Goal: Task Accomplishment & Management: Manage account settings

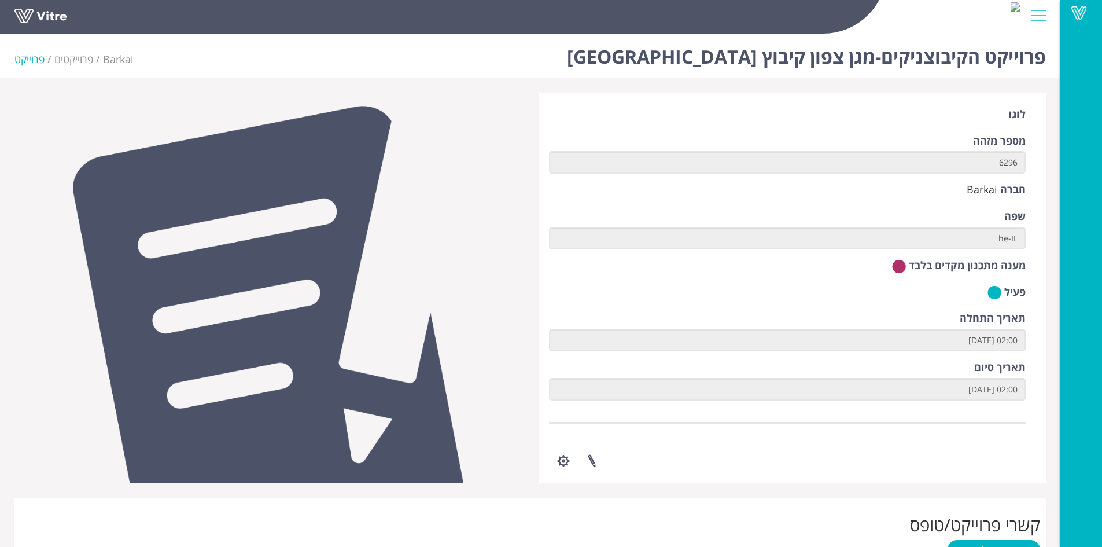
scroll to position [504, 0]
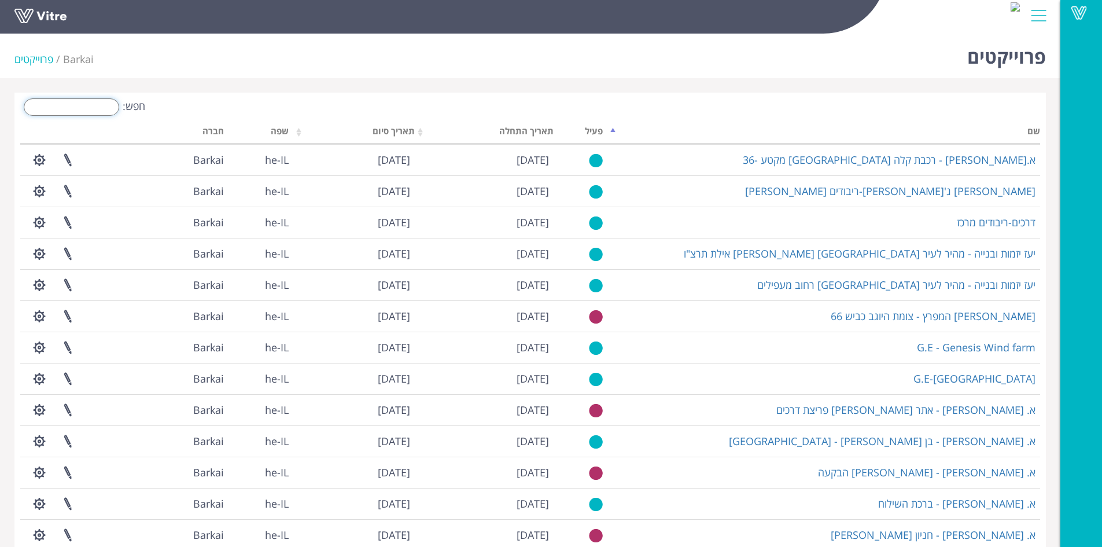
click at [87, 109] on input "חפש:" at bounding box center [71, 106] width 95 height 17
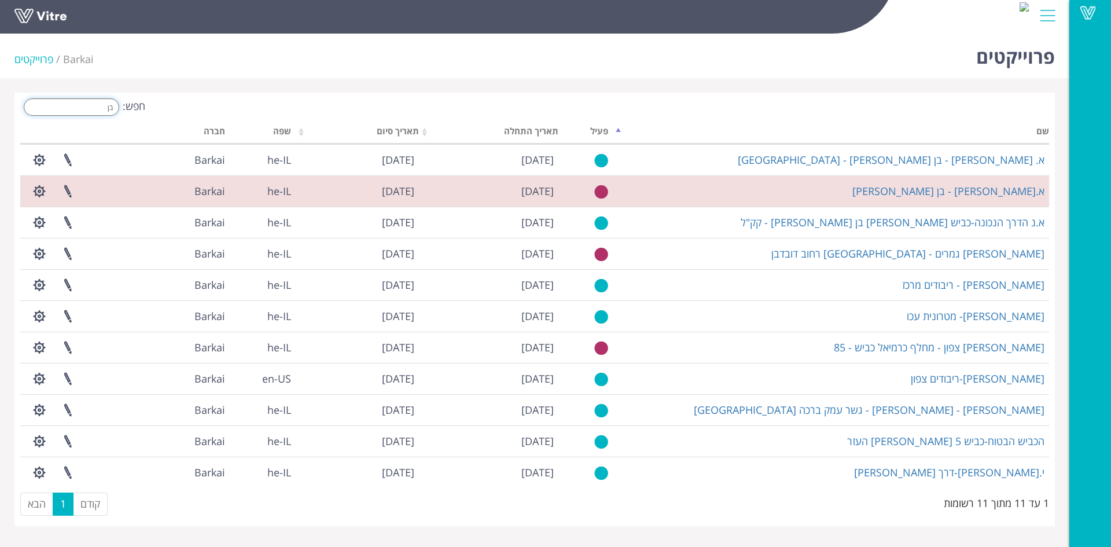
drag, startPoint x: 91, startPoint y: 105, endPoint x: 183, endPoint y: 118, distance: 93.5
click at [183, 118] on div "חפש: בן" at bounding box center [273, 108] width 506 height 20
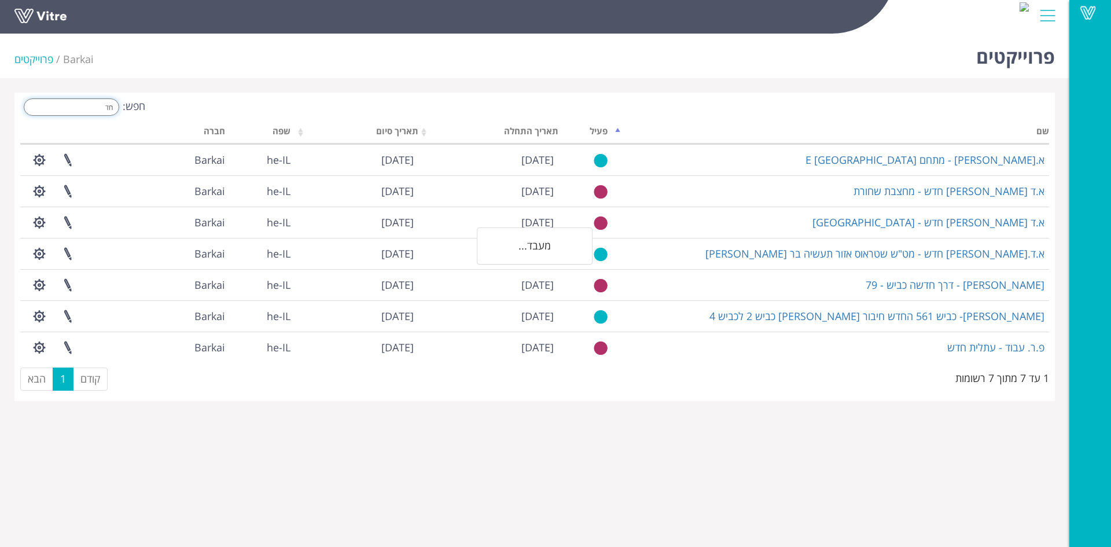
type input "ח"
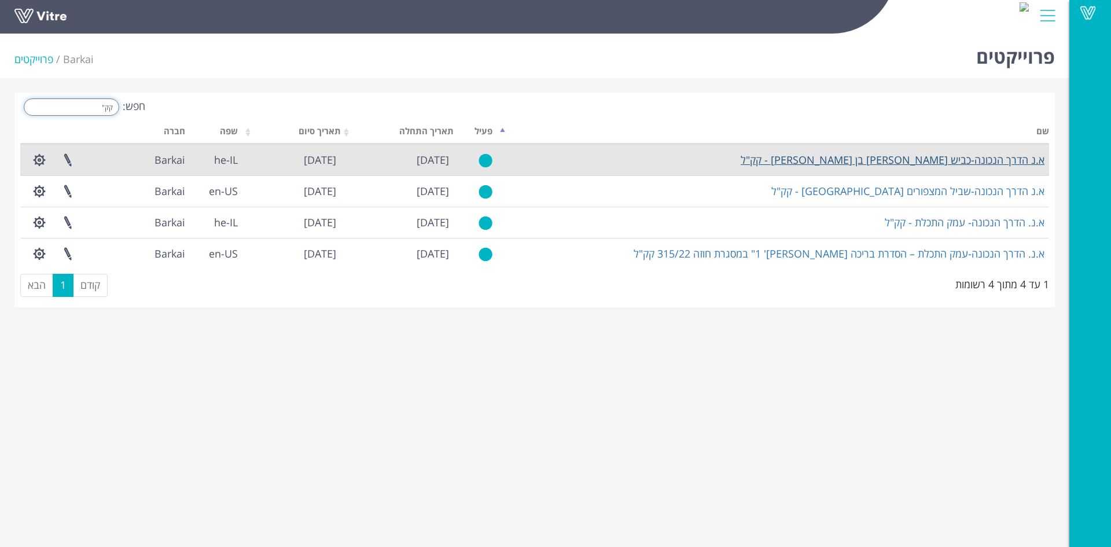
type input "קק""
click at [938, 163] on link "א.נ הדרך הנכונה-כביש [PERSON_NAME] בן [PERSON_NAME] - קק"ל" at bounding box center [893, 160] width 304 height 14
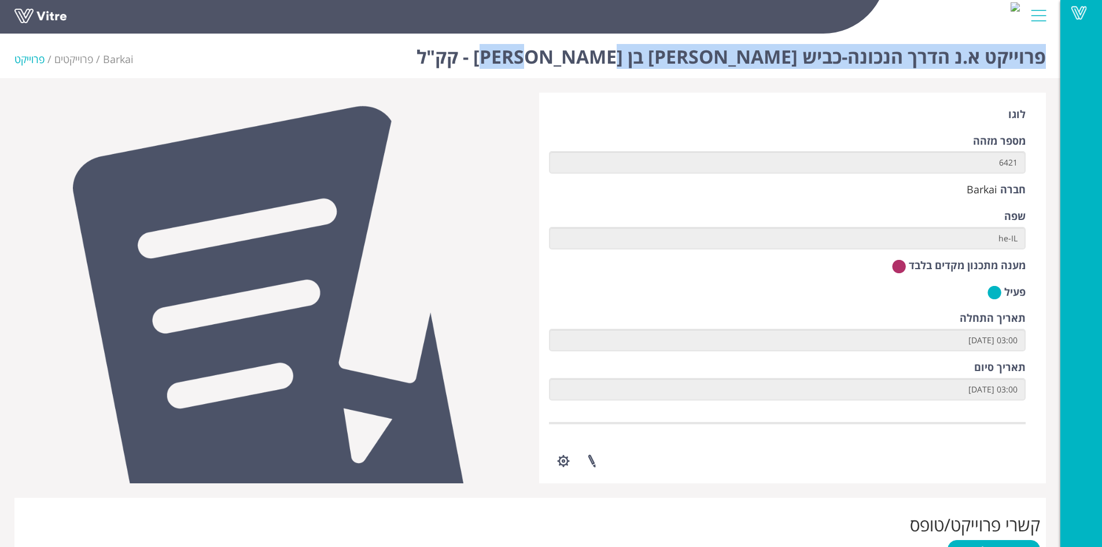
drag, startPoint x: 621, startPoint y: 51, endPoint x: 1042, endPoint y: 72, distance: 421.2
click at [1042, 72] on div "פרוייקט א.נ הדרך הנכונה-כביש יונתן בן עוזיאל - קק"ל Barkai פרוייקטים פרוייקט" at bounding box center [530, 53] width 1061 height 49
copy h1 "פרוייקט א.נ הדרך הנכונה-כביש יונתן בן עוזיאל - קק"ל"
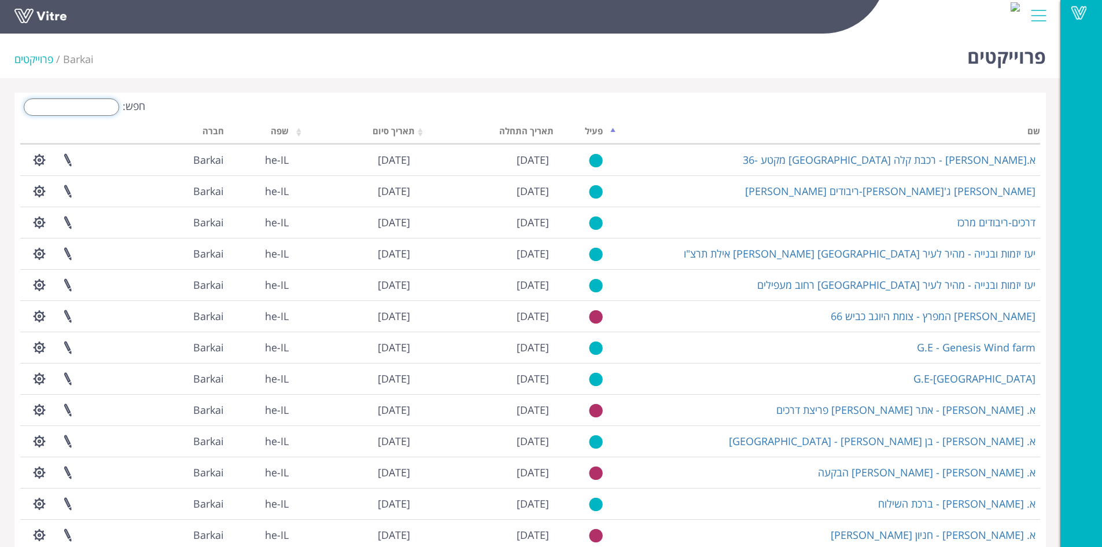
click at [107, 109] on input "חפש:" at bounding box center [71, 106] width 95 height 17
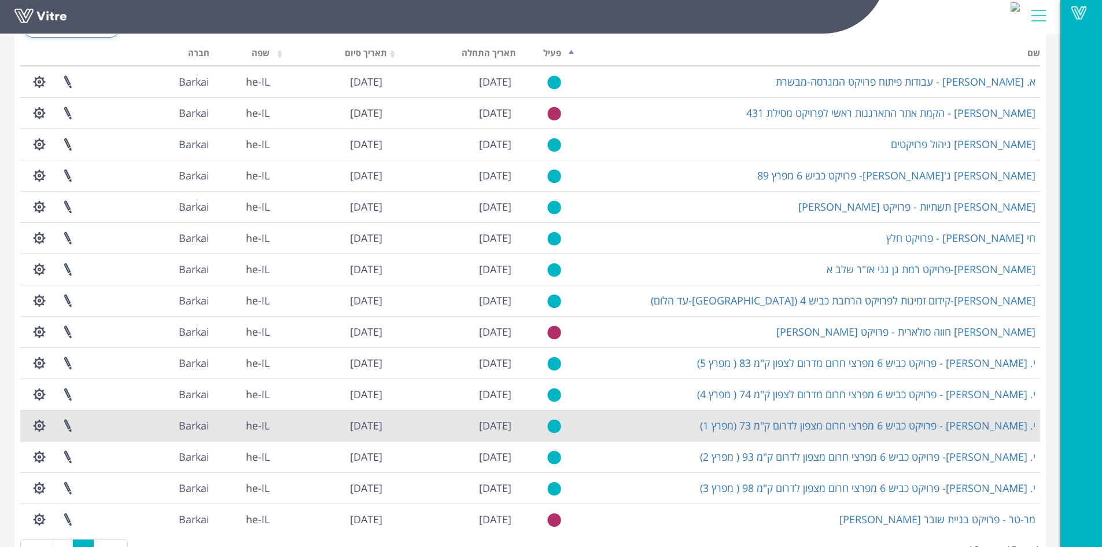
scroll to position [119, 0]
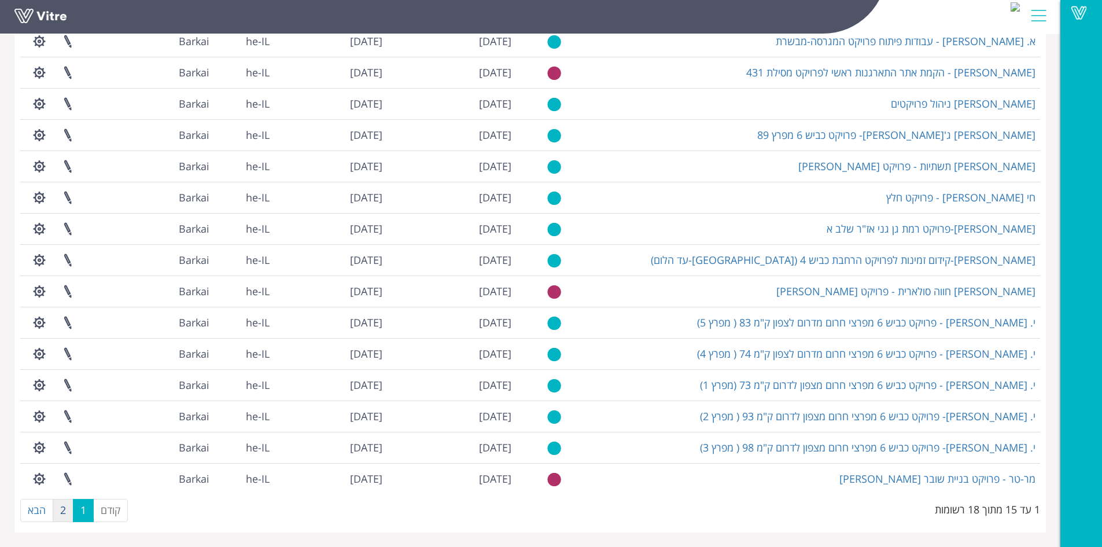
type input "פרויקט"
click at [64, 511] on link "2" at bounding box center [63, 510] width 21 height 23
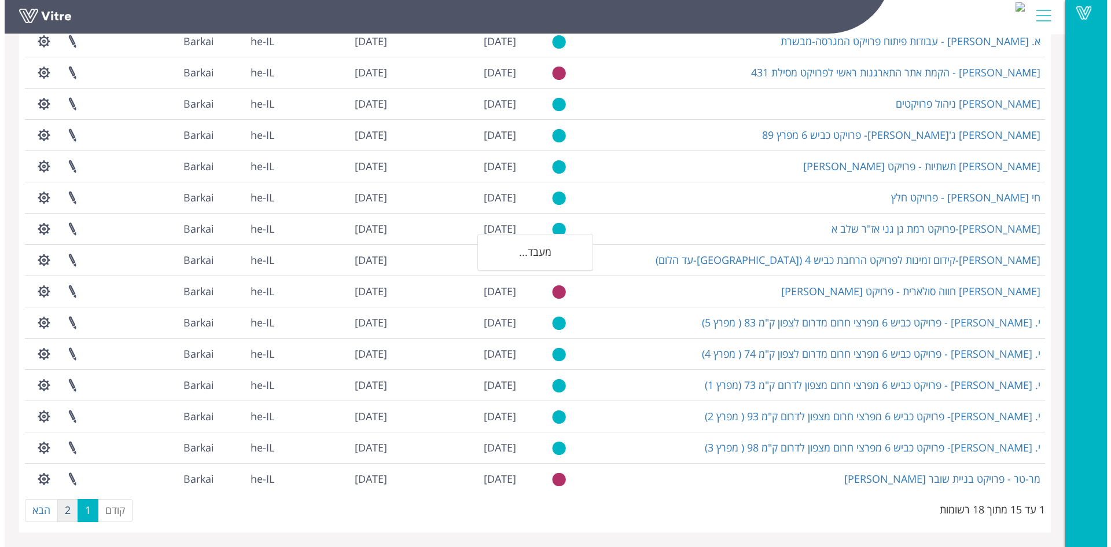
scroll to position [0, 0]
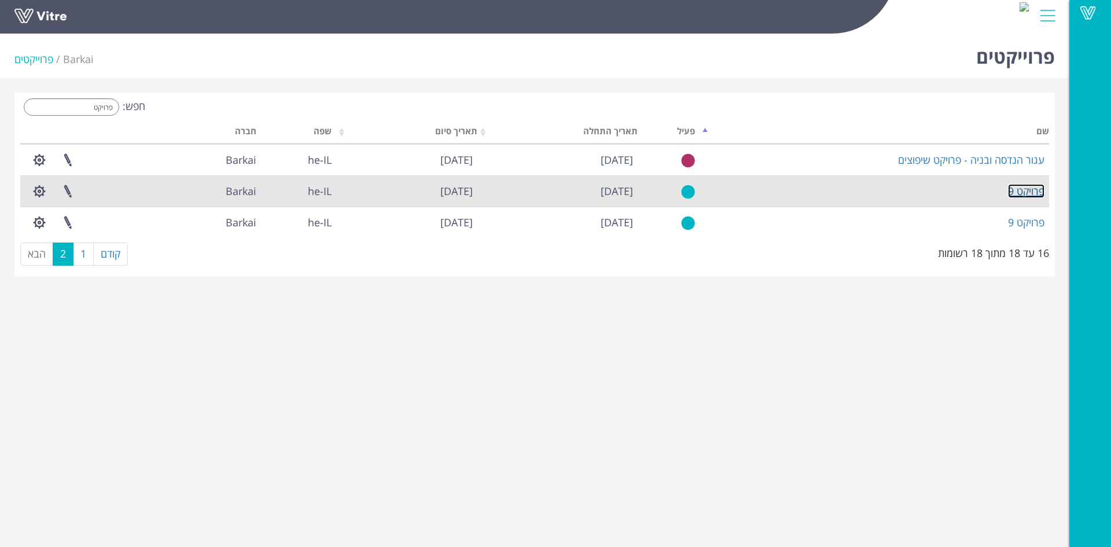
click at [1038, 192] on link "פרויקט 9" at bounding box center [1026, 191] width 36 height 14
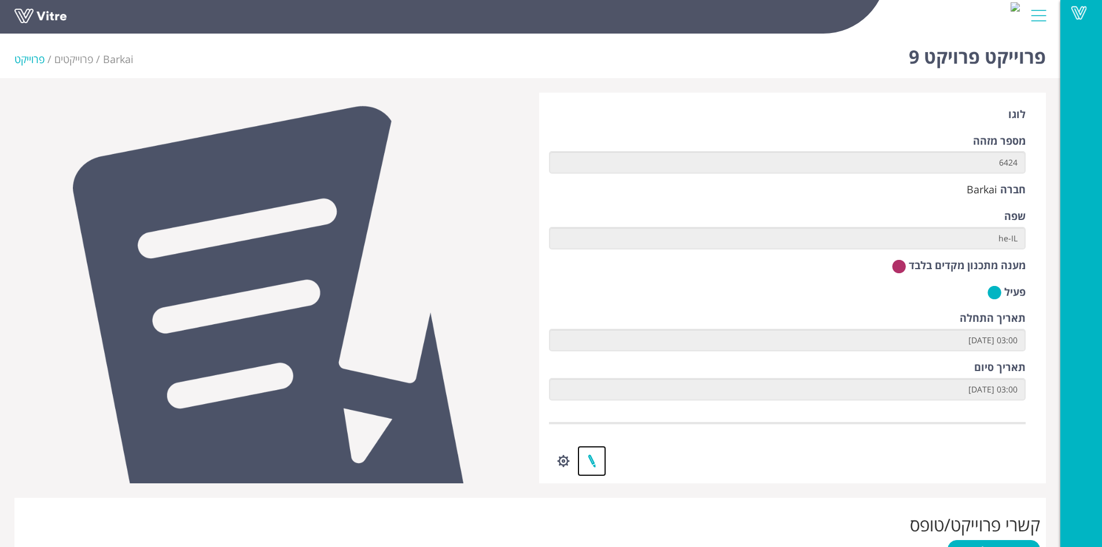
click at [587, 457] on link at bounding box center [591, 461] width 29 height 31
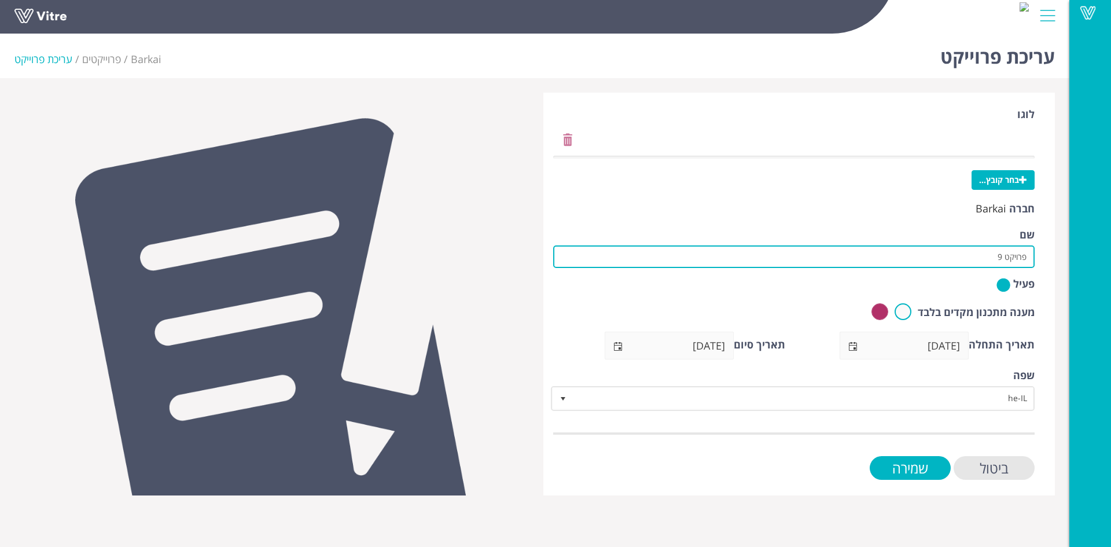
drag, startPoint x: 967, startPoint y: 258, endPoint x: 1055, endPoint y: 245, distance: 89.4
click at [1055, 245] on div "לוגו בחר קובץ... חברה Barkai שם פרויקט 9 פעיל מענה מתכנון מקדים בלבד תאריך התחל…" at bounding box center [799, 294] width 529 height 403
paste input "י.ד [GEOGRAPHIC_DATA]- כביש 3855- הקמת צמתים מרומזרים"
type input "י.ד [GEOGRAPHIC_DATA]- כביש 3855- הקמת צמתים מרומזרים"
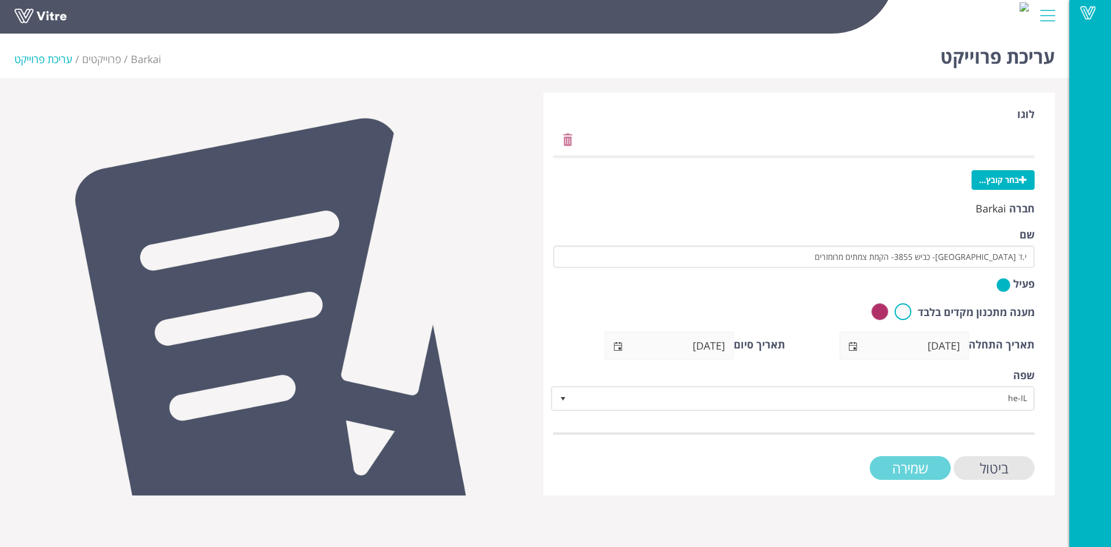
click at [939, 472] on input "שמירה" at bounding box center [910, 468] width 81 height 24
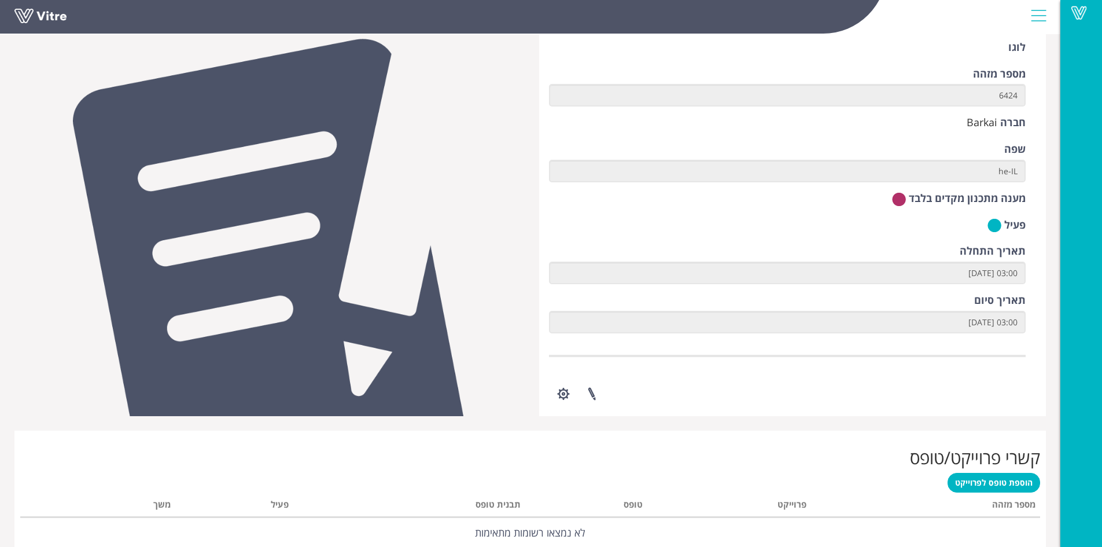
scroll to position [246, 0]
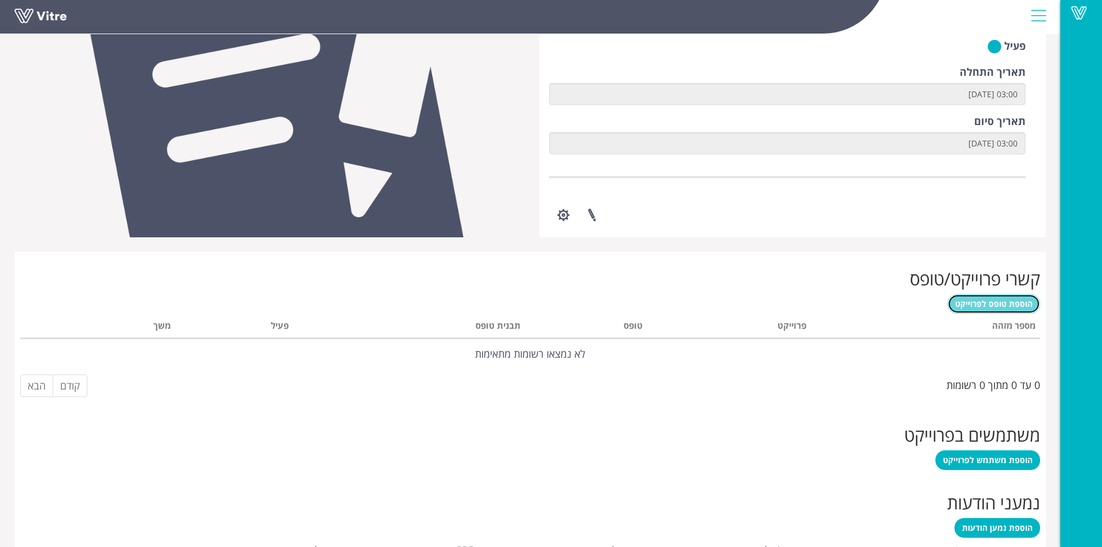
drag, startPoint x: 1008, startPoint y: 310, endPoint x: 996, endPoint y: 253, distance: 58.6
click at [1008, 310] on link "הוספת טופס לפרוייקט" at bounding box center [994, 304] width 93 height 20
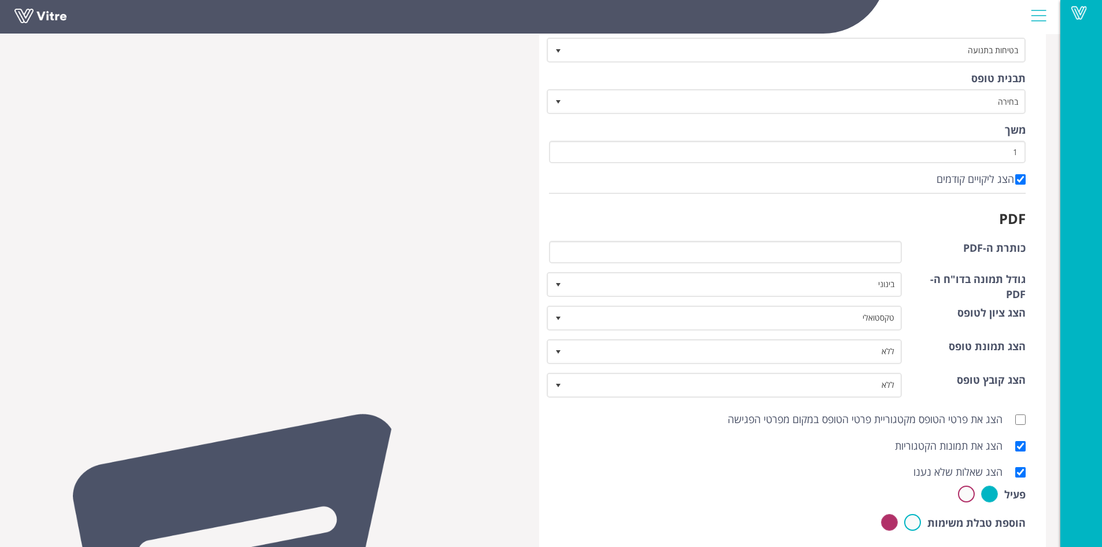
scroll to position [130, 0]
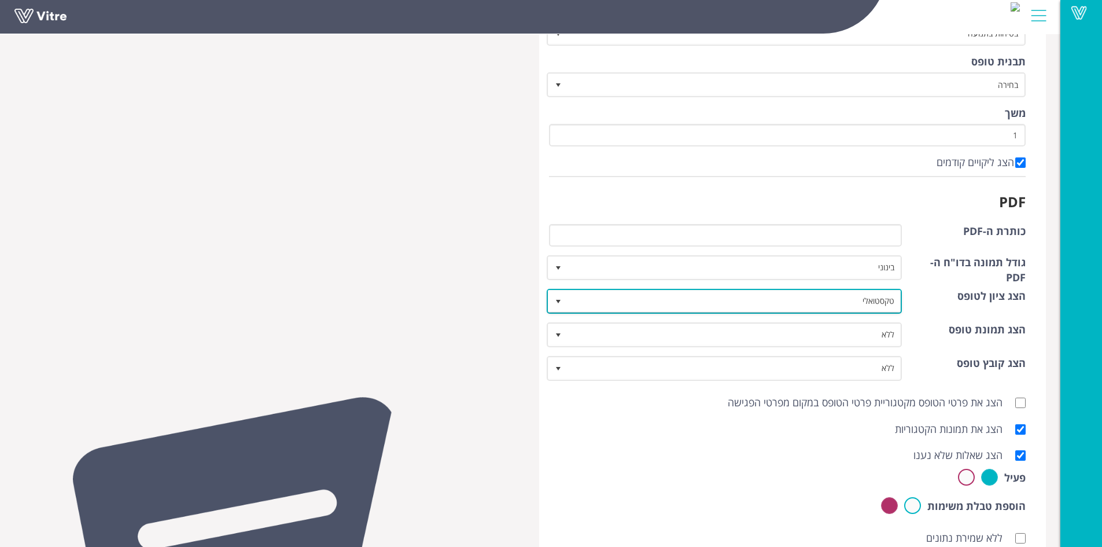
click at [558, 304] on span "select" at bounding box center [558, 301] width 9 height 9
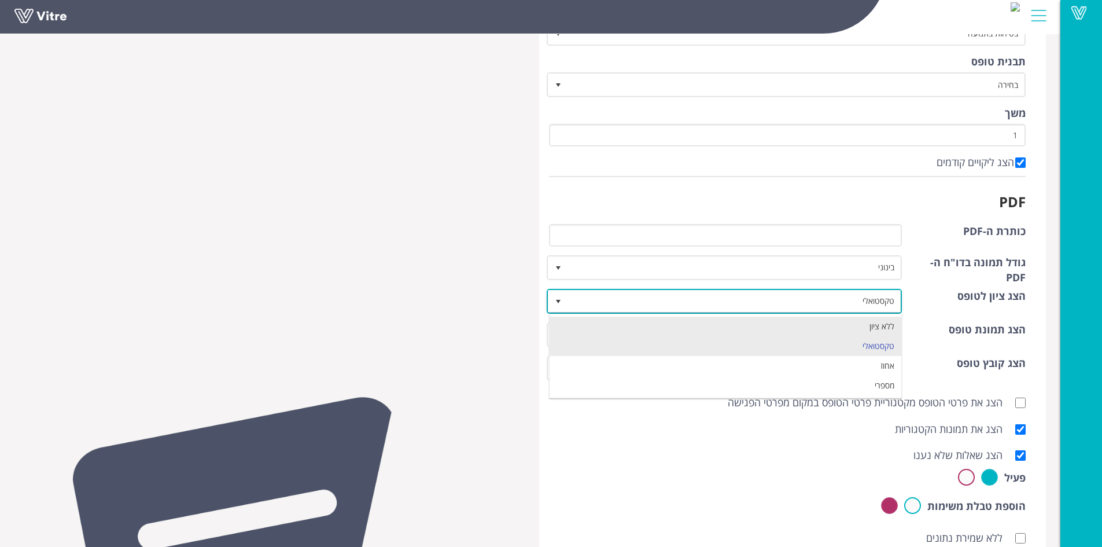
click at [571, 320] on li "ללא ציון" at bounding box center [726, 326] width 352 height 20
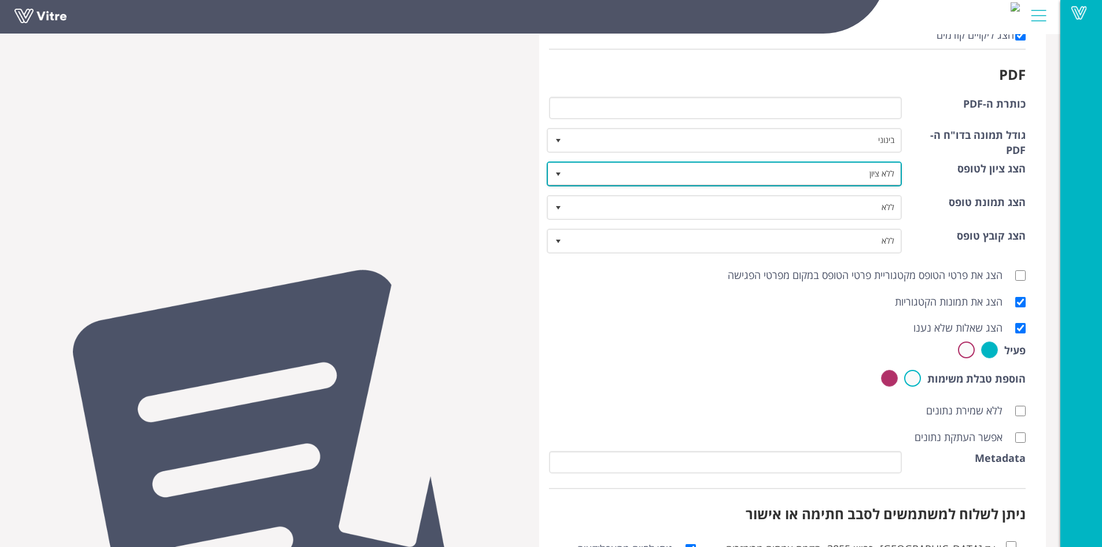
scroll to position [304, 0]
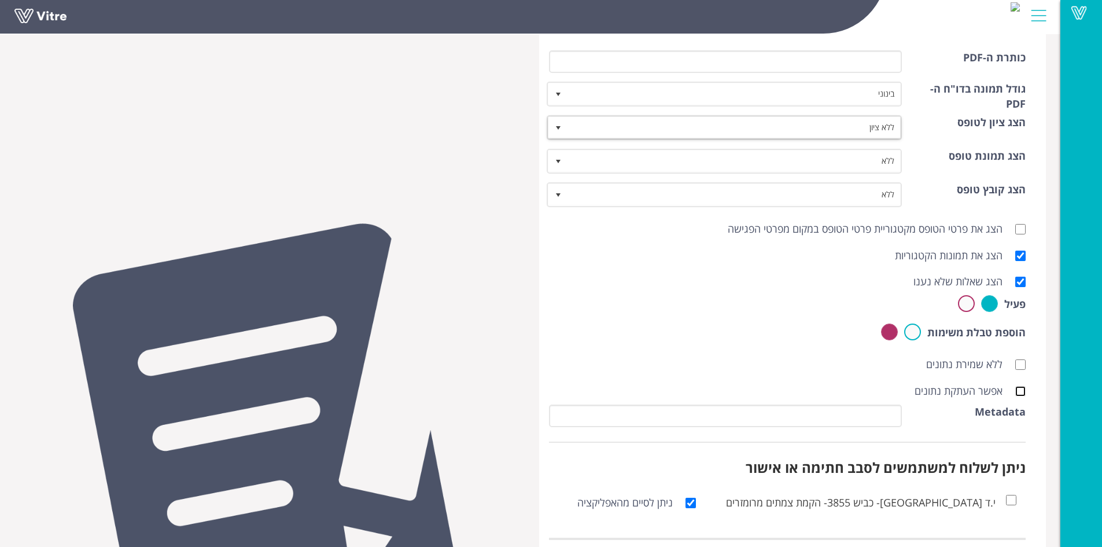
click at [1021, 388] on input "אפשר העתקת נתונים" at bounding box center [1020, 391] width 10 height 10
checkbox input "true"
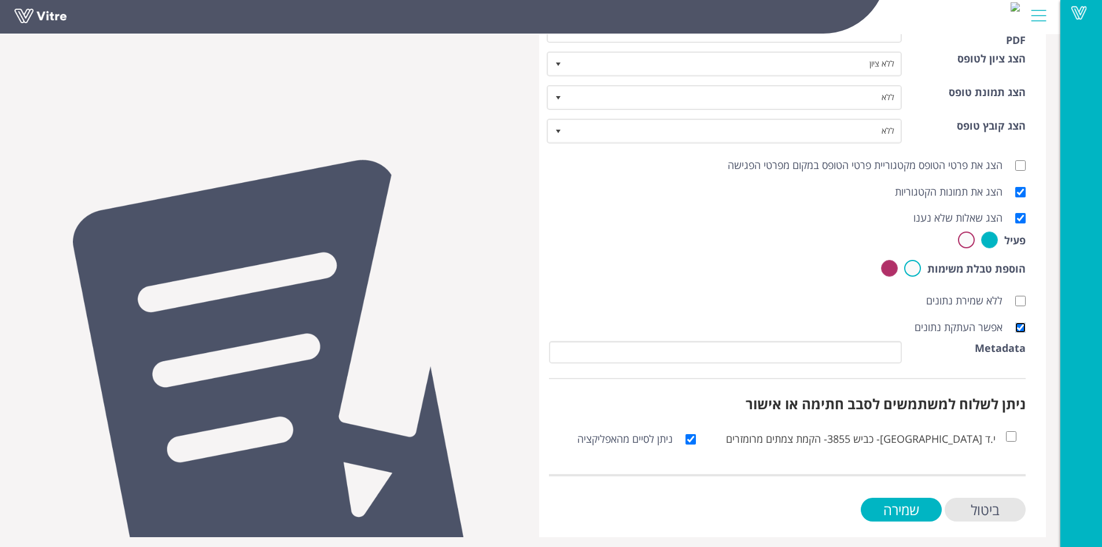
scroll to position [372, 0]
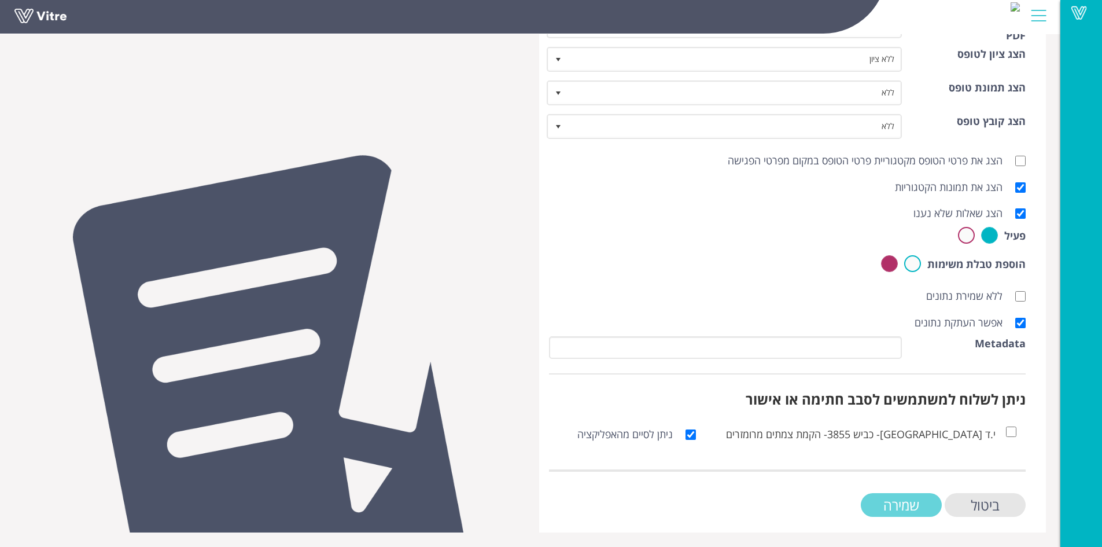
click at [877, 497] on input "שמירה" at bounding box center [901, 505] width 81 height 24
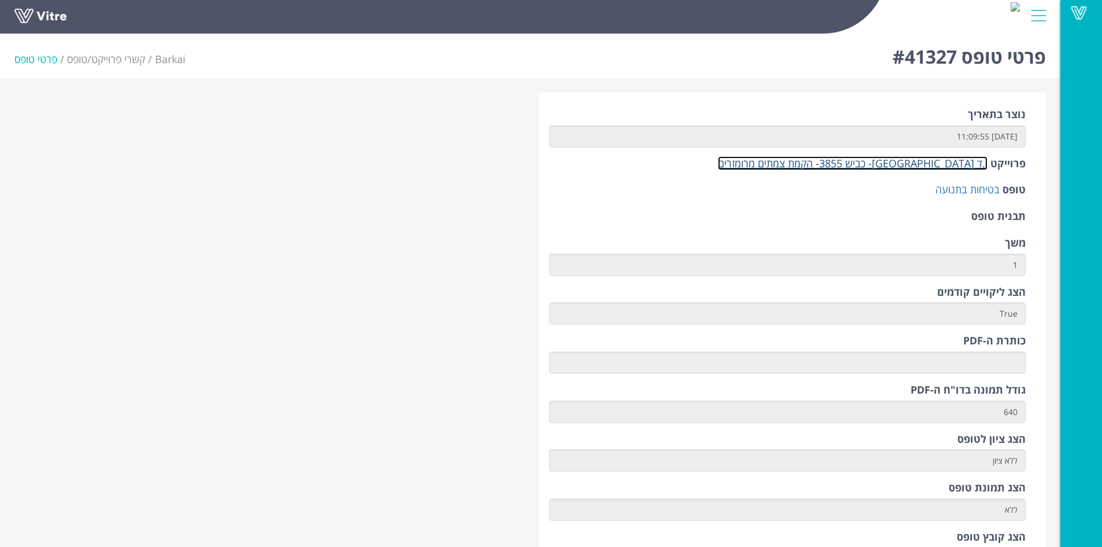
click at [907, 164] on link "י.ד [GEOGRAPHIC_DATA]- כביש 3855- הקמת צמתים מרומזרים" at bounding box center [853, 163] width 270 height 14
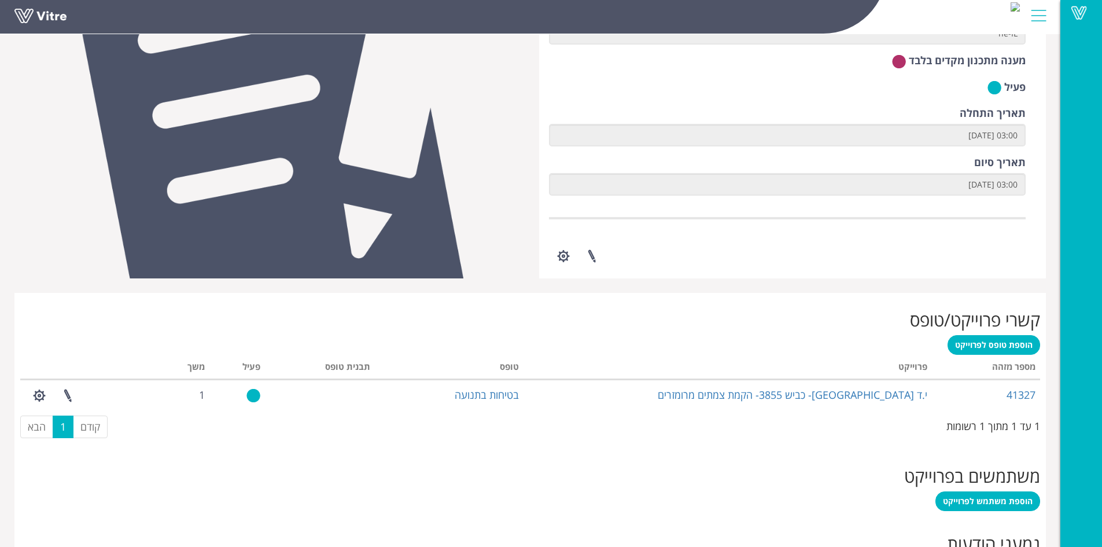
scroll to position [246, 0]
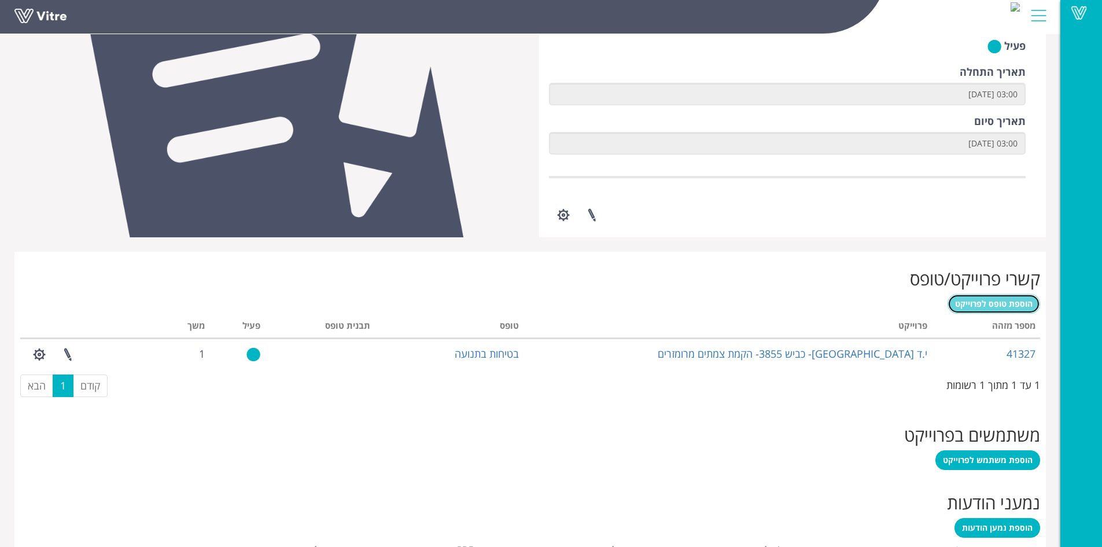
click at [991, 299] on span "הוספת טופס לפרוייקט" at bounding box center [994, 303] width 78 height 11
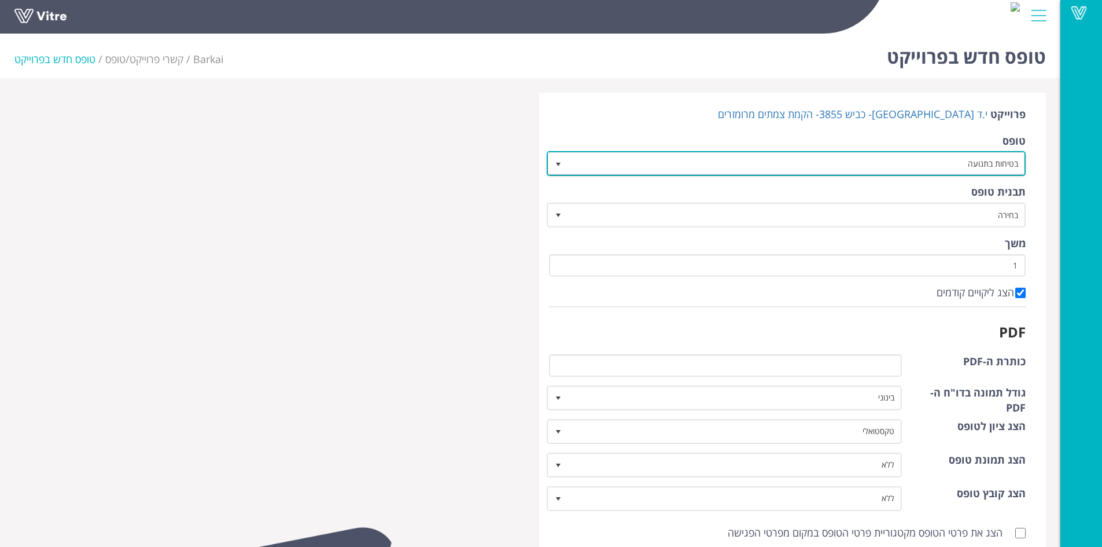
click at [557, 165] on span "select" at bounding box center [558, 164] width 9 height 9
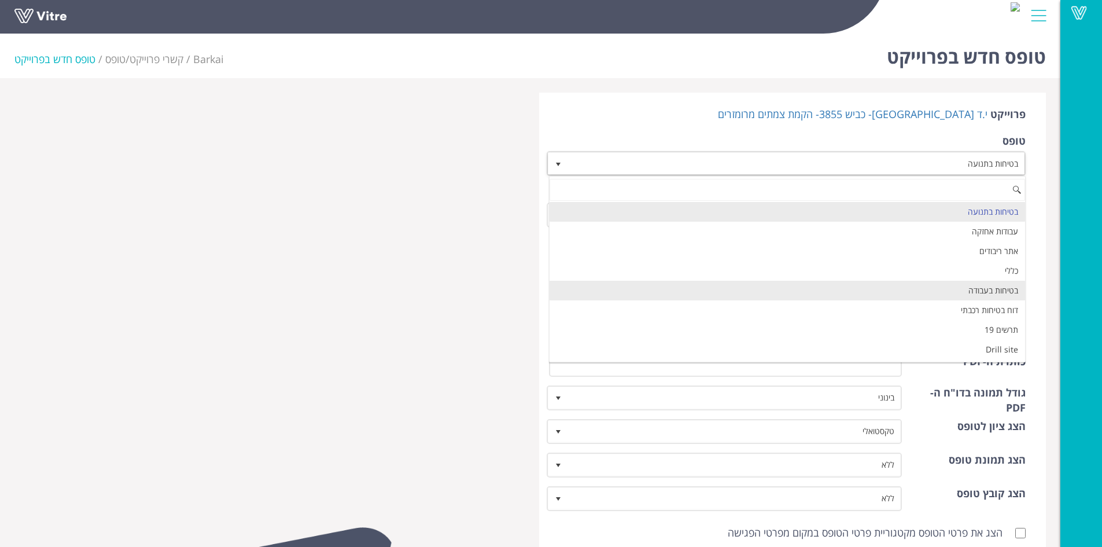
click at [655, 285] on li "בטיחות בעבודה" at bounding box center [788, 291] width 476 height 20
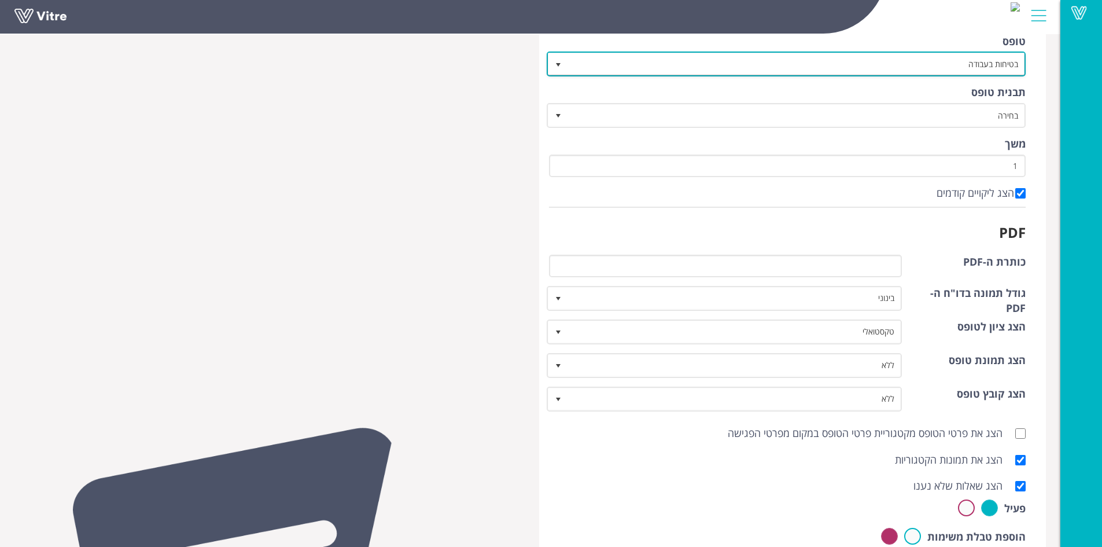
scroll to position [116, 0]
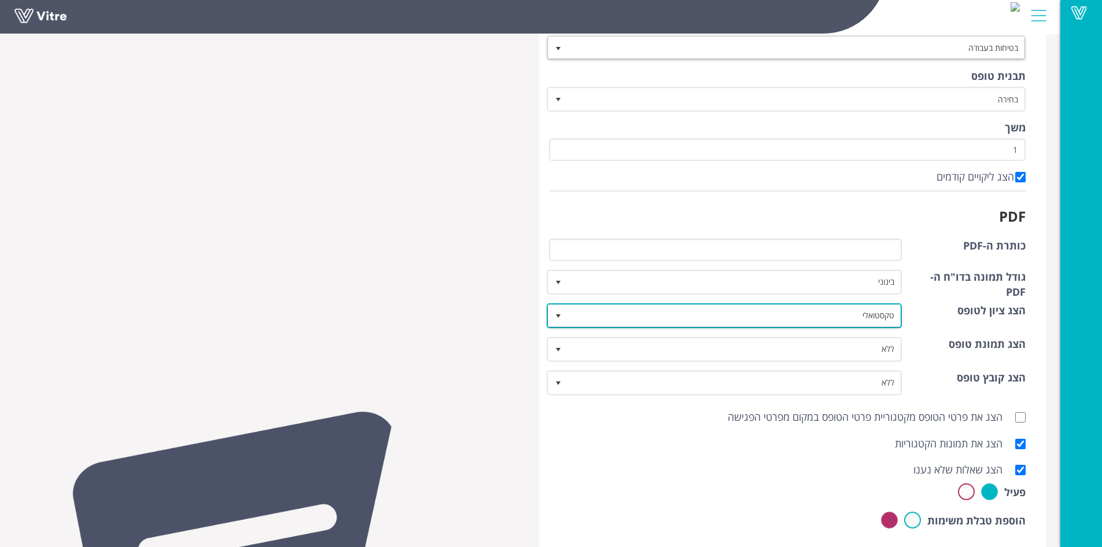
click at [562, 316] on span "select" at bounding box center [558, 315] width 9 height 9
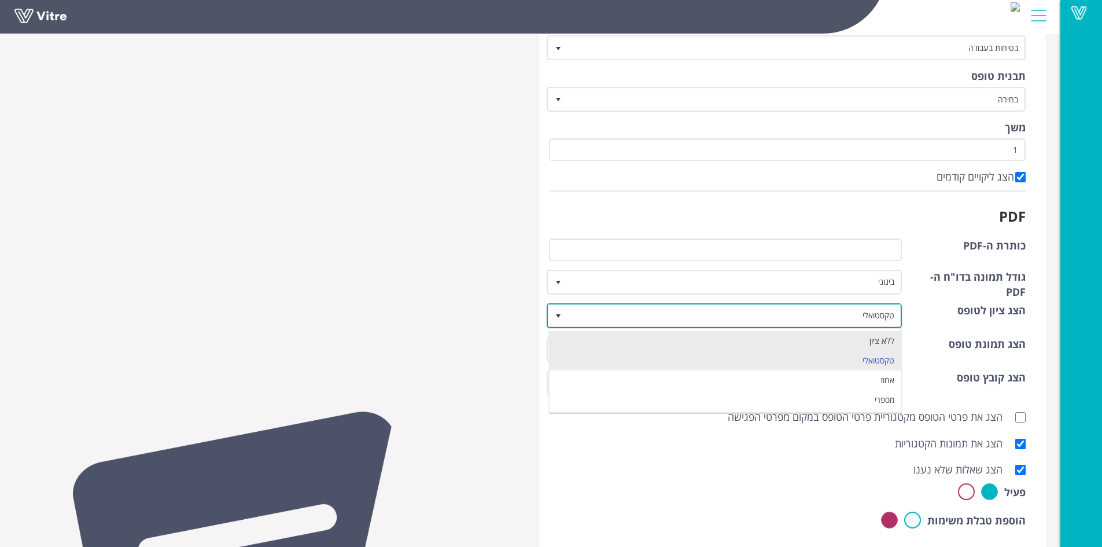
click at [602, 336] on li "ללא ציון" at bounding box center [726, 341] width 352 height 20
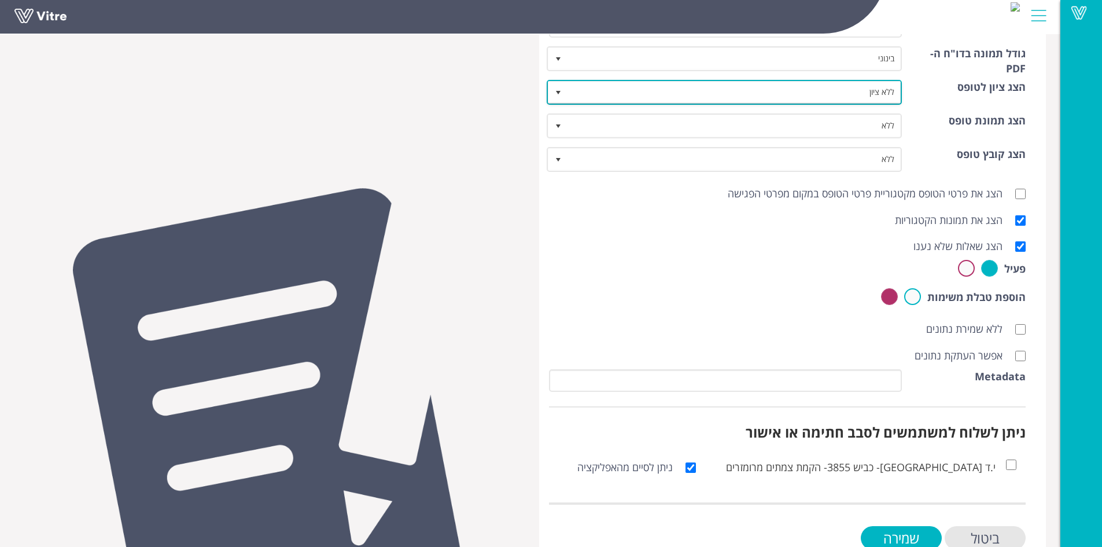
scroll to position [347, 0]
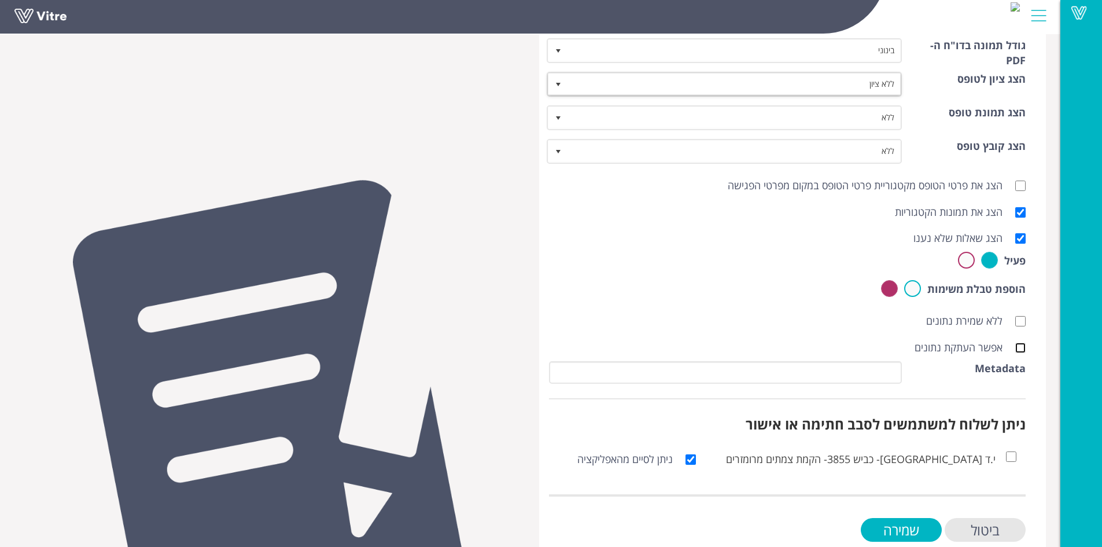
click at [1024, 349] on input "אפשר העתקת נתונים" at bounding box center [1020, 348] width 10 height 10
checkbox input "true"
click at [930, 524] on input "שמירה" at bounding box center [901, 530] width 81 height 24
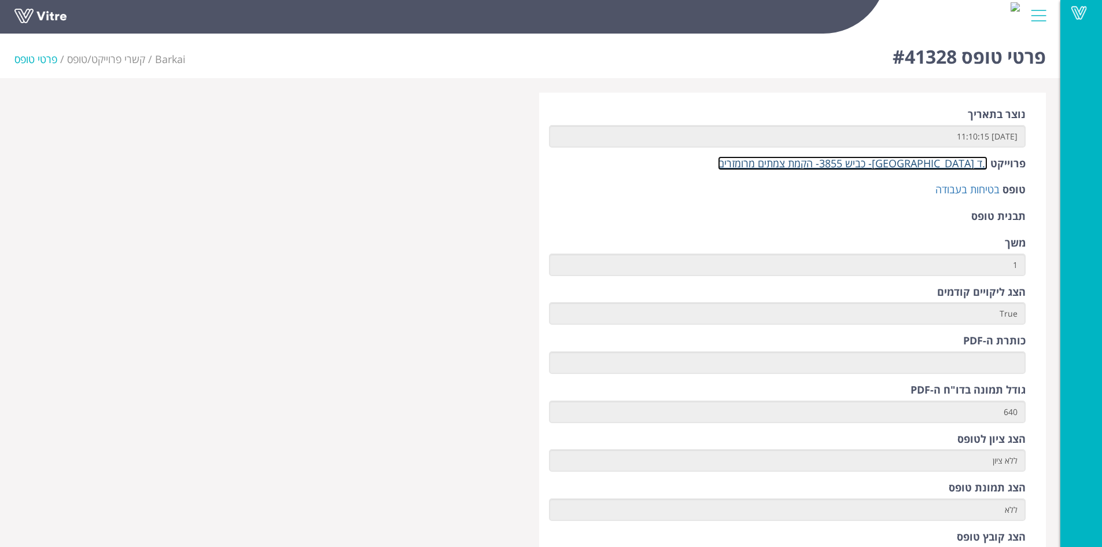
click at [888, 166] on link "י.ד [GEOGRAPHIC_DATA]- כביש 3855- הקמת צמתים מרומזרים" at bounding box center [853, 163] width 270 height 14
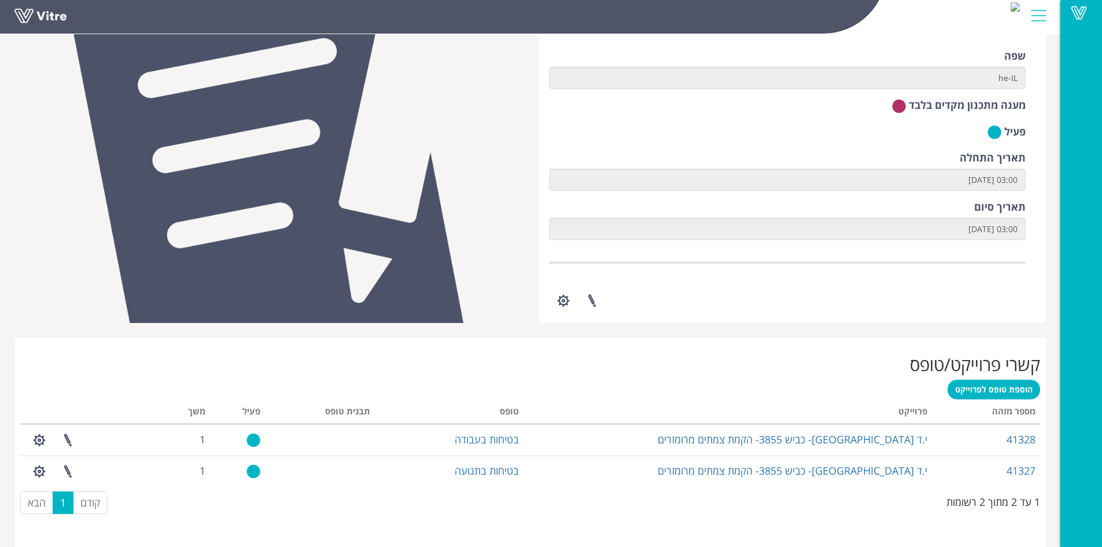
scroll to position [174, 0]
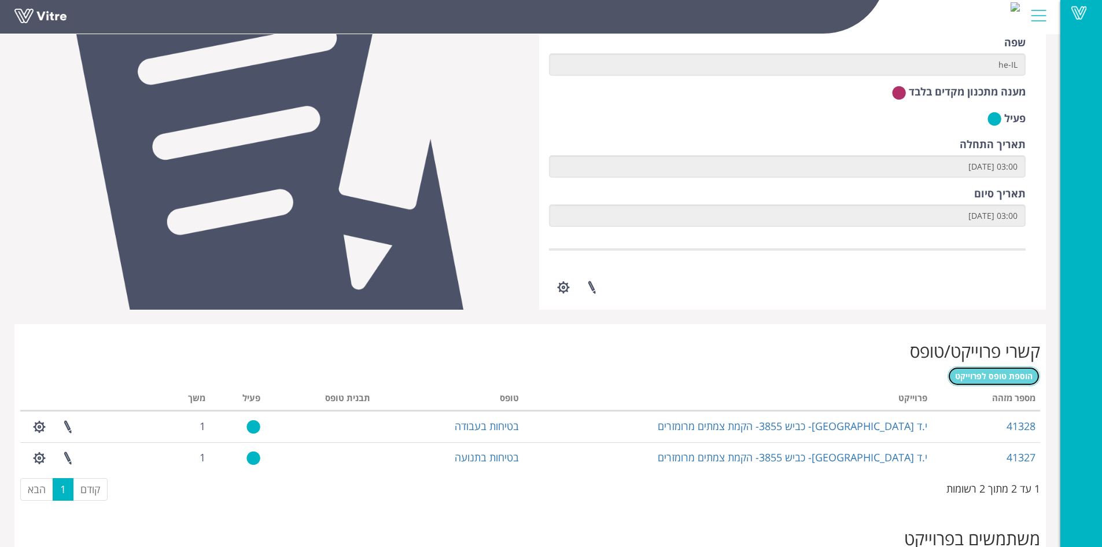
click at [1003, 376] on span "הוספת טופס לפרוייקט" at bounding box center [994, 375] width 78 height 11
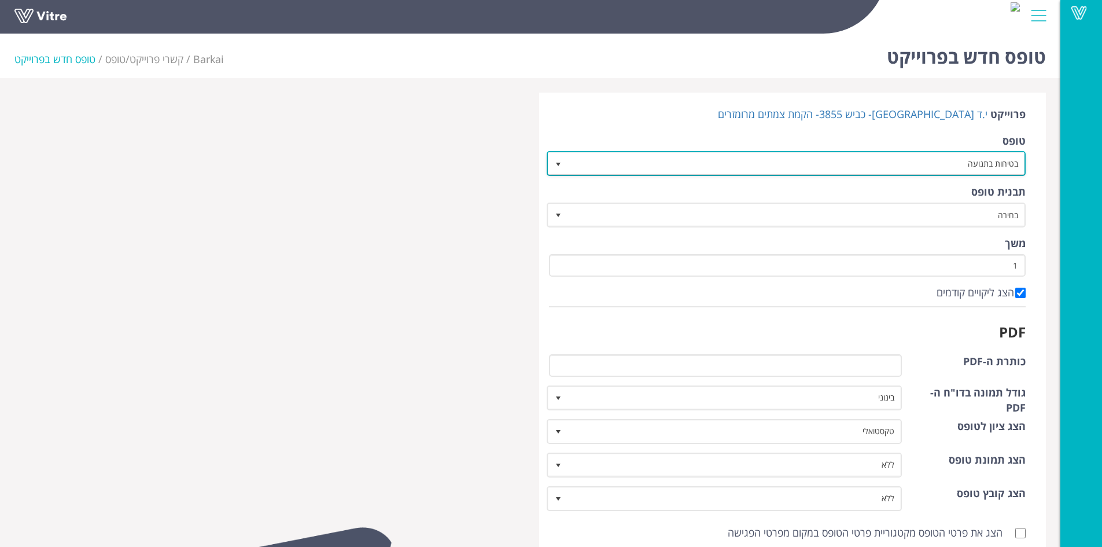
click at [557, 165] on span "select" at bounding box center [558, 164] width 9 height 9
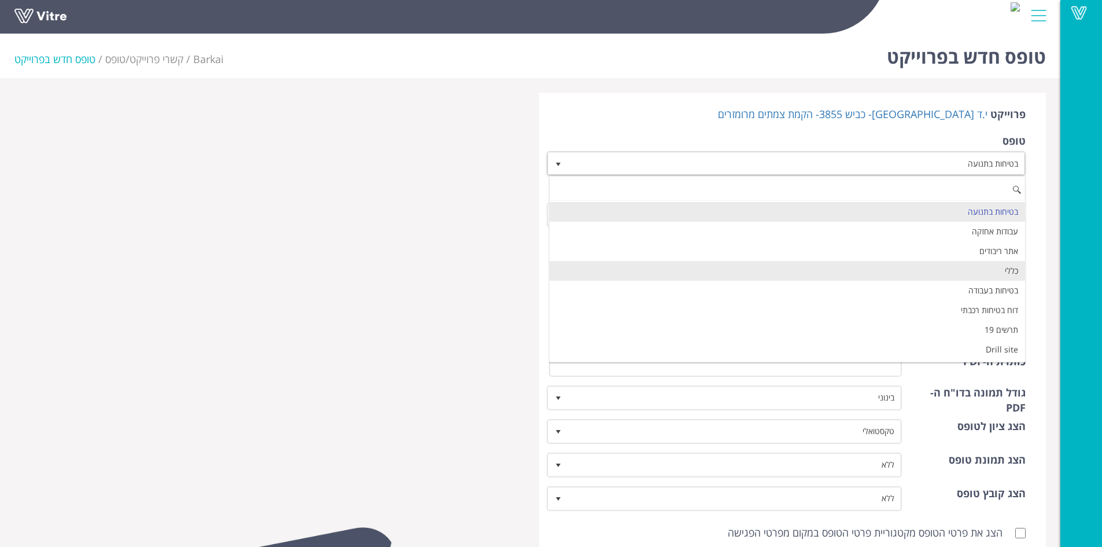
click at [724, 266] on li "כללי" at bounding box center [788, 271] width 476 height 20
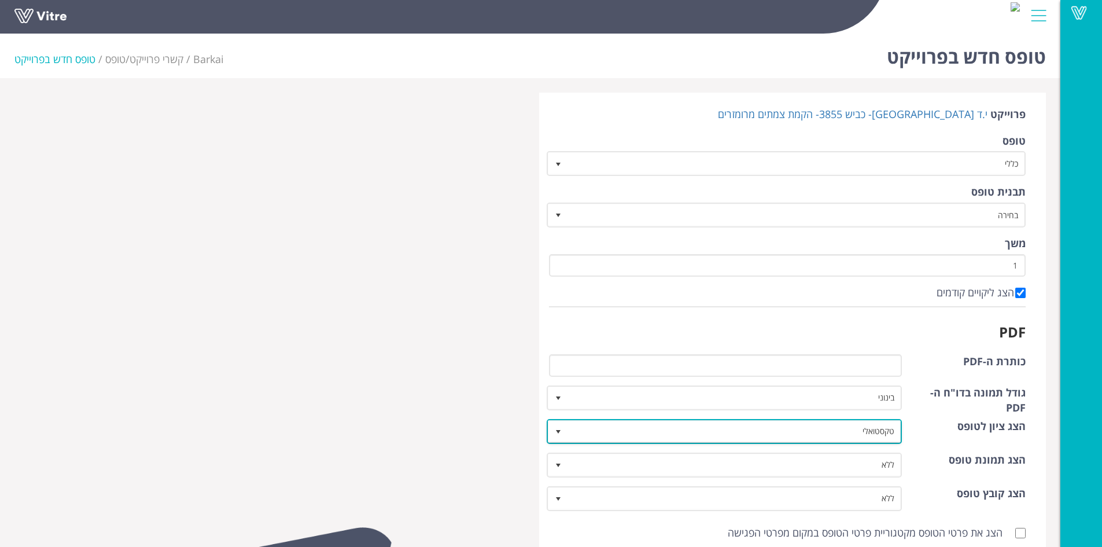
click at [557, 430] on span "select" at bounding box center [558, 431] width 9 height 9
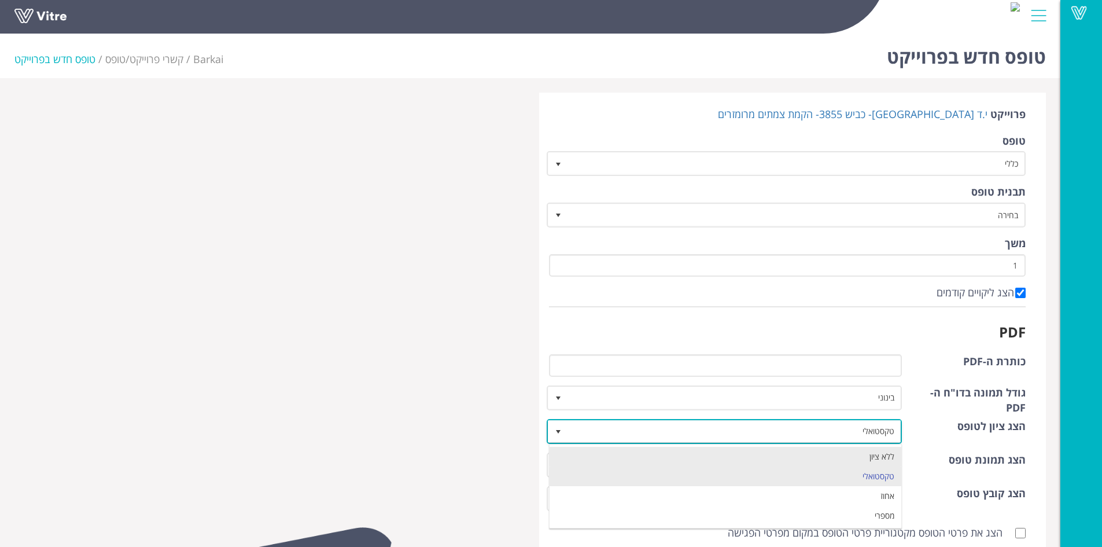
click at [576, 450] on li "ללא ציון" at bounding box center [726, 457] width 352 height 20
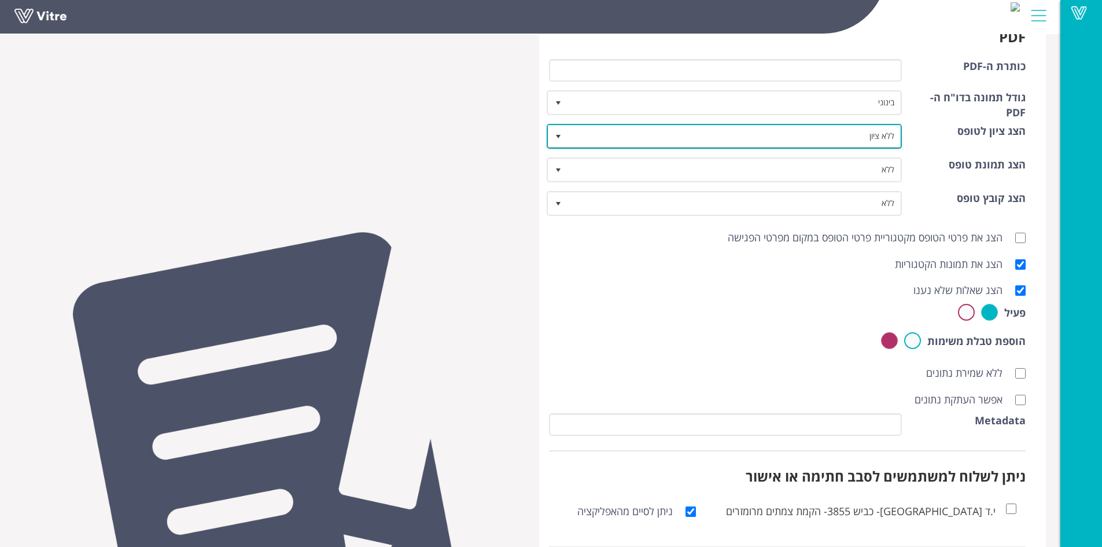
scroll to position [318, 0]
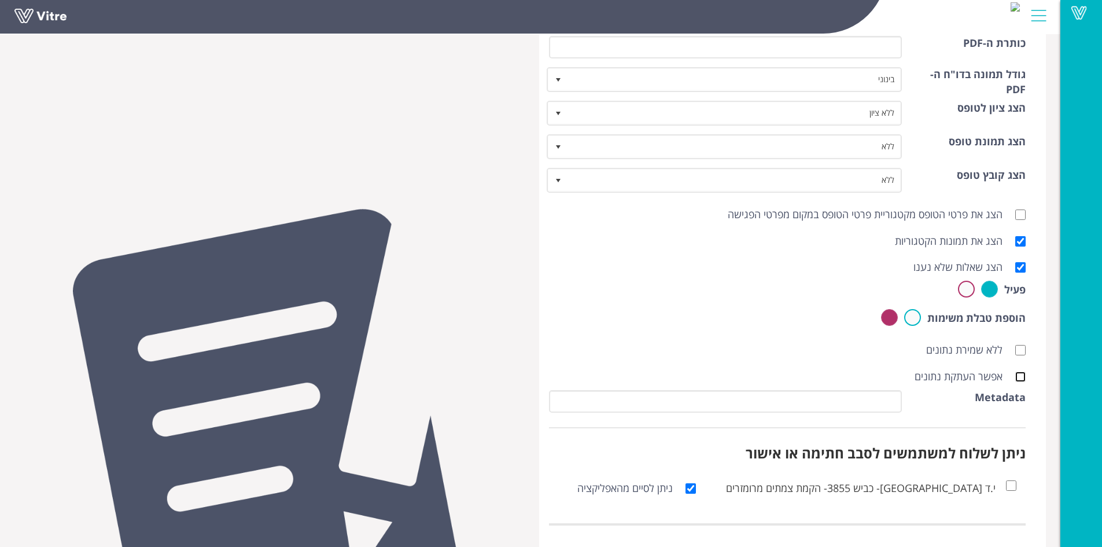
click at [1022, 381] on input "אפשר העתקת נתונים" at bounding box center [1020, 376] width 10 height 10
checkbox input "true"
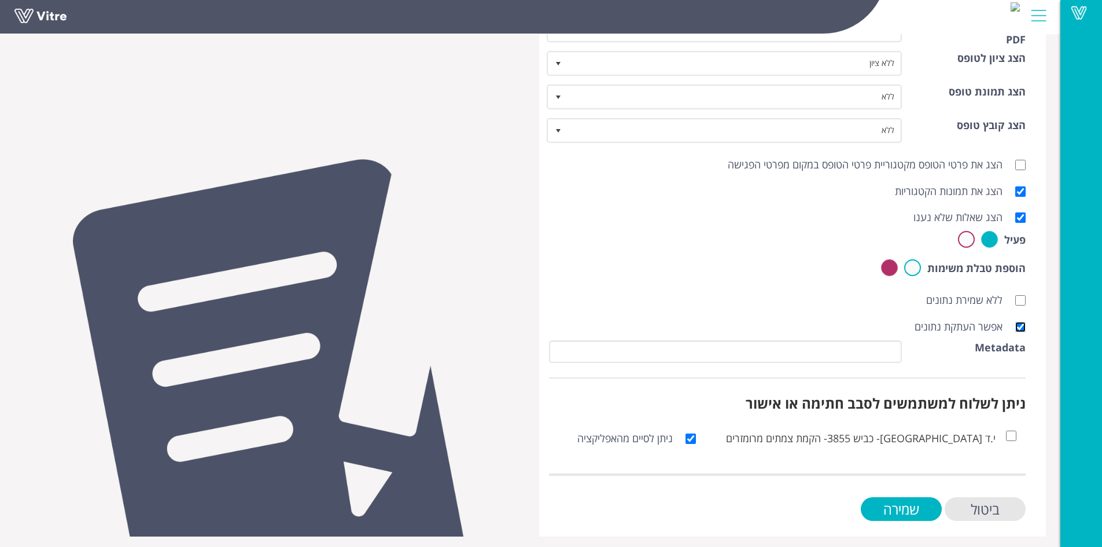
scroll to position [372, 0]
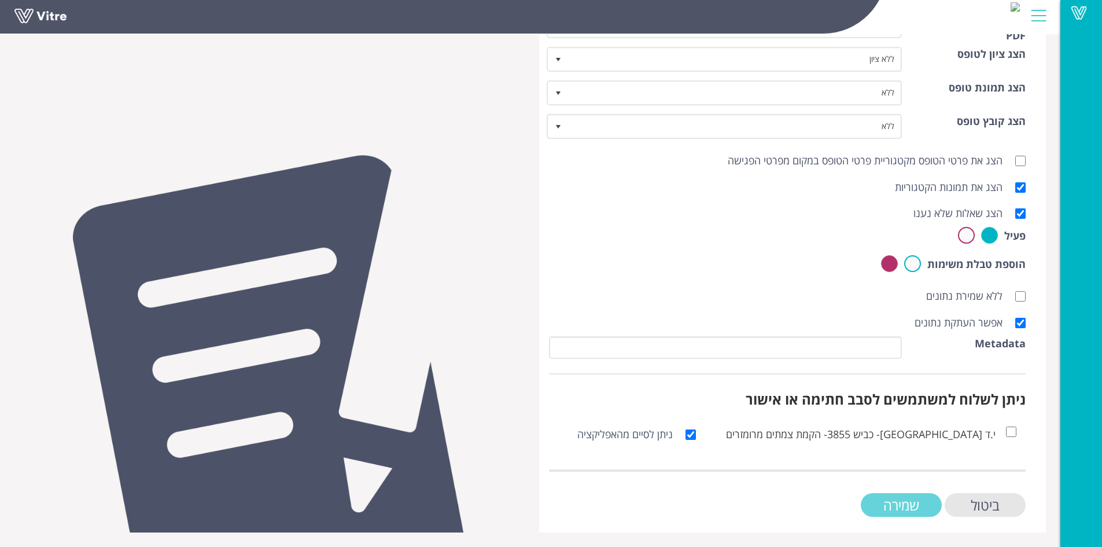
click at [890, 505] on input "שמירה" at bounding box center [901, 505] width 81 height 24
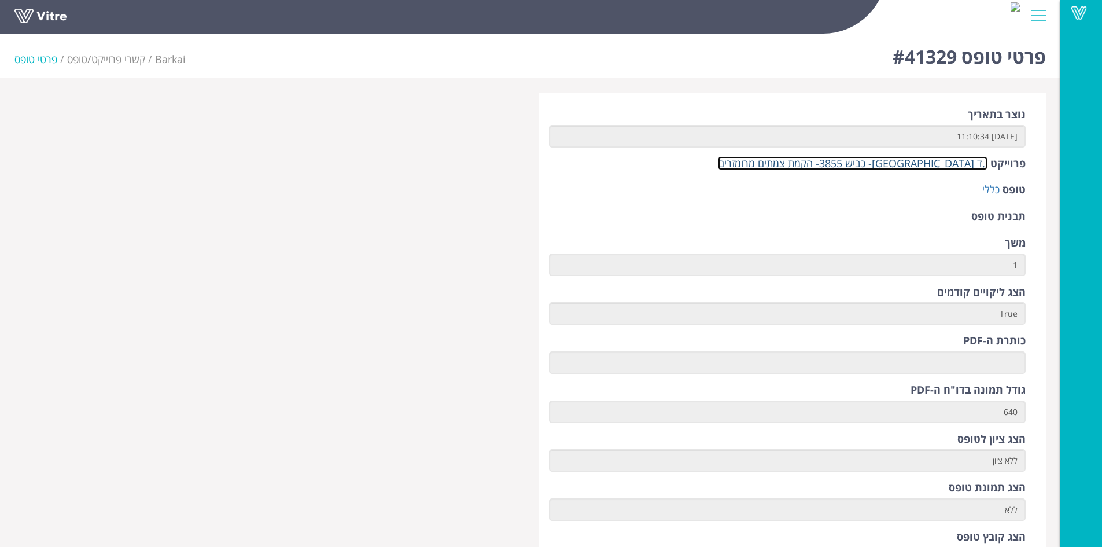
click at [883, 164] on link "י.ד [GEOGRAPHIC_DATA]- כביש 3855- הקמת צמתים מרומזרים" at bounding box center [853, 163] width 270 height 14
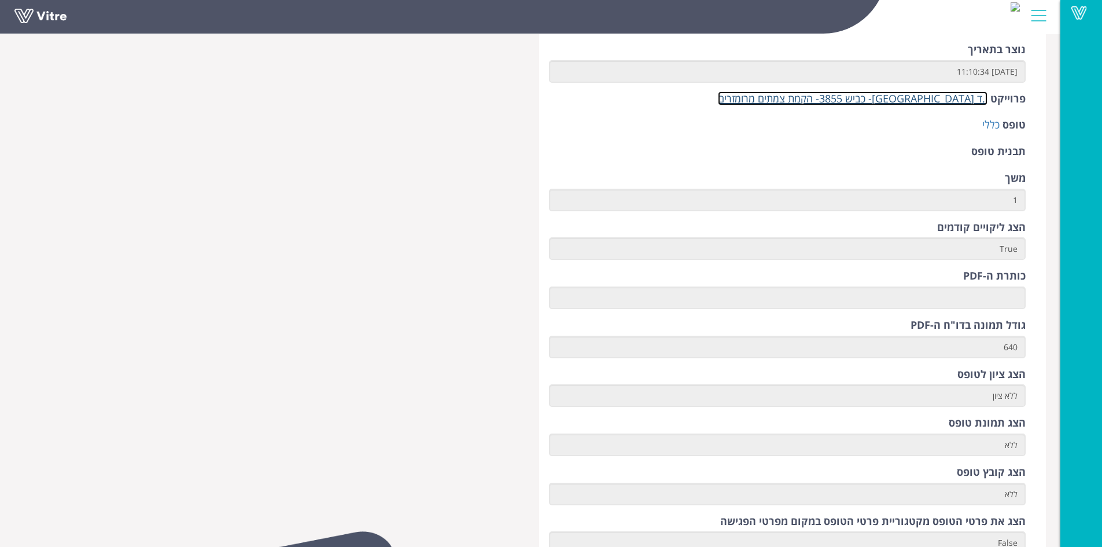
scroll to position [116, 0]
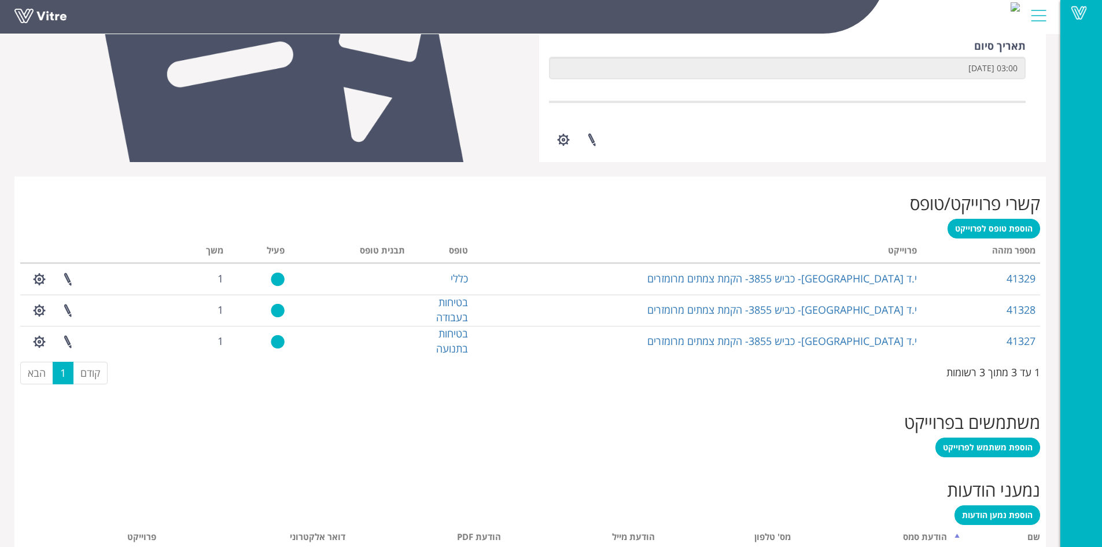
scroll to position [408, 0]
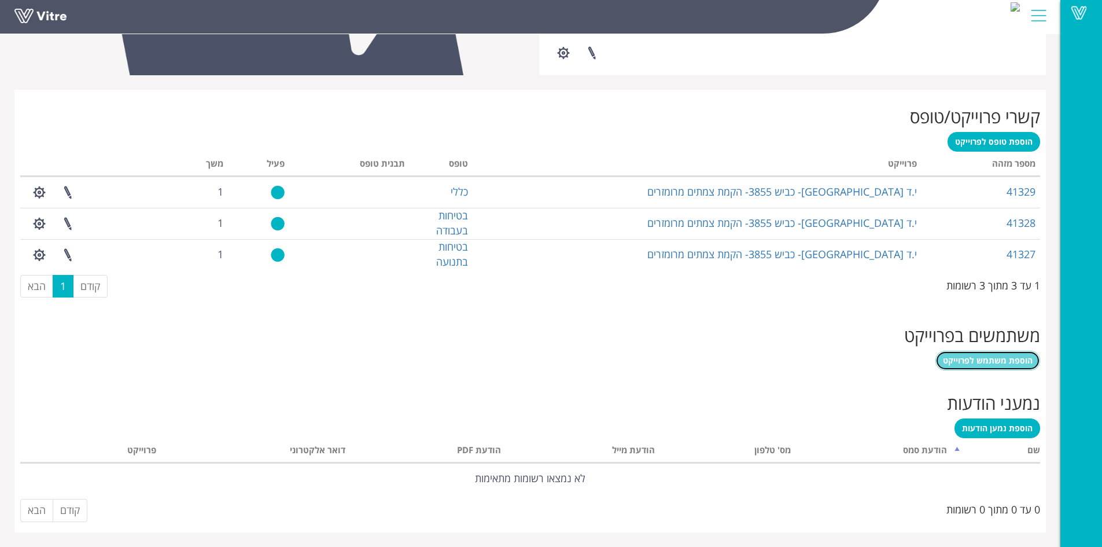
click at [983, 352] on link "הוספת משתמש לפרוייקט" at bounding box center [988, 361] width 105 height 20
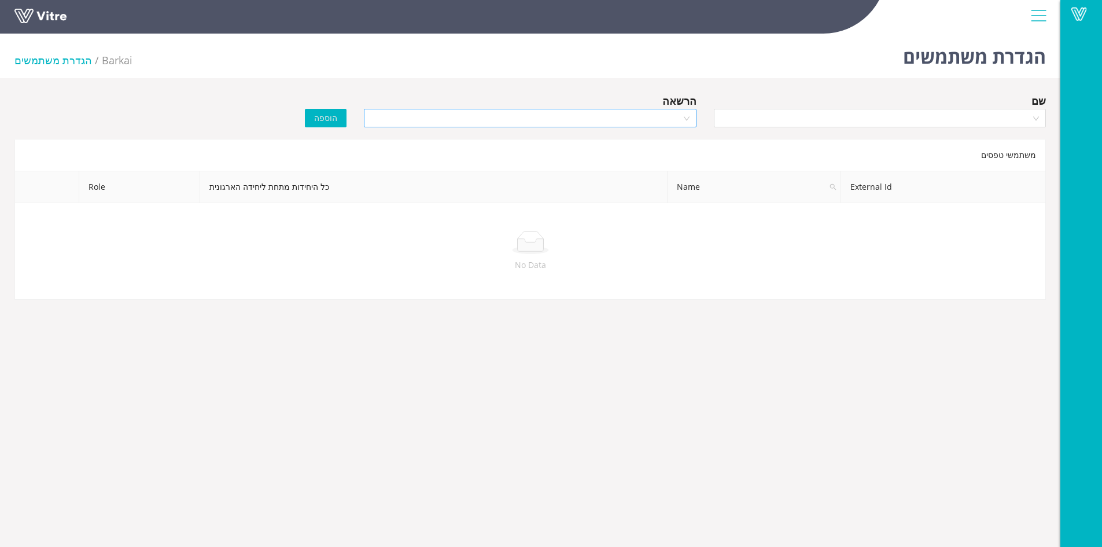
click at [685, 119] on div at bounding box center [530, 118] width 332 height 19
click at [672, 155] on div "Manager" at bounding box center [530, 159] width 318 height 13
click at [1035, 120] on div at bounding box center [880, 118] width 332 height 19
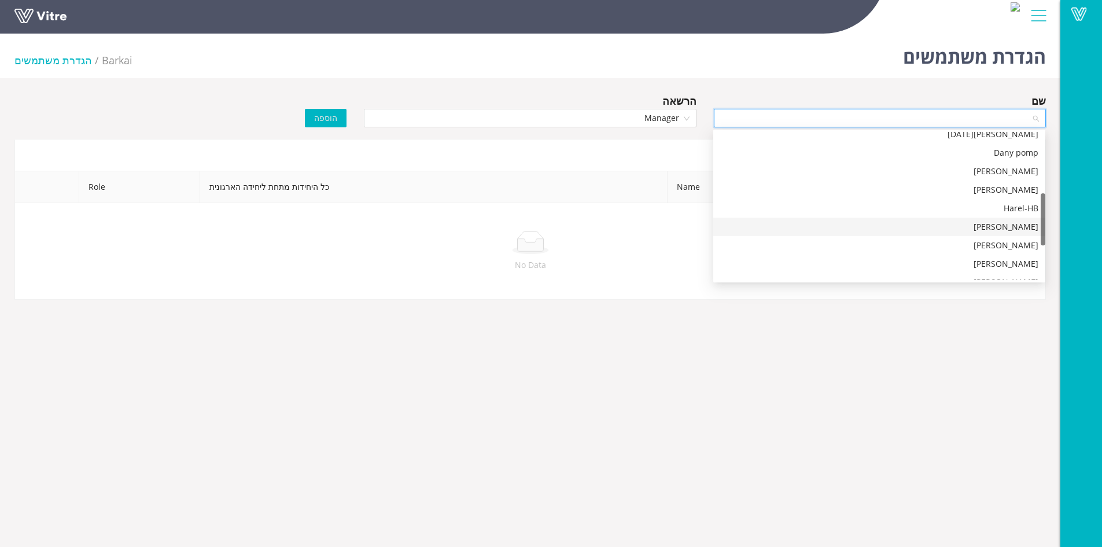
scroll to position [296, 0]
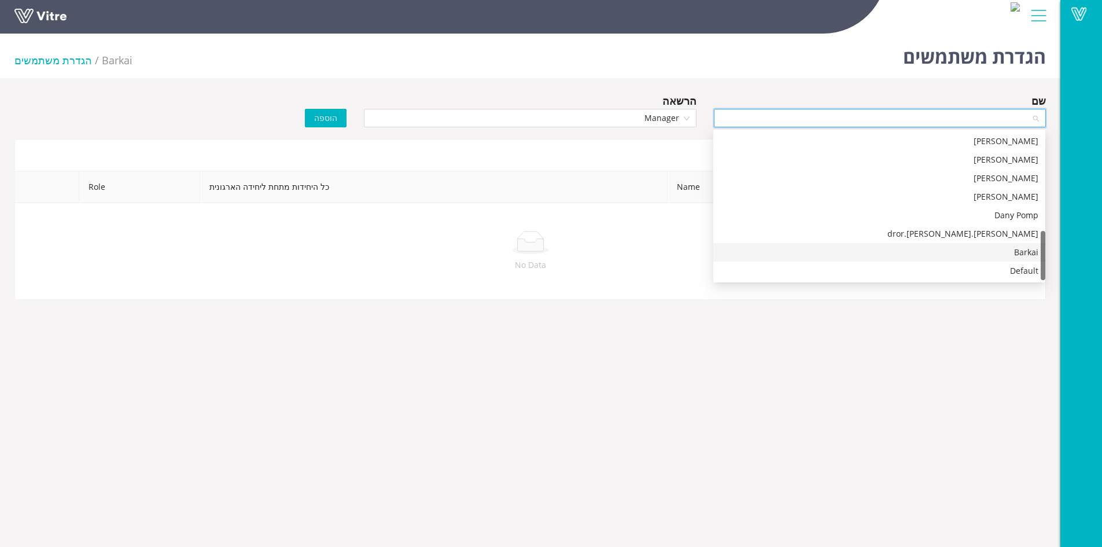
click at [1024, 253] on div "Barkai" at bounding box center [879, 252] width 318 height 13
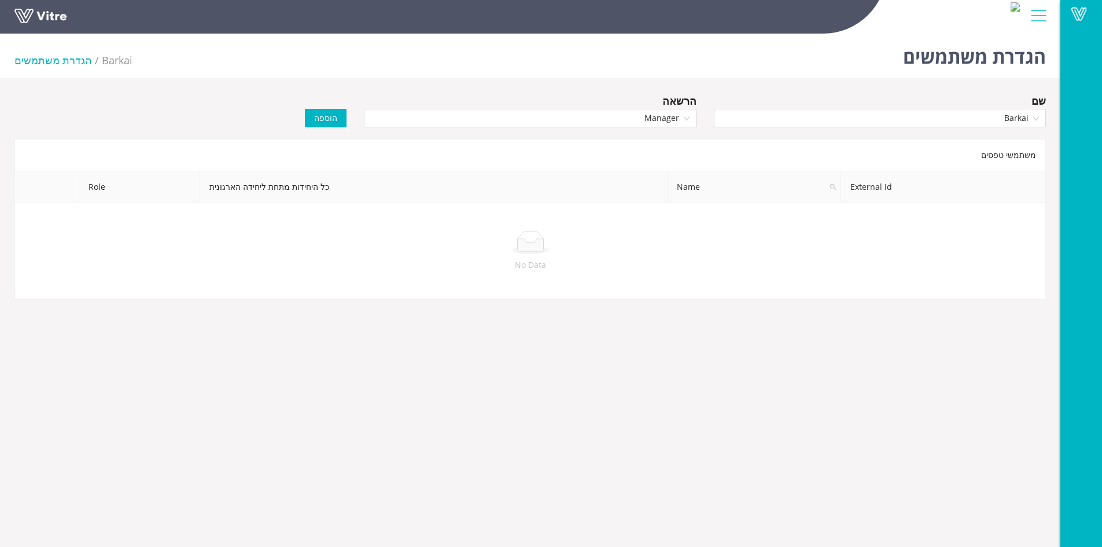
click at [331, 121] on span "הוספה" at bounding box center [325, 118] width 23 height 13
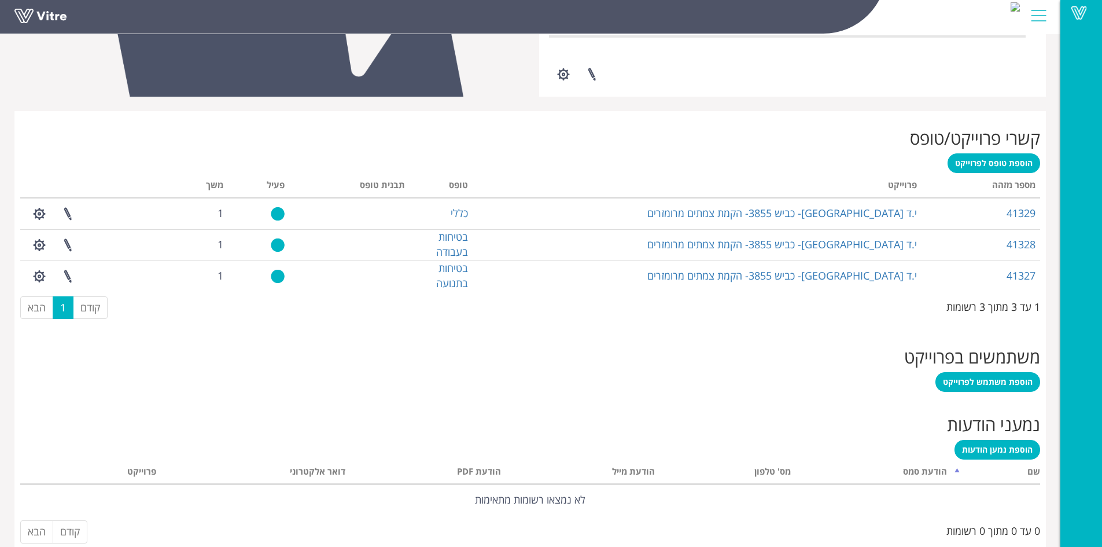
scroll to position [393, 0]
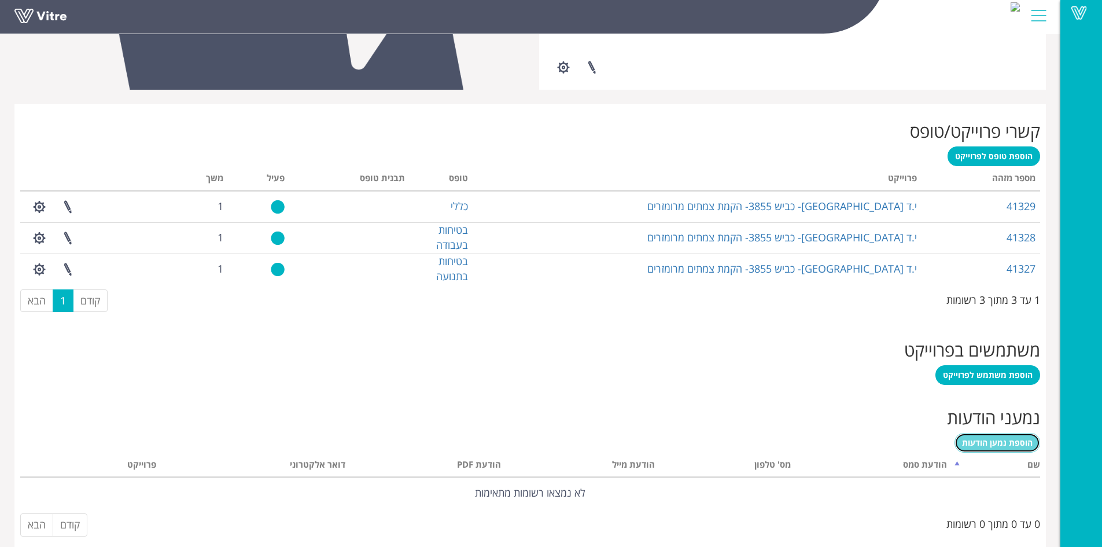
click at [984, 441] on span "הוספת נמען הודעות" at bounding box center [997, 442] width 71 height 11
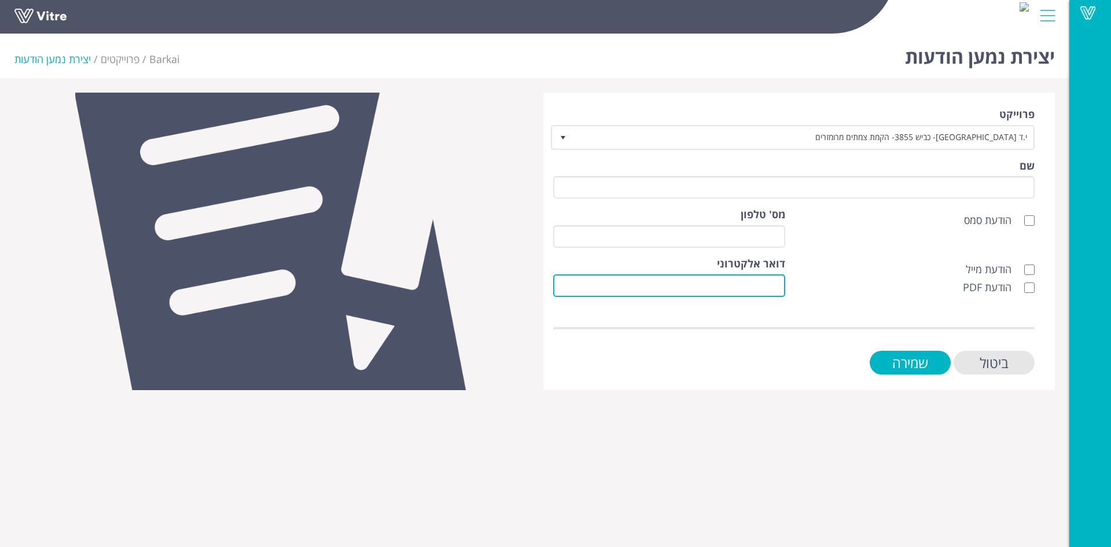
click at [779, 285] on input "דואר אלקטרוני" at bounding box center [669, 285] width 232 height 23
paste input "drawshe.1991@gmail.com"
type input "drawshe.1991@gmail.com"
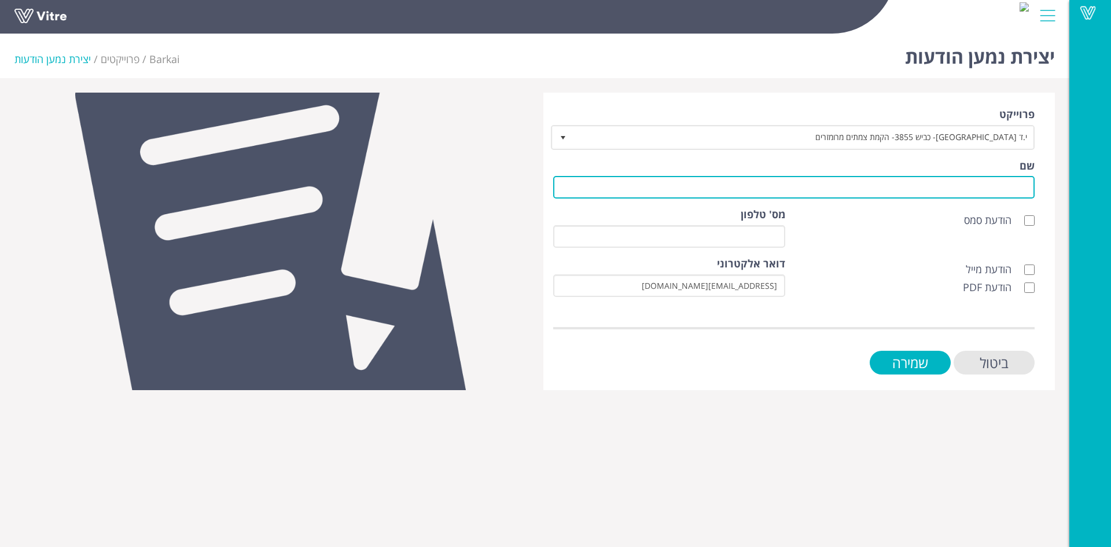
click at [871, 181] on input "שם" at bounding box center [793, 187] width 481 height 23
type input "לקוח"
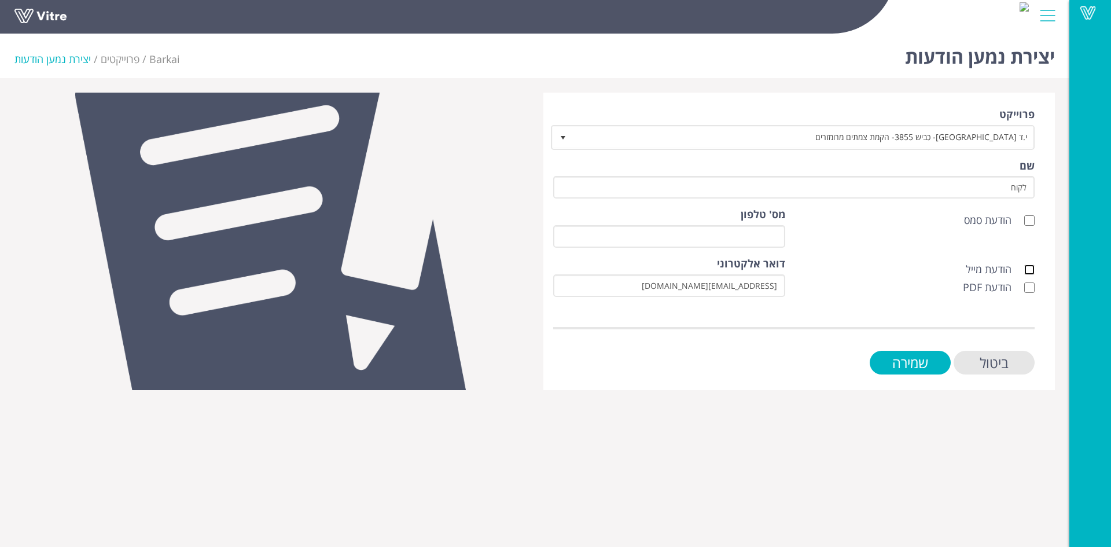
drag, startPoint x: 1028, startPoint y: 267, endPoint x: 1030, endPoint y: 279, distance: 11.9
click at [1030, 277] on div "הודעת מייל הודעת PDF" at bounding box center [918, 278] width 249 height 44
click at [1030, 271] on input "הודעת מייל" at bounding box center [1029, 269] width 10 height 10
checkbox input "true"
click at [1030, 282] on input "הודעת PDF" at bounding box center [1029, 287] width 10 height 10
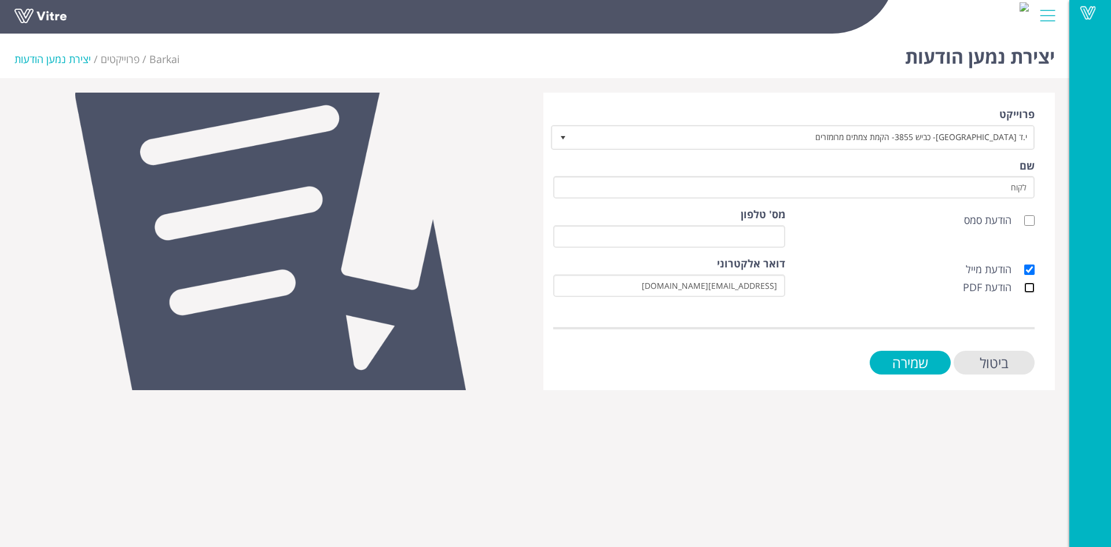
checkbox input "true"
click at [934, 359] on input "שמירה" at bounding box center [910, 363] width 81 height 24
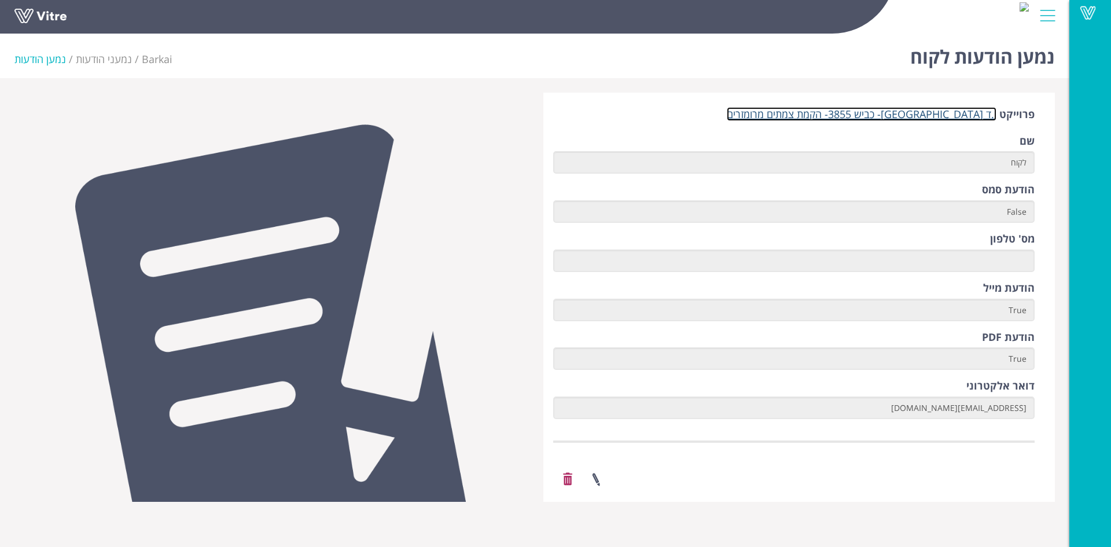
click at [887, 115] on link "י.ד ברזאני- כביש 3855- הקמת צמתים מרומזרים" at bounding box center [862, 114] width 270 height 14
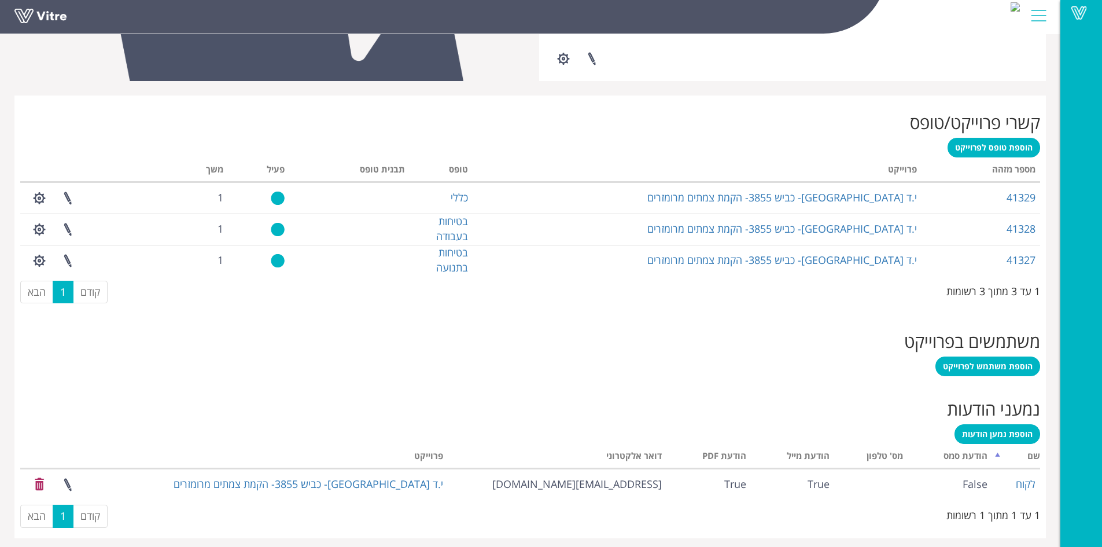
scroll to position [408, 0]
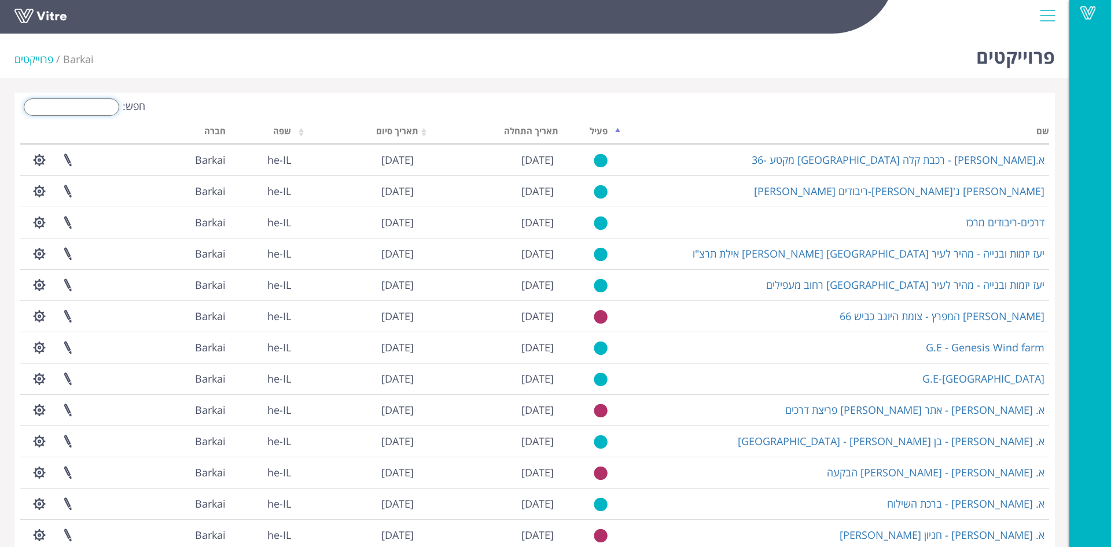
click at [106, 107] on input "חפש:" at bounding box center [71, 106] width 95 height 17
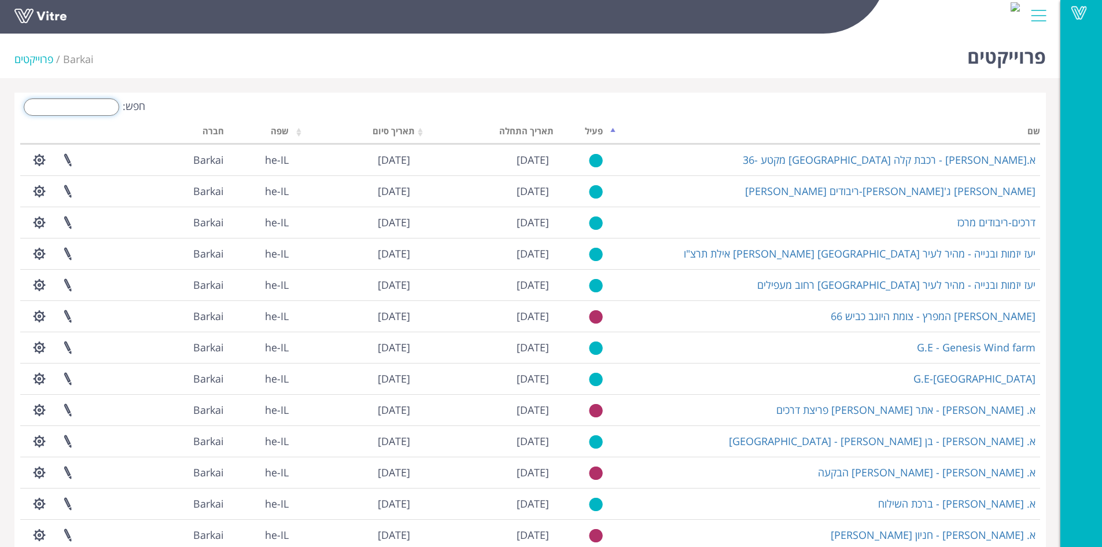
paste input "שיקום מובל כביש 9779"
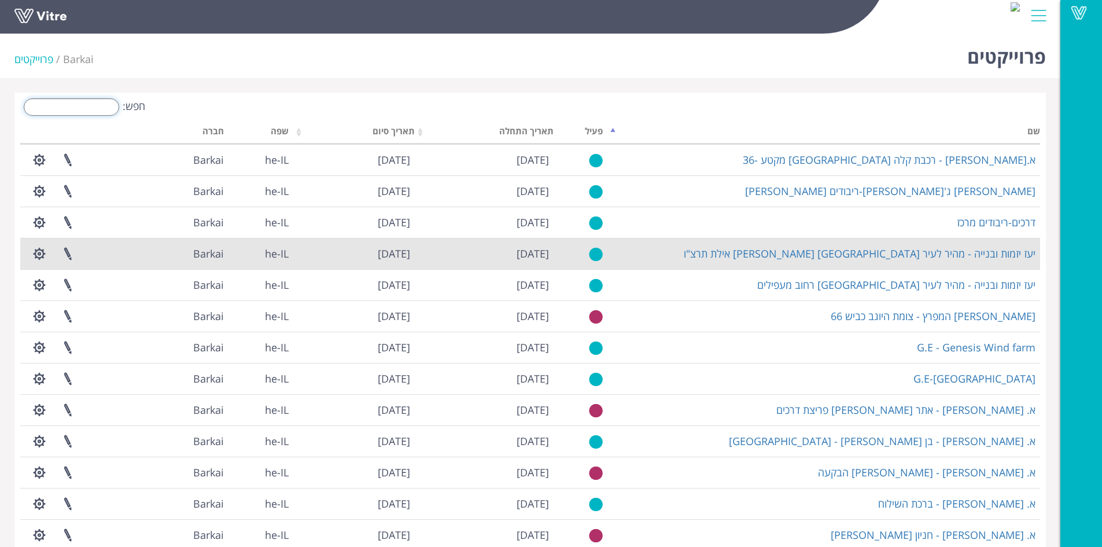
type input "שיקום מובל כביש 9779"
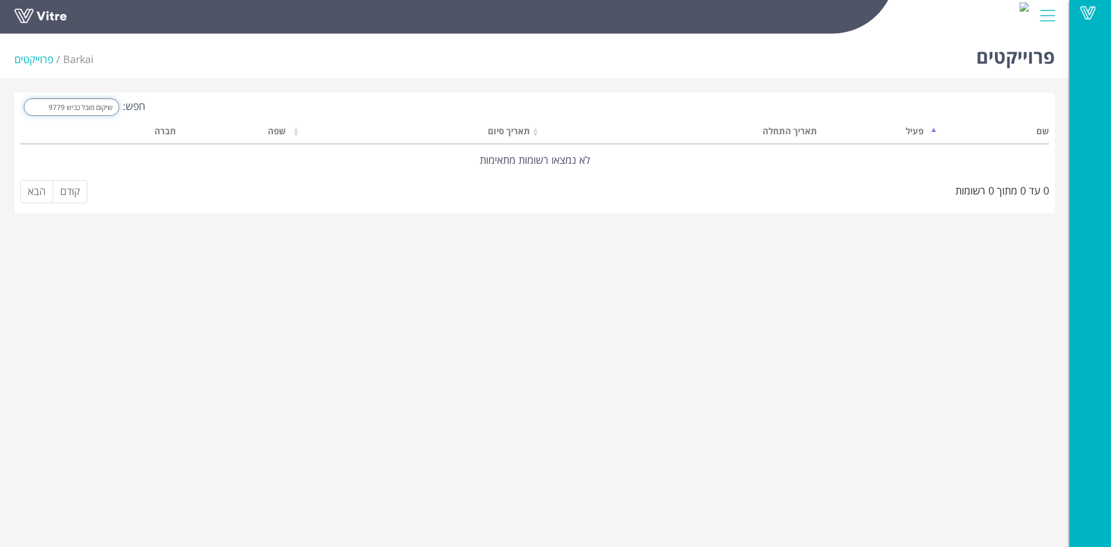
drag, startPoint x: 40, startPoint y: 106, endPoint x: 120, endPoint y: 105, distance: 79.9
click at [120, 105] on label "חפש: שיקום מובל כביש 9779" at bounding box center [82, 106] width 125 height 17
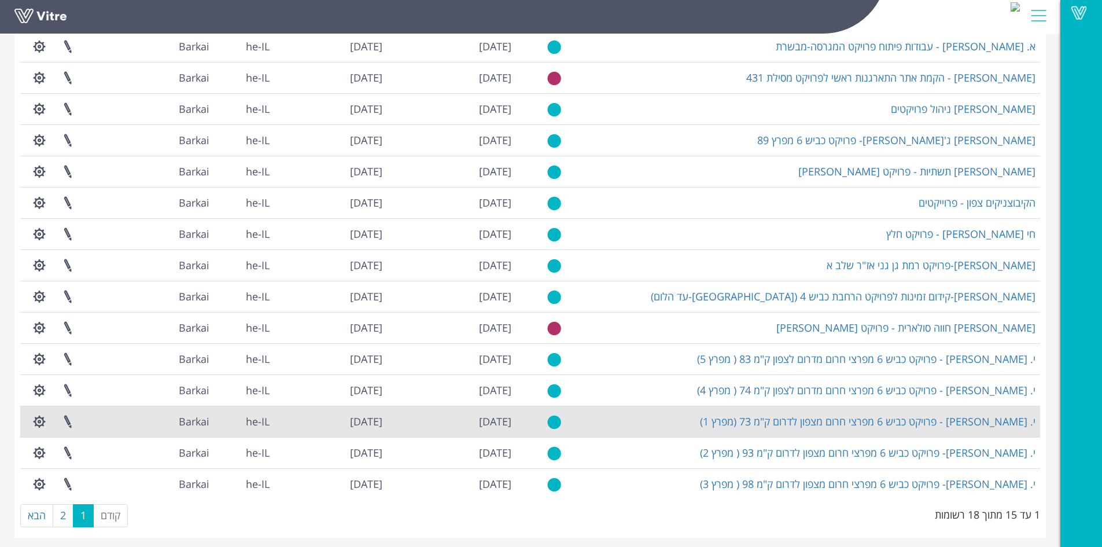
scroll to position [119, 0]
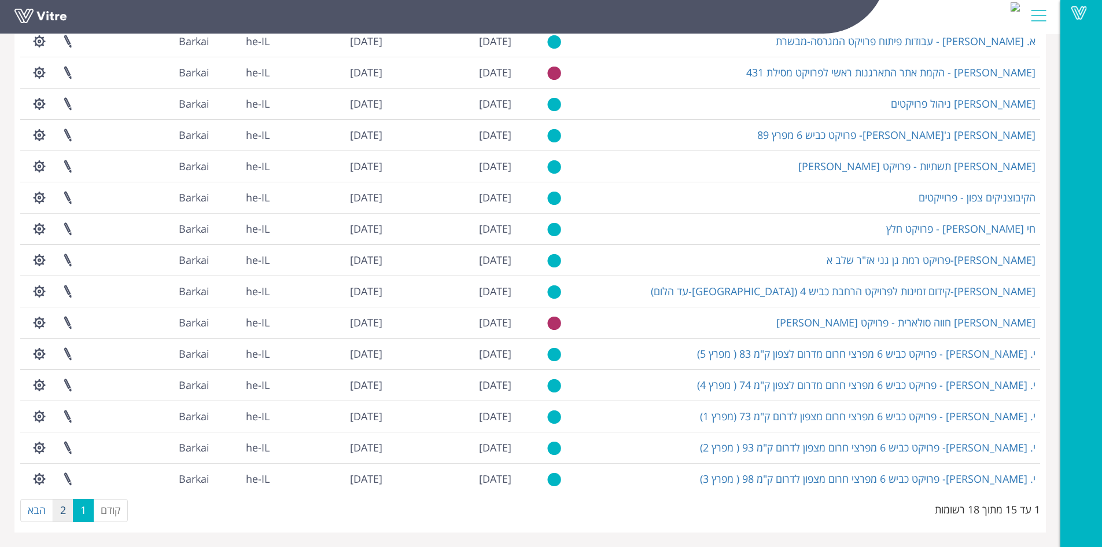
type input "[PERSON_NAME]"
click at [64, 513] on link "2" at bounding box center [63, 510] width 21 height 23
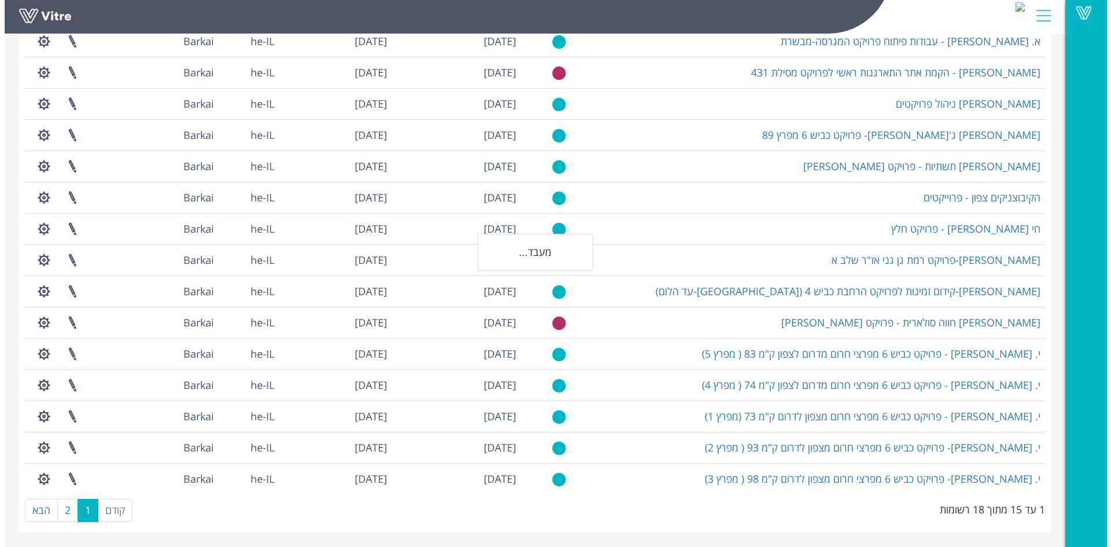
scroll to position [0, 0]
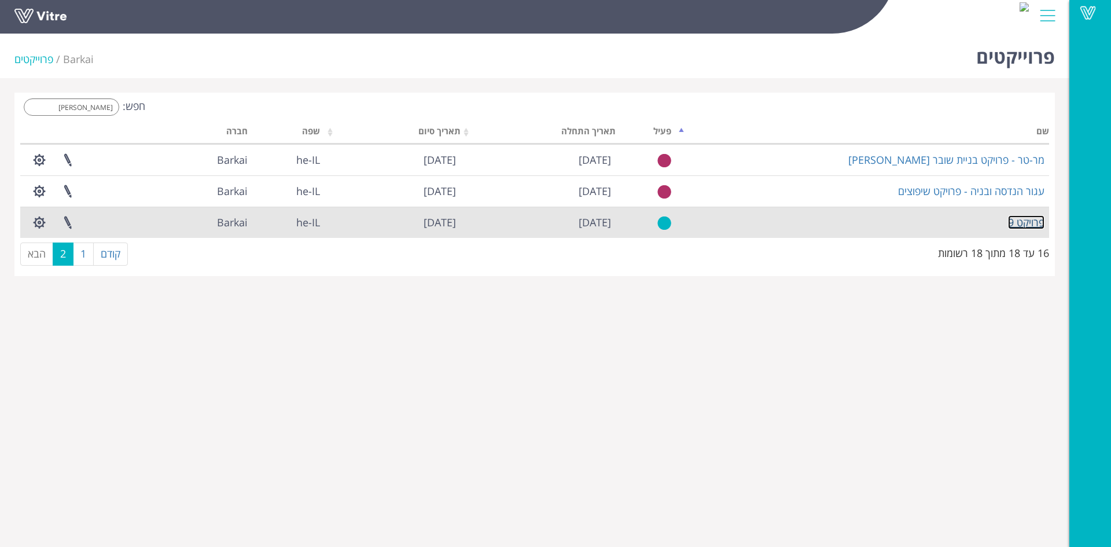
click at [1036, 224] on link "פרויקט 9" at bounding box center [1026, 222] width 36 height 14
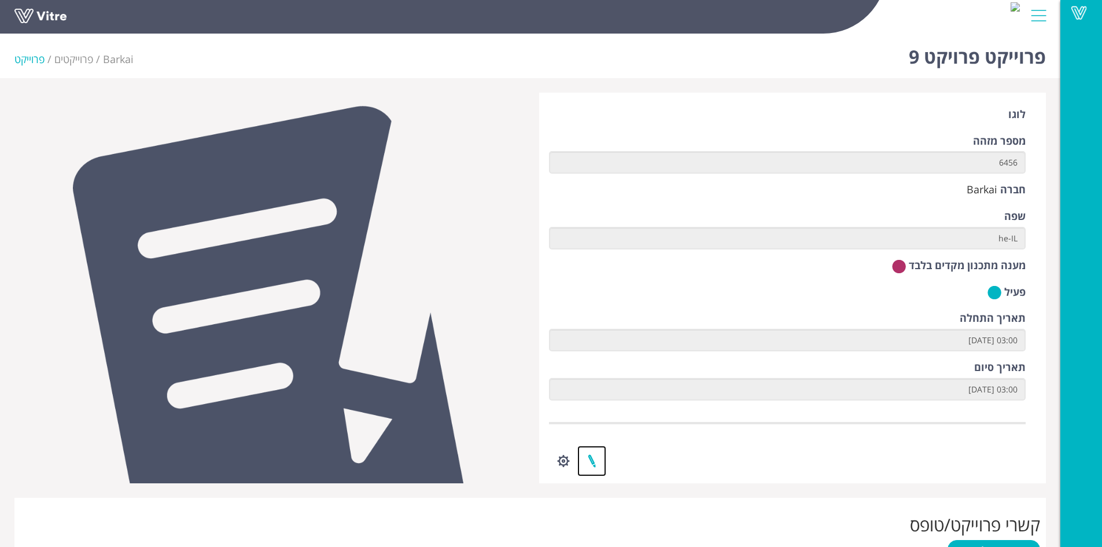
click at [595, 462] on link at bounding box center [591, 461] width 29 height 31
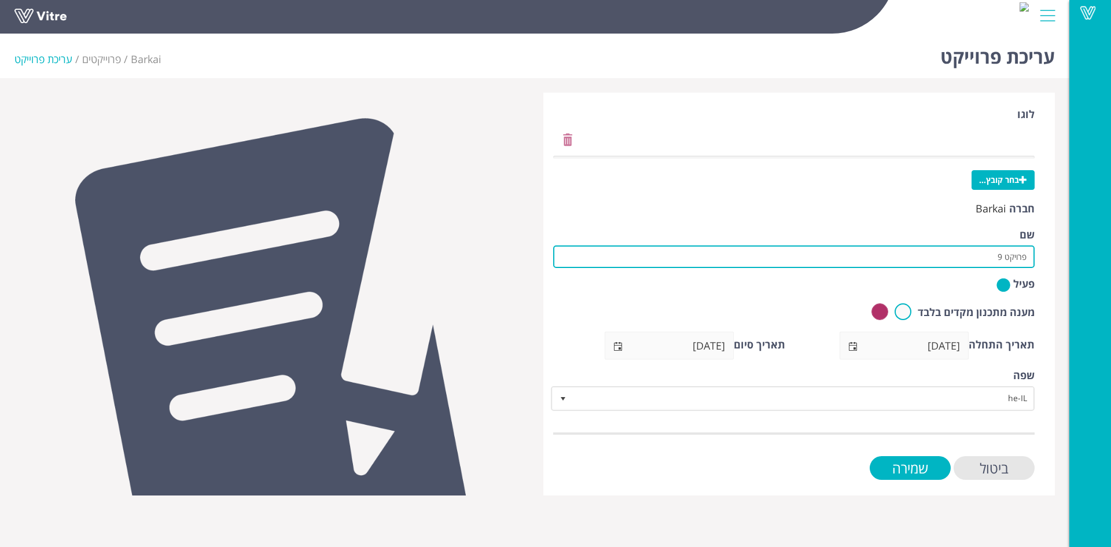
drag, startPoint x: 941, startPoint y: 257, endPoint x: 1063, endPoint y: 261, distance: 121.6
click at [1063, 261] on div "לוגו בחר קובץ... חברה Barkai שם פרויקט 9 פעיל מענה מתכנון מקדים בלבד תאריך התחל…" at bounding box center [799, 294] width 529 height 403
drag, startPoint x: 878, startPoint y: 256, endPoint x: 985, endPoint y: 257, distance: 107.0
click at [985, 257] on input "הקיבוצניקים-אחזקת מבנים וגשרים עיריית חיפה" at bounding box center [793, 256] width 481 height 23
paste input "שיקום מובל כביש 9779"
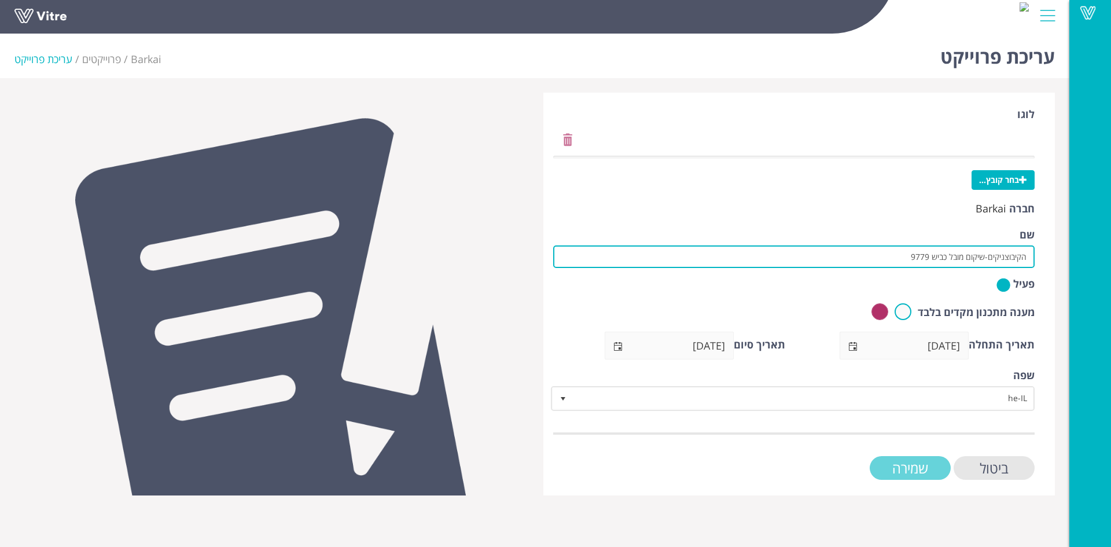
type input "הקיבוצניקים-שיקום מובל כביש 9779"
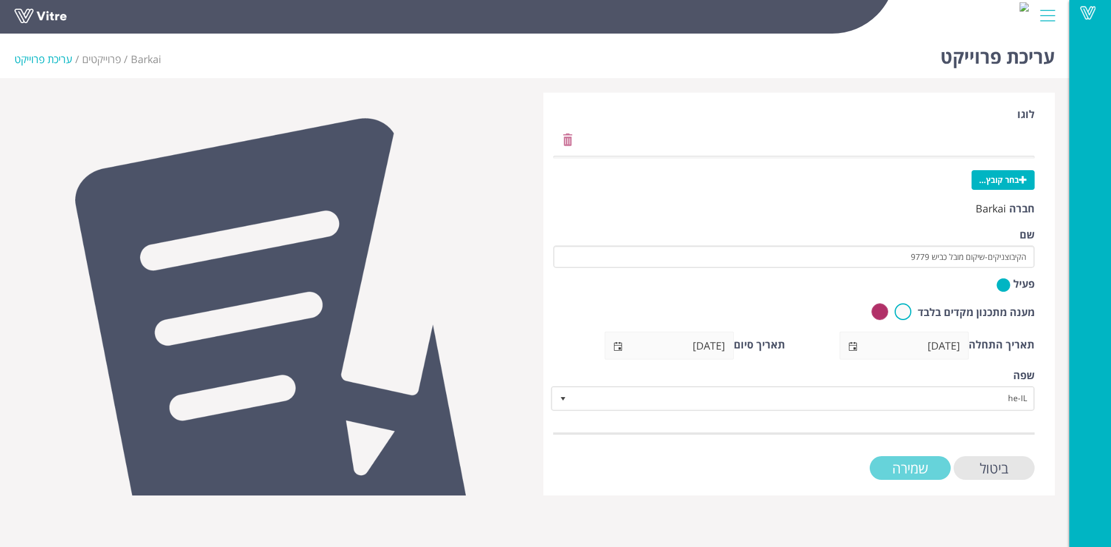
click at [919, 470] on input "שמירה" at bounding box center [910, 468] width 81 height 24
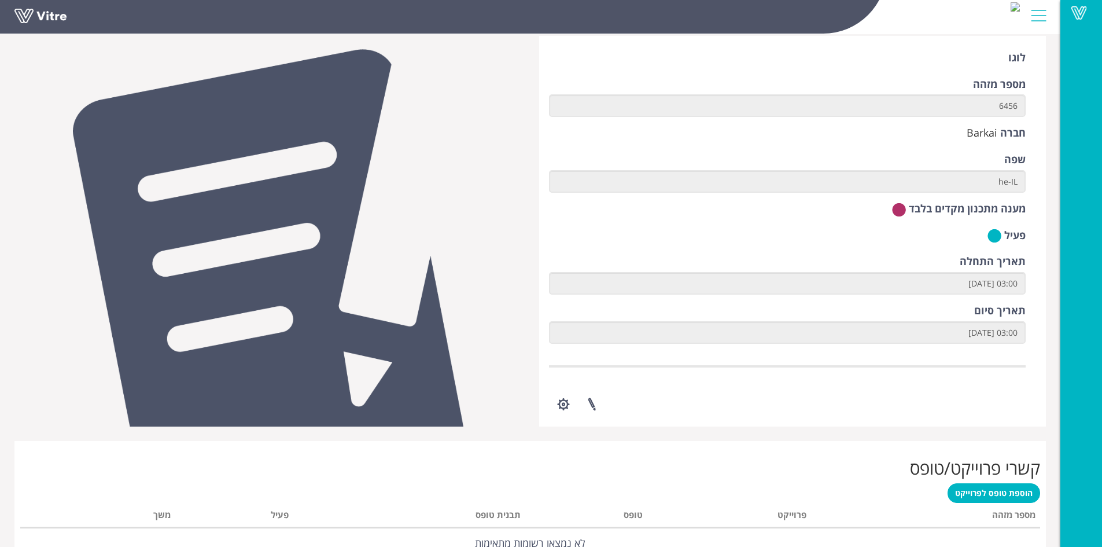
scroll to position [87, 0]
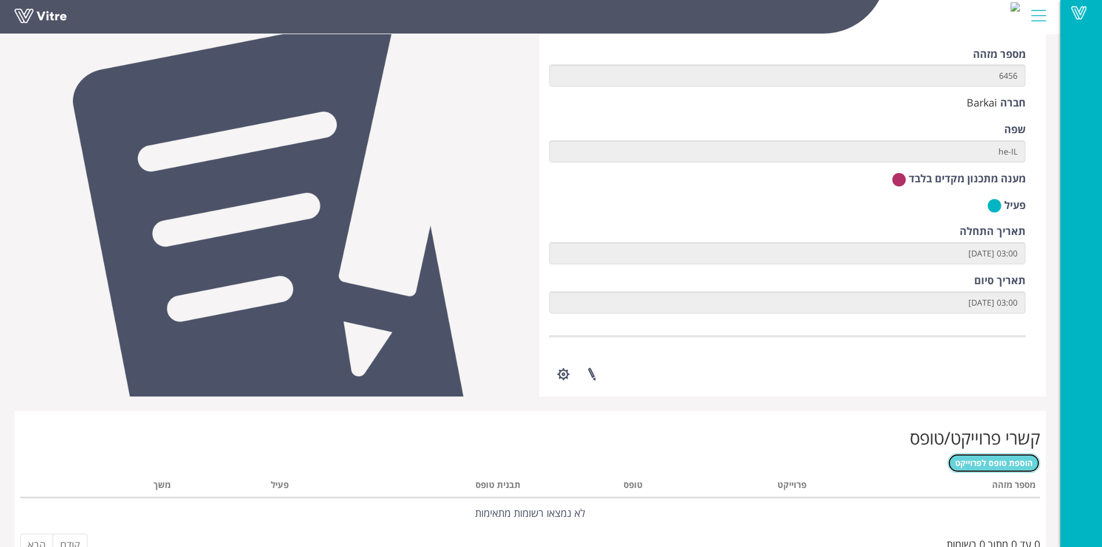
click at [968, 462] on span "הוספת טופס לפרוייקט" at bounding box center [994, 462] width 78 height 11
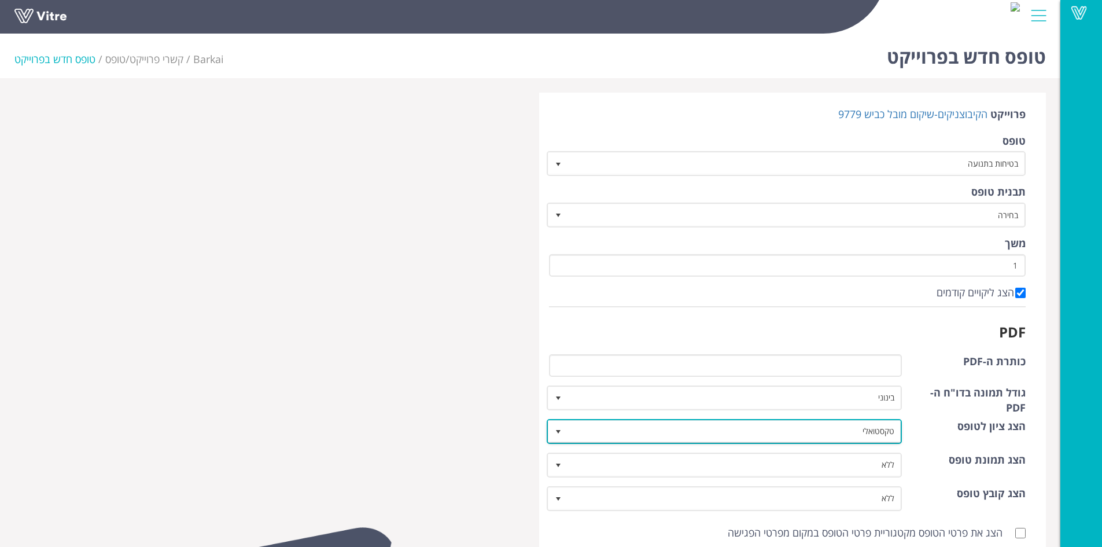
click at [557, 431] on span "select" at bounding box center [558, 431] width 9 height 9
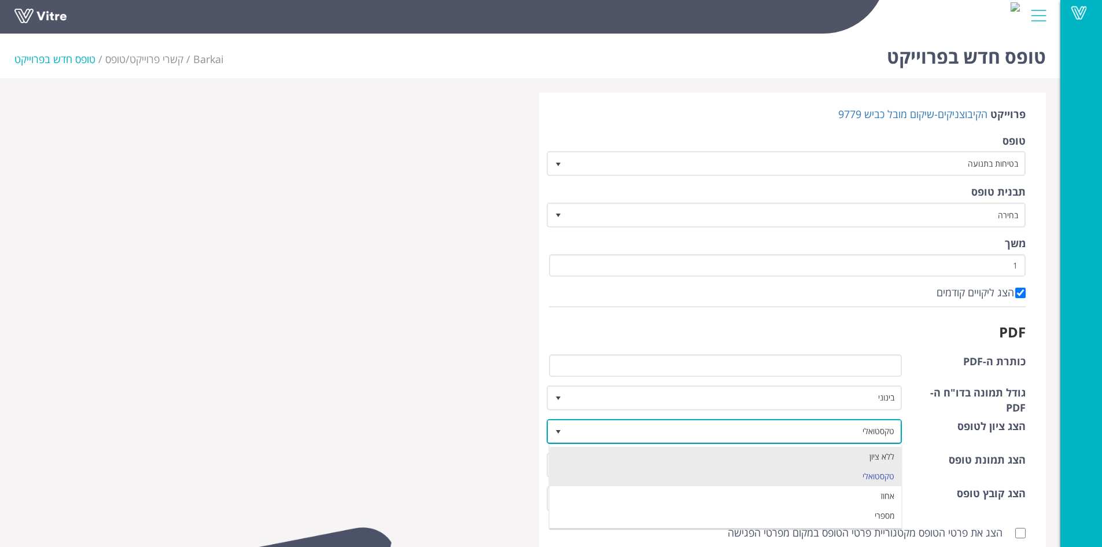
click at [608, 458] on li "ללא ציון" at bounding box center [726, 457] width 352 height 20
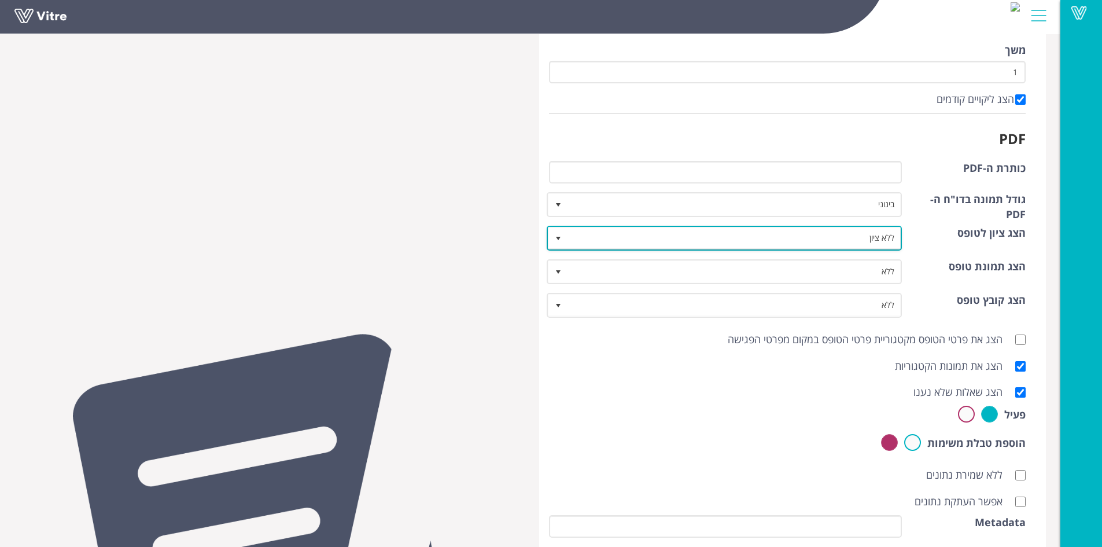
scroll to position [289, 0]
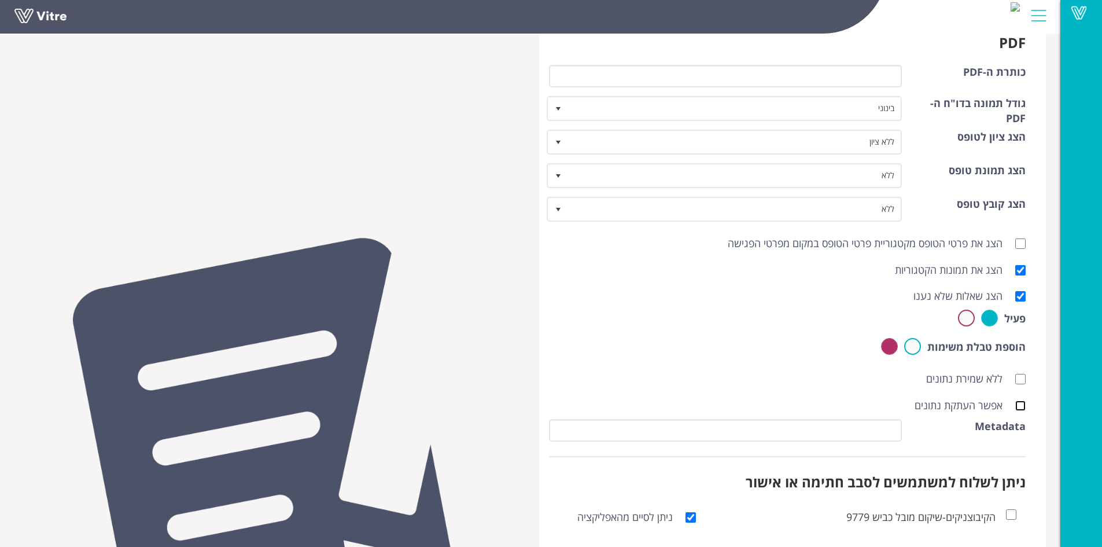
click at [1018, 406] on input "אפשר העתקת נתונים" at bounding box center [1020, 405] width 10 height 10
checkbox input "true"
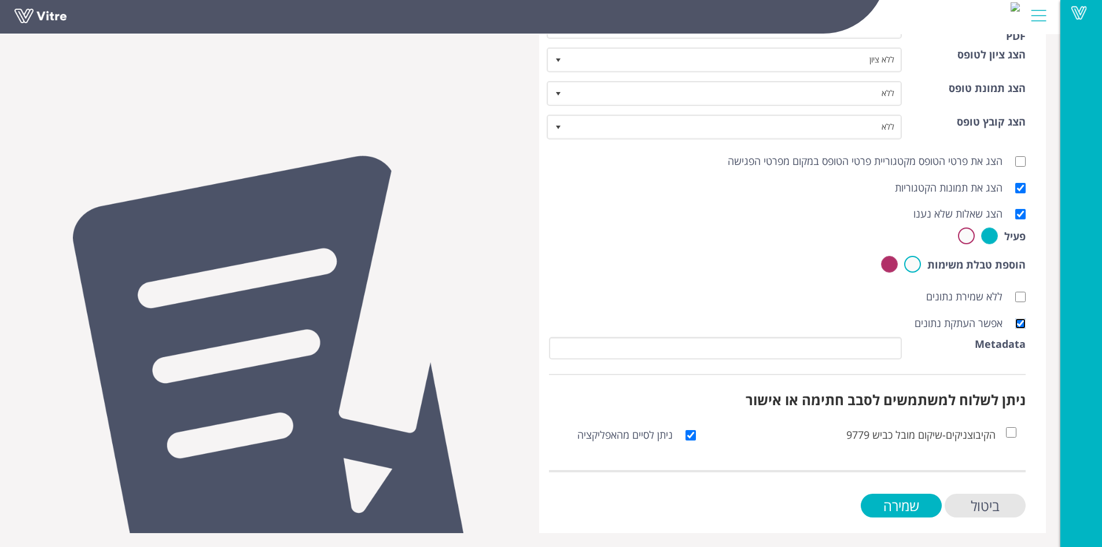
scroll to position [372, 0]
click at [883, 498] on input "שמירה" at bounding box center [901, 505] width 81 height 24
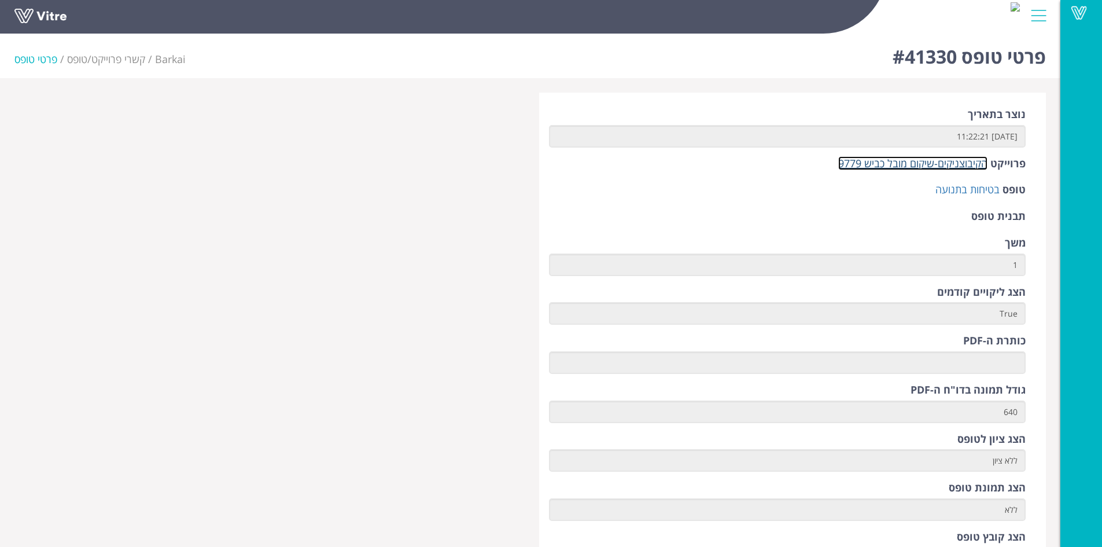
click at [899, 166] on link "הקיבוצניקים-שיקום מובל כביש 9779" at bounding box center [912, 163] width 149 height 14
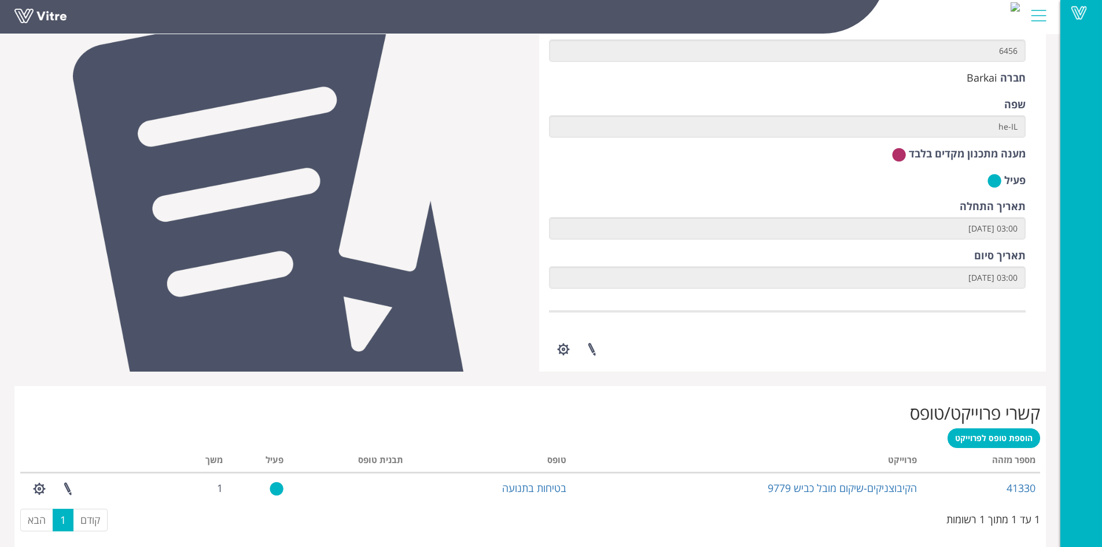
scroll to position [130, 0]
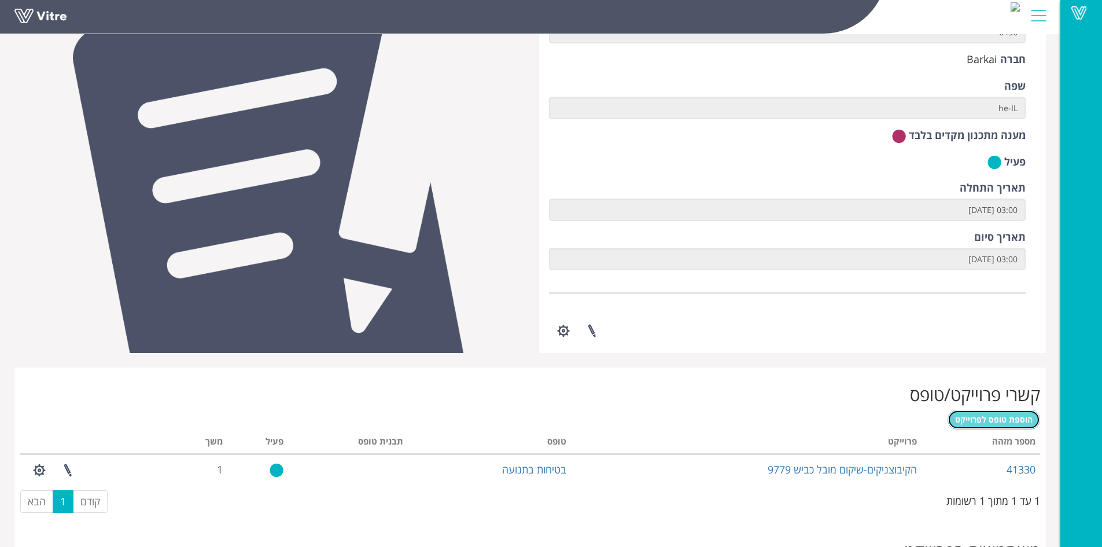
click at [982, 424] on span "הוספת טופס לפרוייקט" at bounding box center [994, 419] width 78 height 11
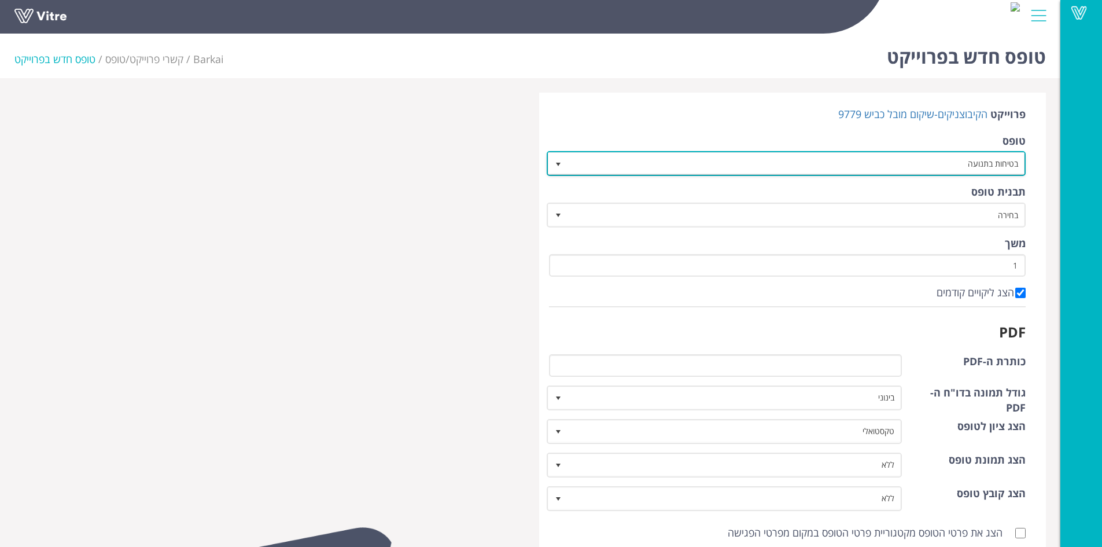
click at [562, 167] on span "select" at bounding box center [558, 164] width 9 height 9
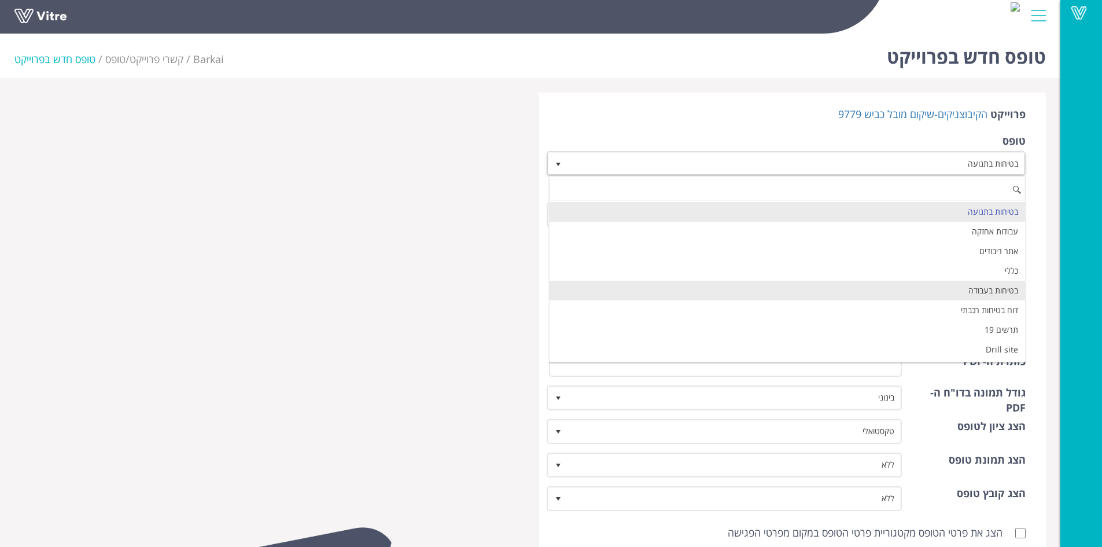
click at [871, 284] on li "בטיחות בעבודה" at bounding box center [788, 291] width 476 height 20
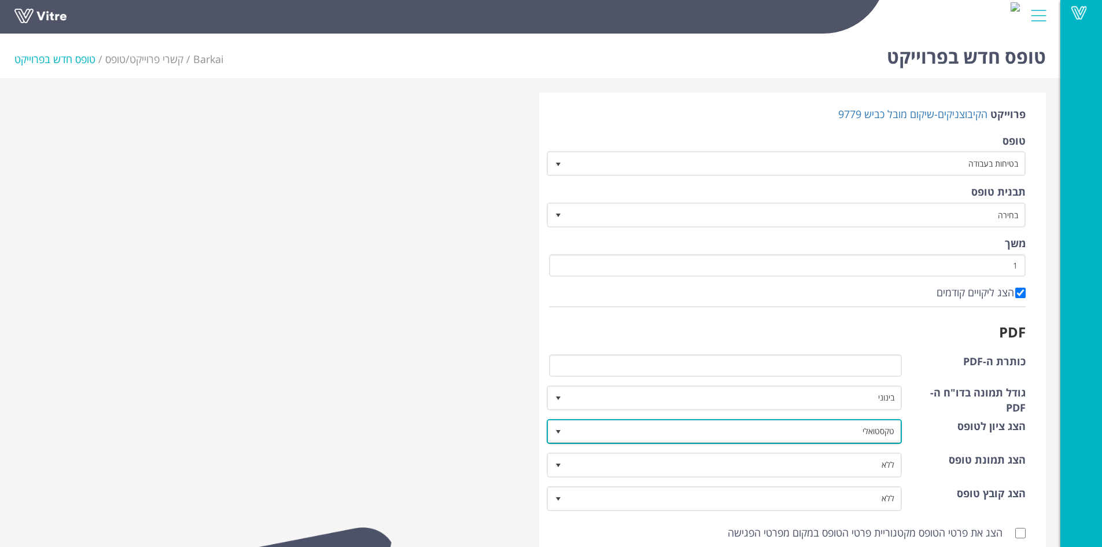
click at [561, 426] on span "select" at bounding box center [559, 431] width 21 height 21
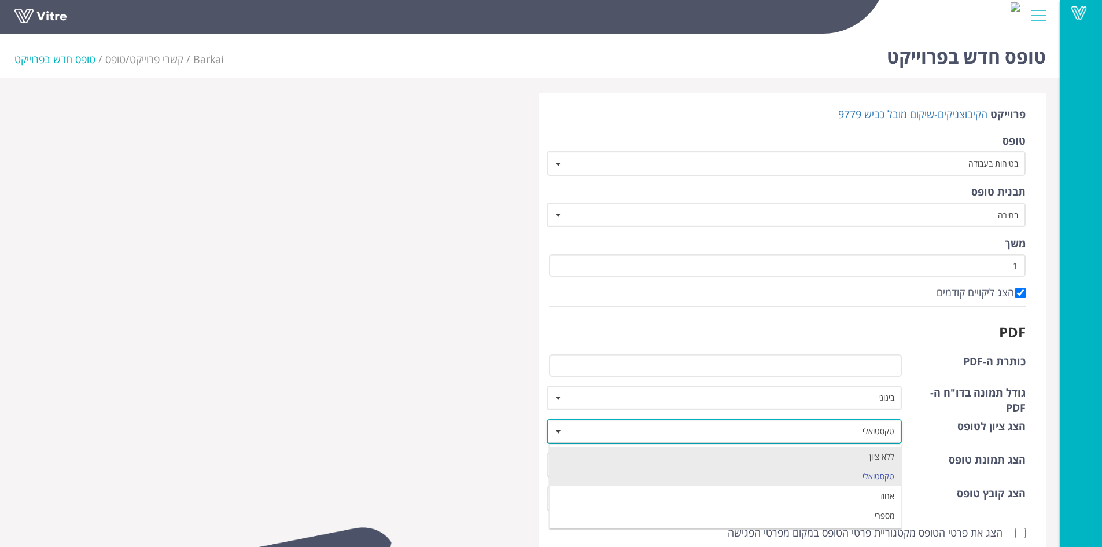
click at [571, 449] on li "ללא ציון" at bounding box center [726, 457] width 352 height 20
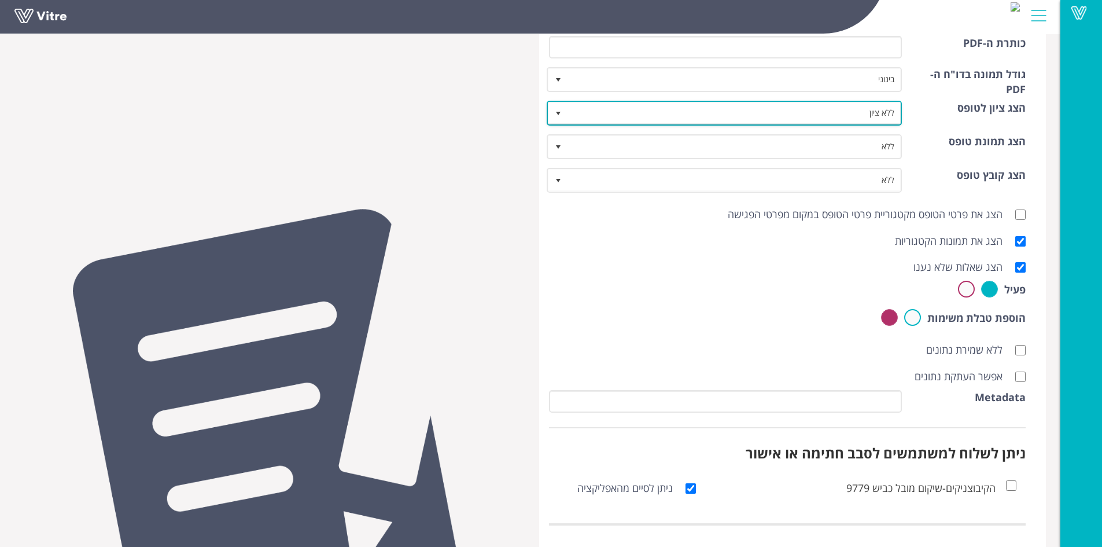
scroll to position [372, 0]
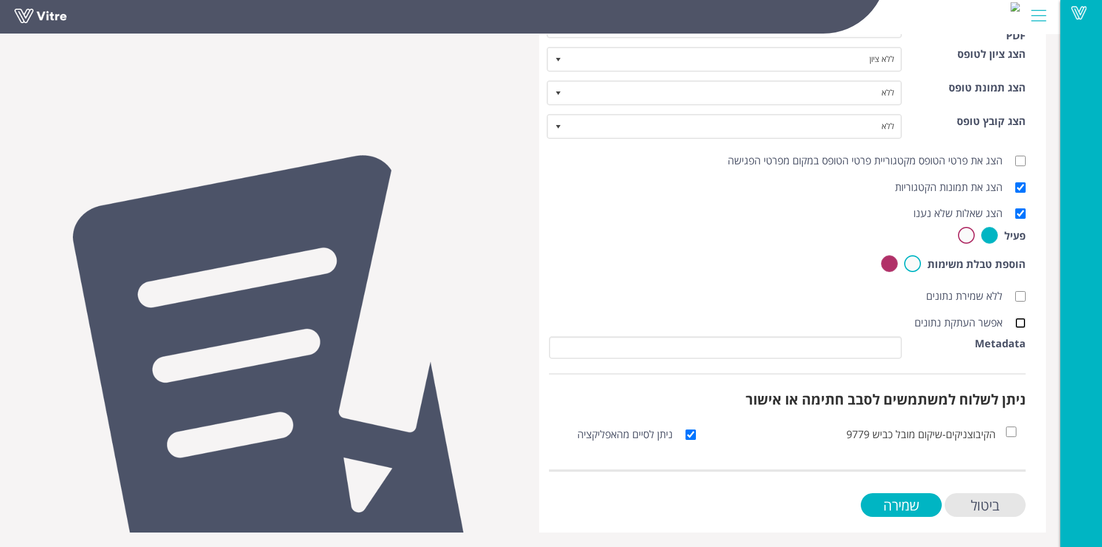
click at [1025, 319] on input "אפשר העתקת נתונים" at bounding box center [1020, 323] width 10 height 10
checkbox input "true"
click at [910, 500] on input "שמירה" at bounding box center [901, 505] width 81 height 24
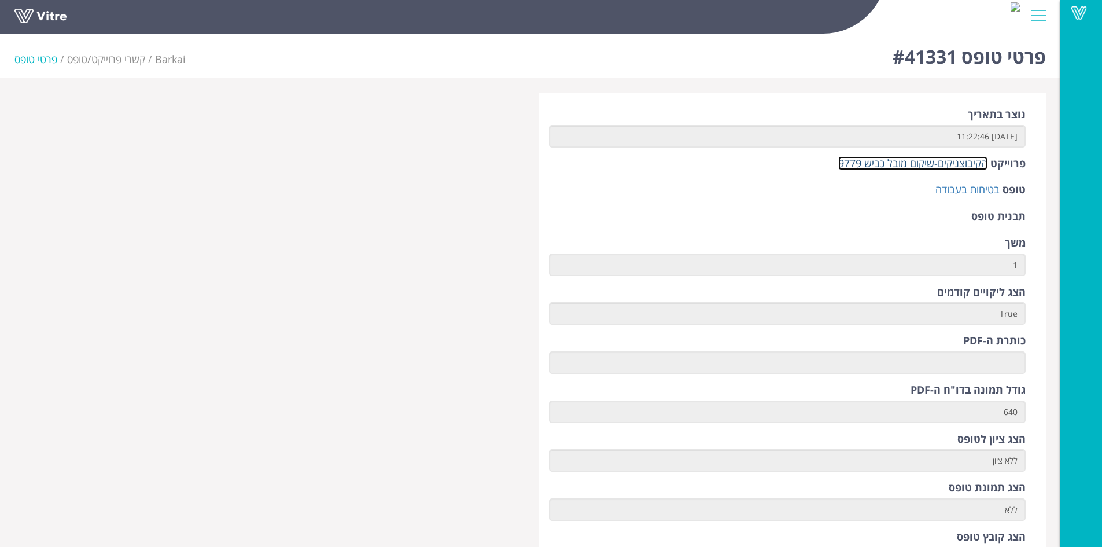
click at [886, 166] on link "הקיבוצניקים-שיקום מובל כביש 9779" at bounding box center [912, 163] width 149 height 14
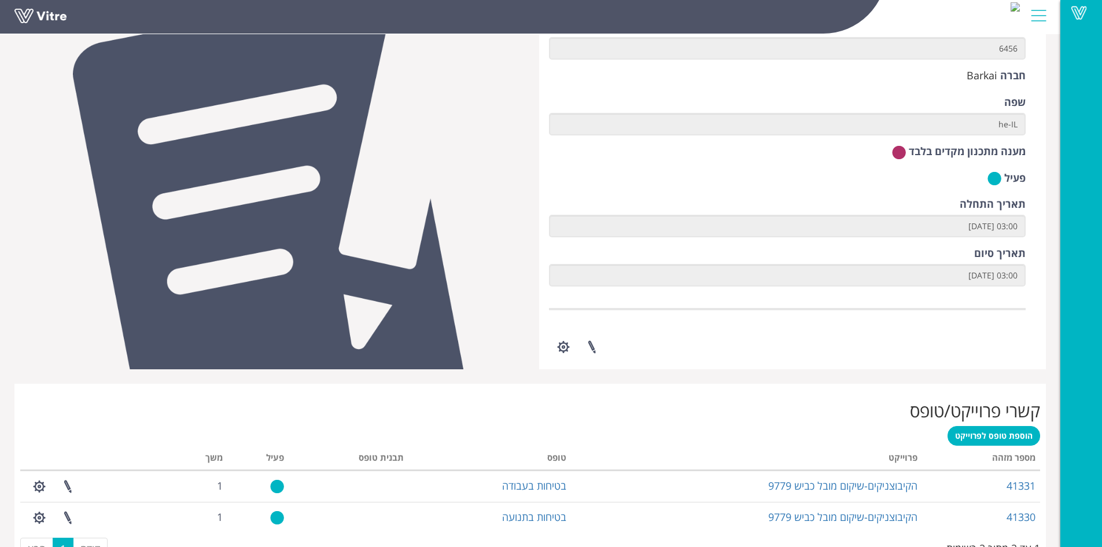
scroll to position [116, 0]
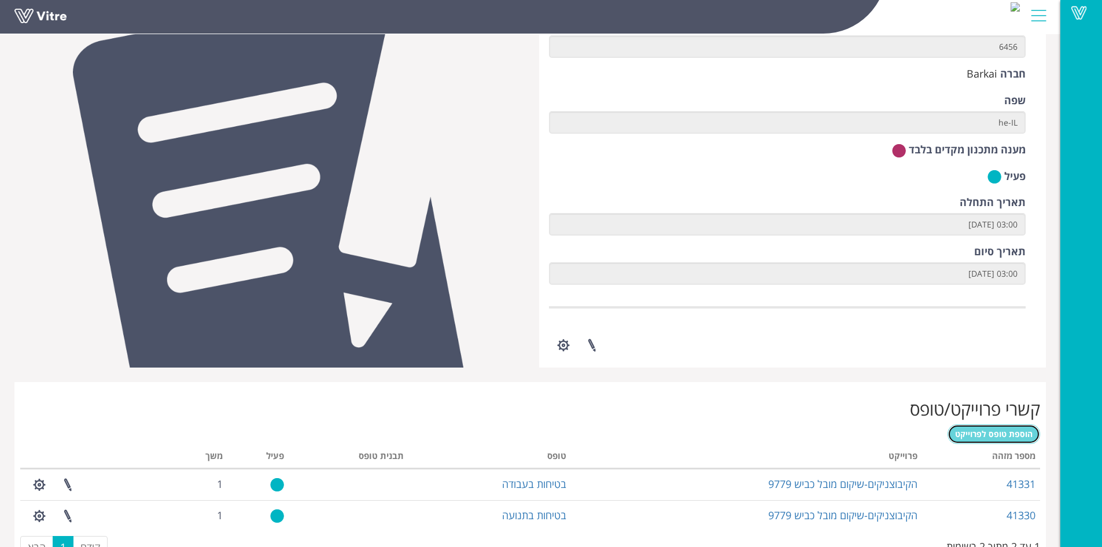
click at [971, 436] on span "הוספת טופס לפרוייקט" at bounding box center [994, 433] width 78 height 11
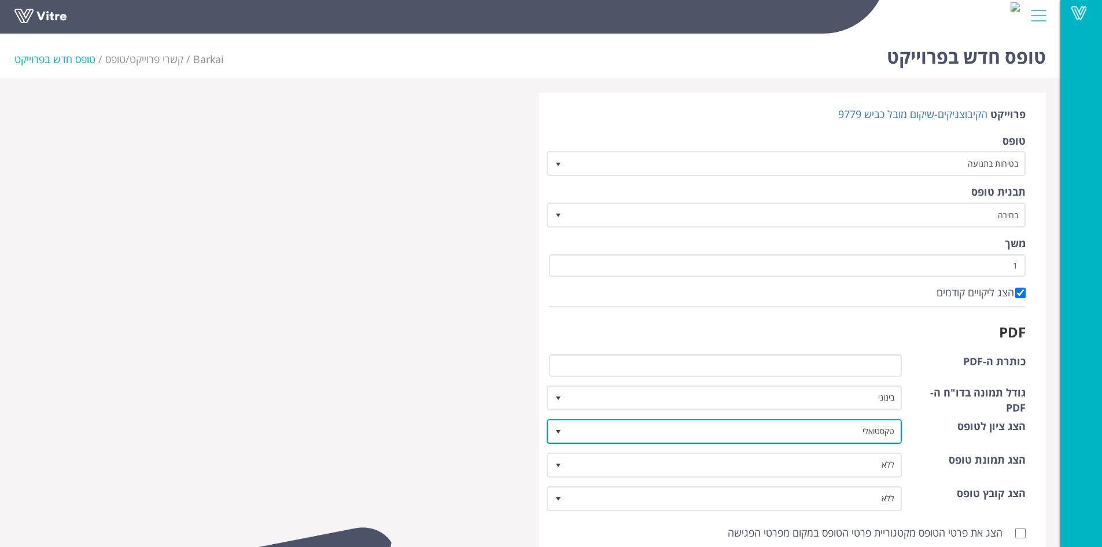
click at [561, 427] on span "select" at bounding box center [558, 431] width 9 height 9
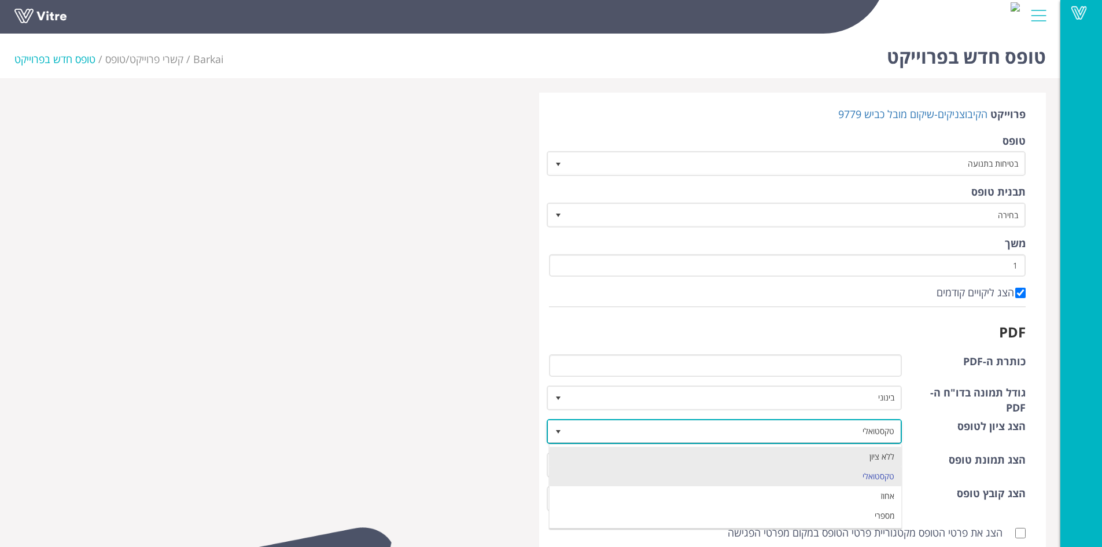
click at [612, 448] on li "ללא ציון" at bounding box center [726, 457] width 352 height 20
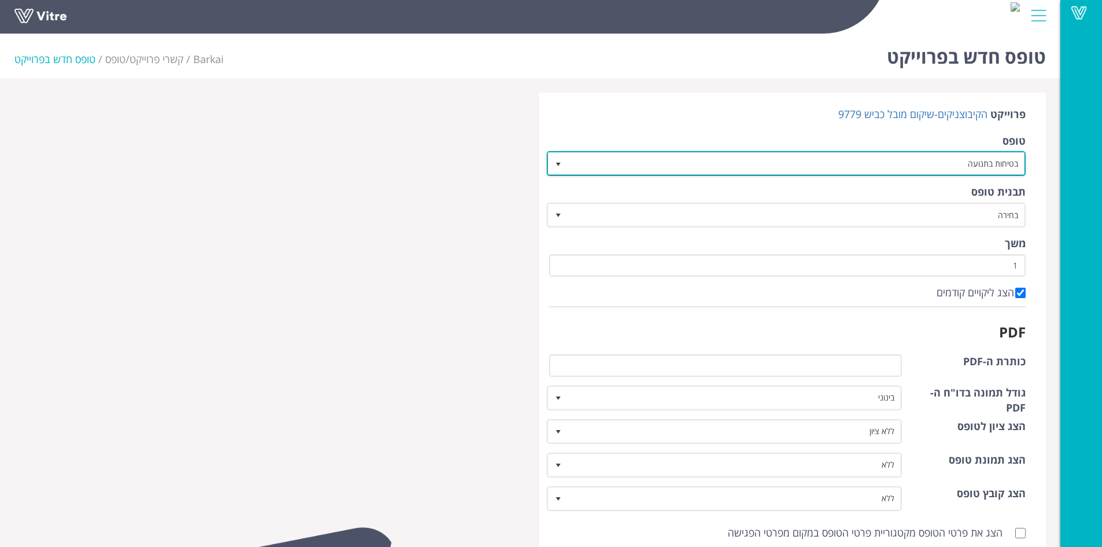
click at [559, 162] on span "select" at bounding box center [558, 164] width 9 height 9
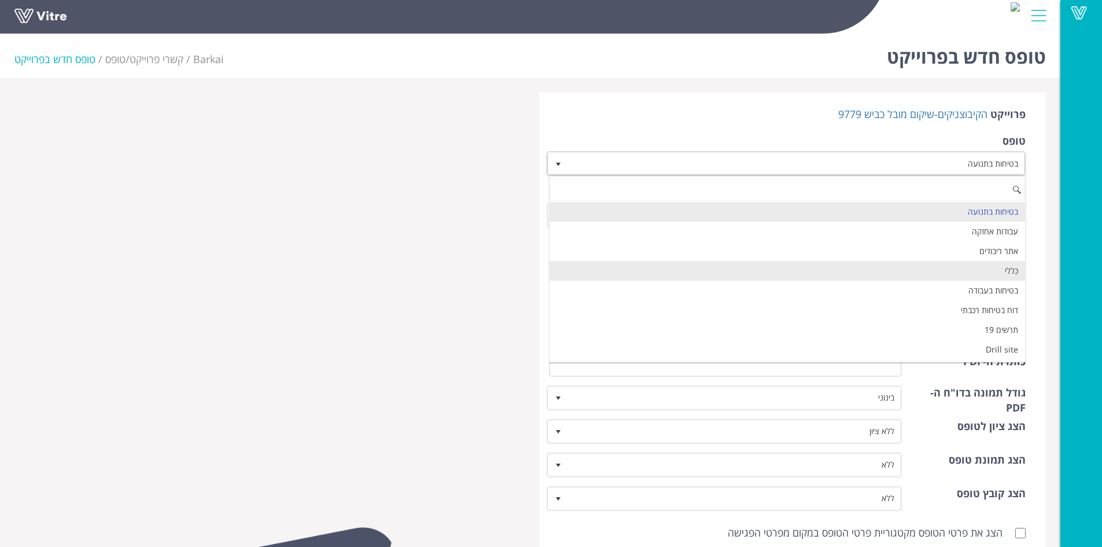
click at [932, 267] on li "כללי" at bounding box center [788, 271] width 476 height 20
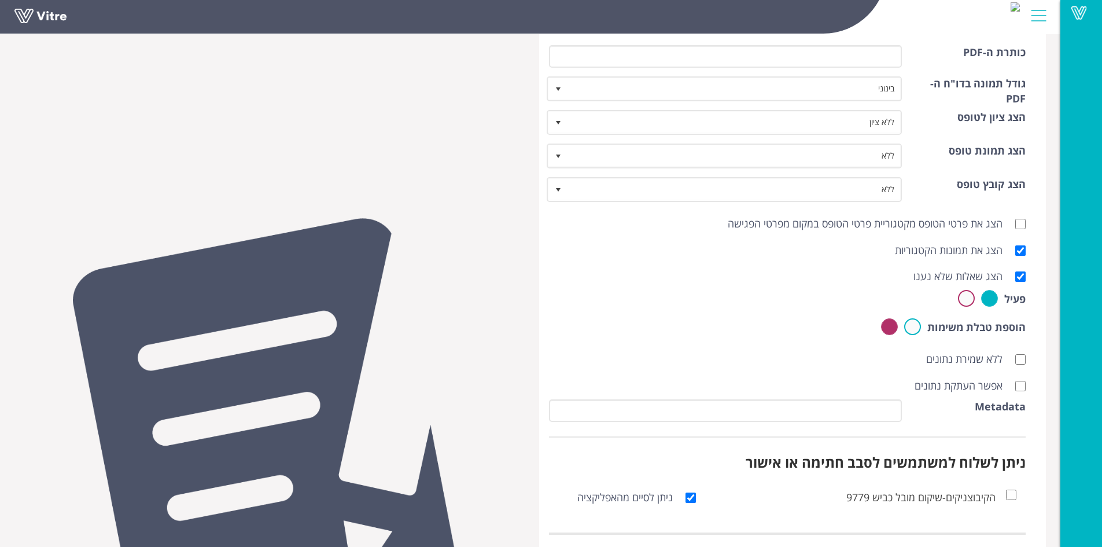
scroll to position [372, 0]
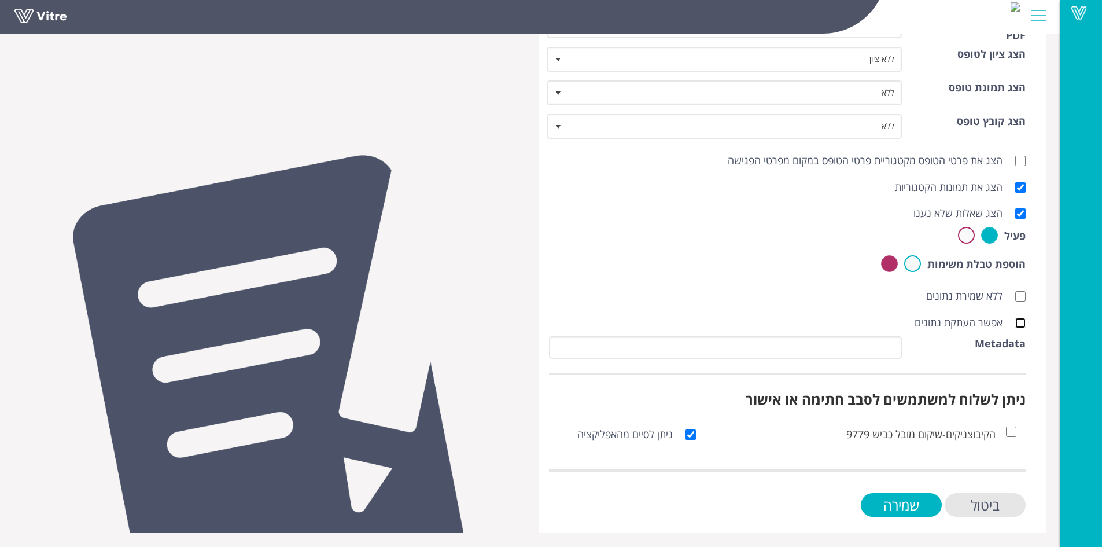
click at [1019, 325] on input "אפשר העתקת נתונים" at bounding box center [1020, 323] width 10 height 10
checkbox input "true"
click at [928, 497] on input "שמירה" at bounding box center [901, 505] width 81 height 24
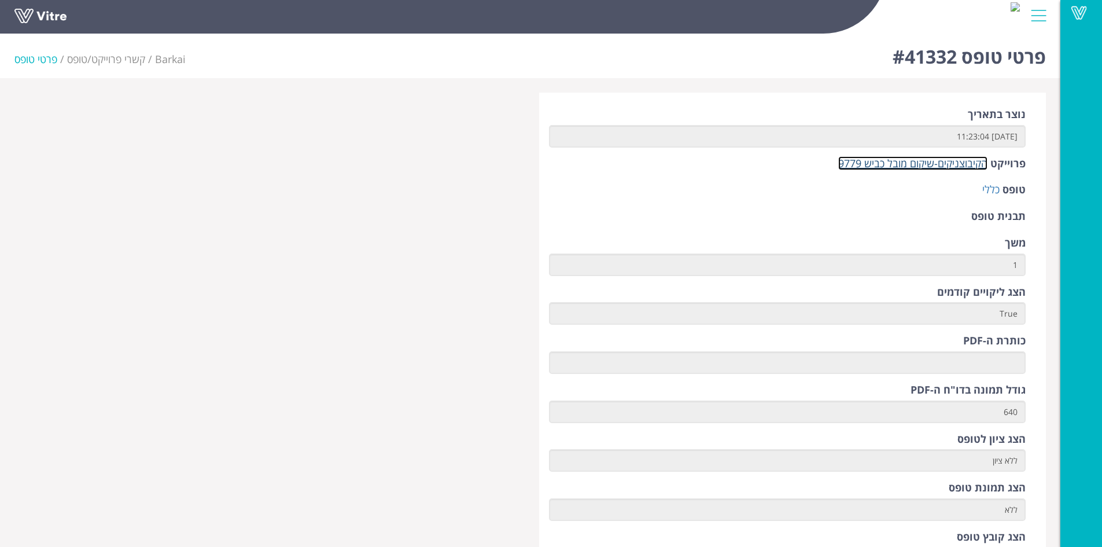
click at [919, 168] on link "הקיבוצניקים-שיקום מובל כביש 9779" at bounding box center [912, 163] width 149 height 14
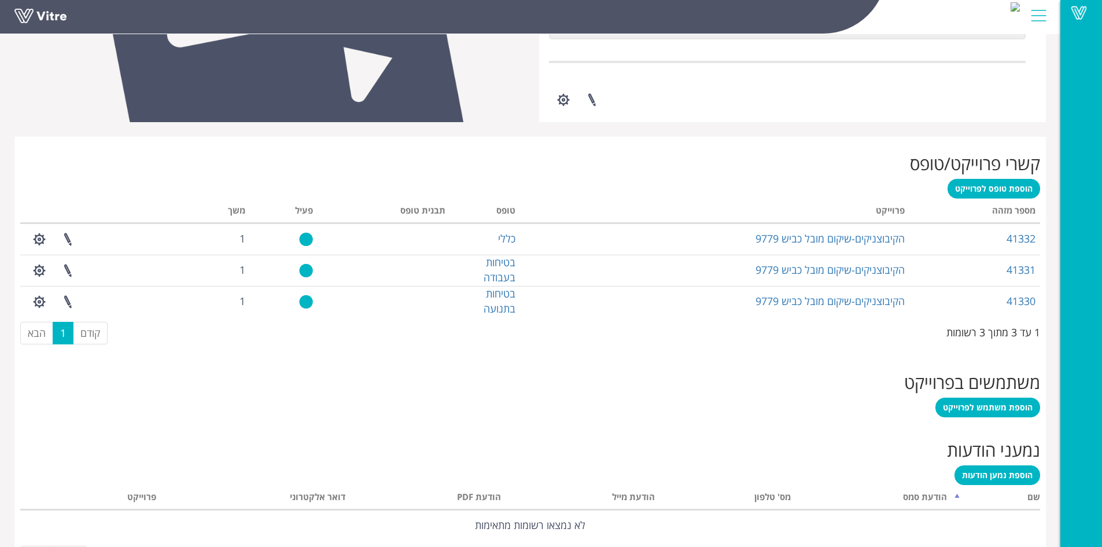
scroll to position [362, 0]
click at [981, 402] on span "הוספת משתמש לפרוייקט" at bounding box center [988, 406] width 90 height 11
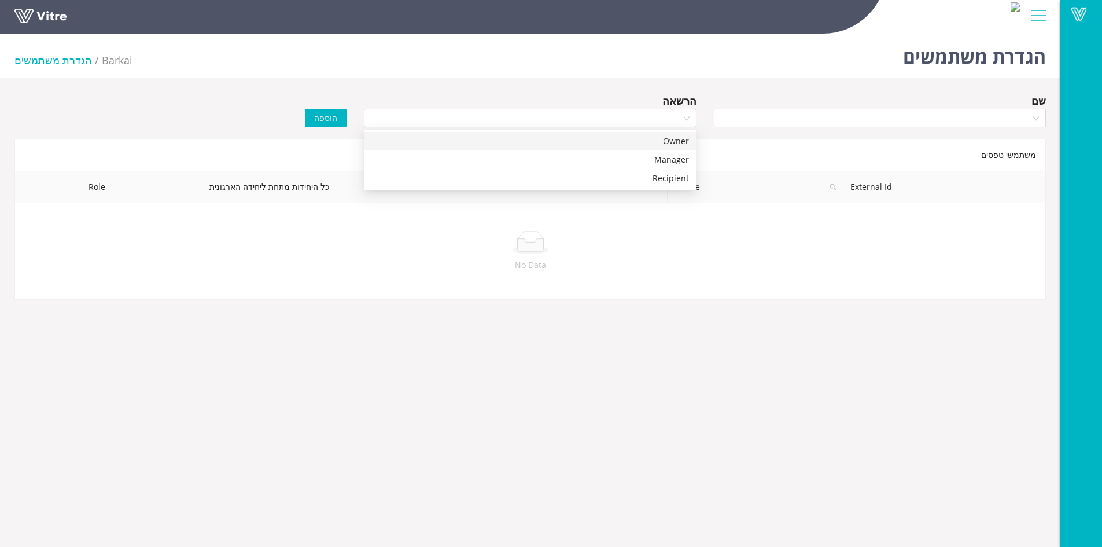
click at [684, 120] on div at bounding box center [530, 118] width 332 height 19
click at [667, 155] on div "Manager" at bounding box center [530, 159] width 318 height 13
click at [1035, 117] on div at bounding box center [880, 118] width 332 height 19
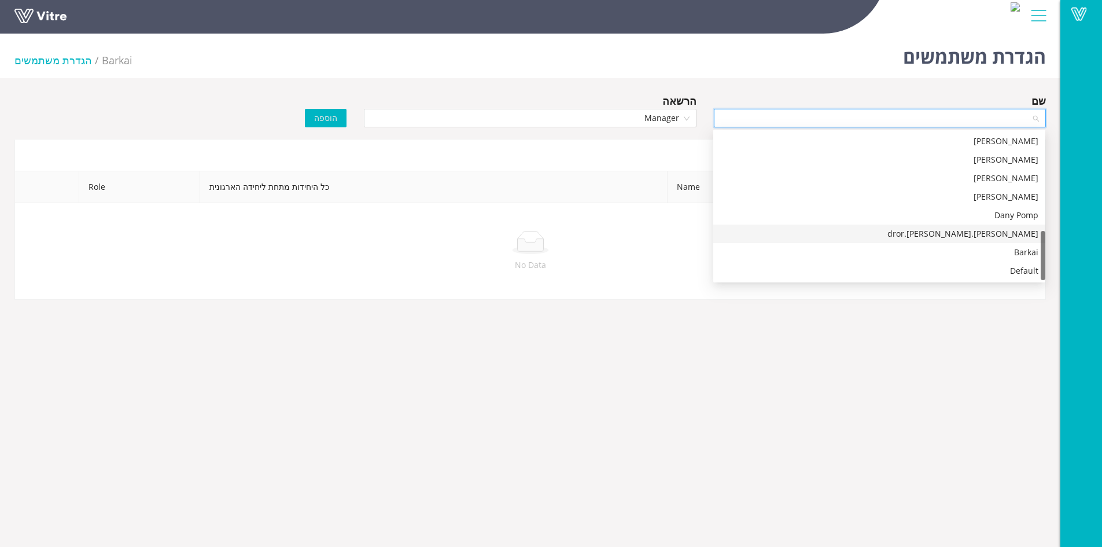
scroll to position [29, 0]
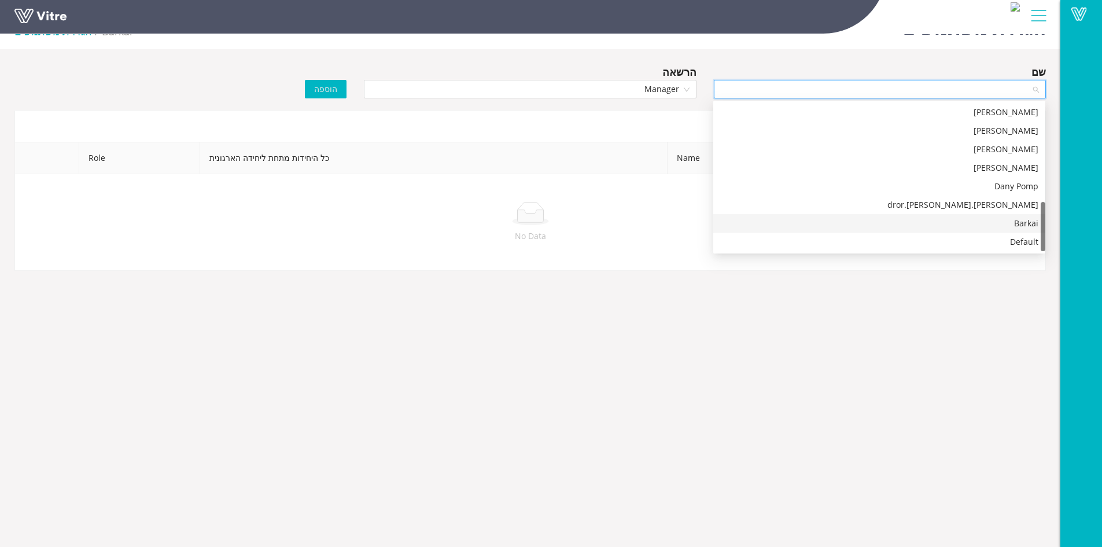
click at [997, 221] on div "Barkai" at bounding box center [879, 223] width 318 height 13
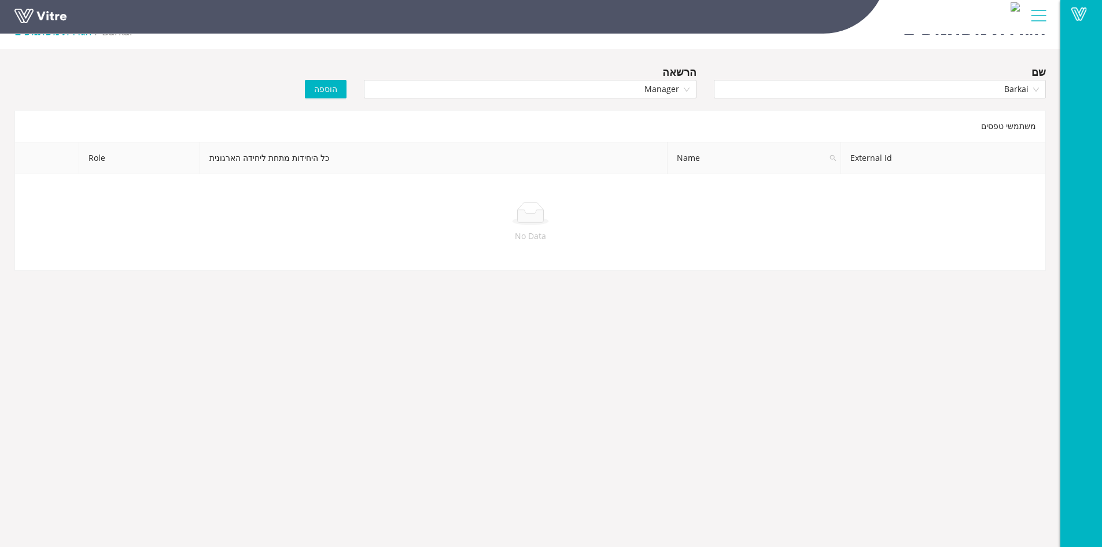
click at [333, 91] on span "הוספה" at bounding box center [325, 89] width 23 height 13
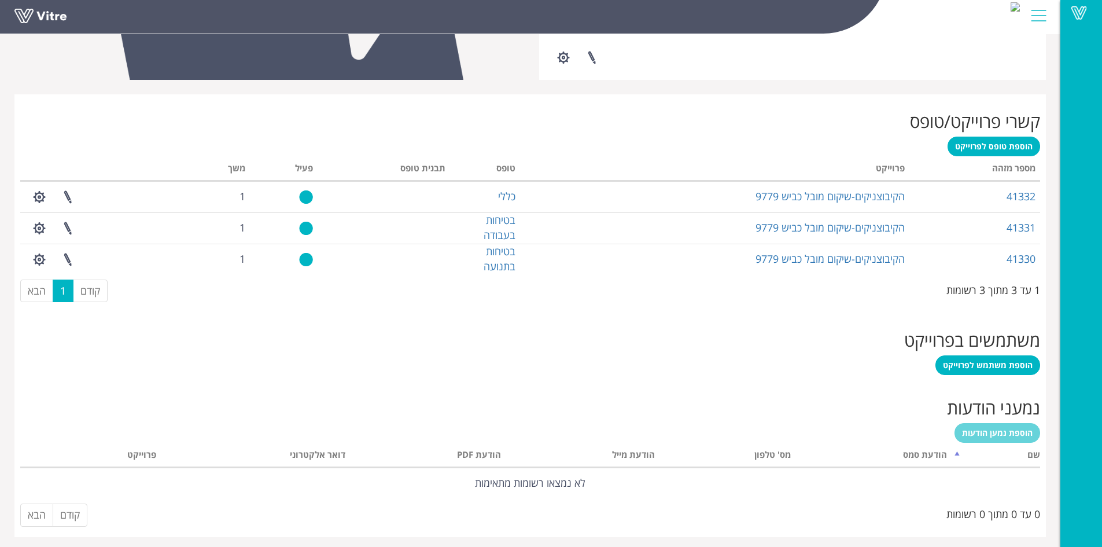
scroll to position [407, 0]
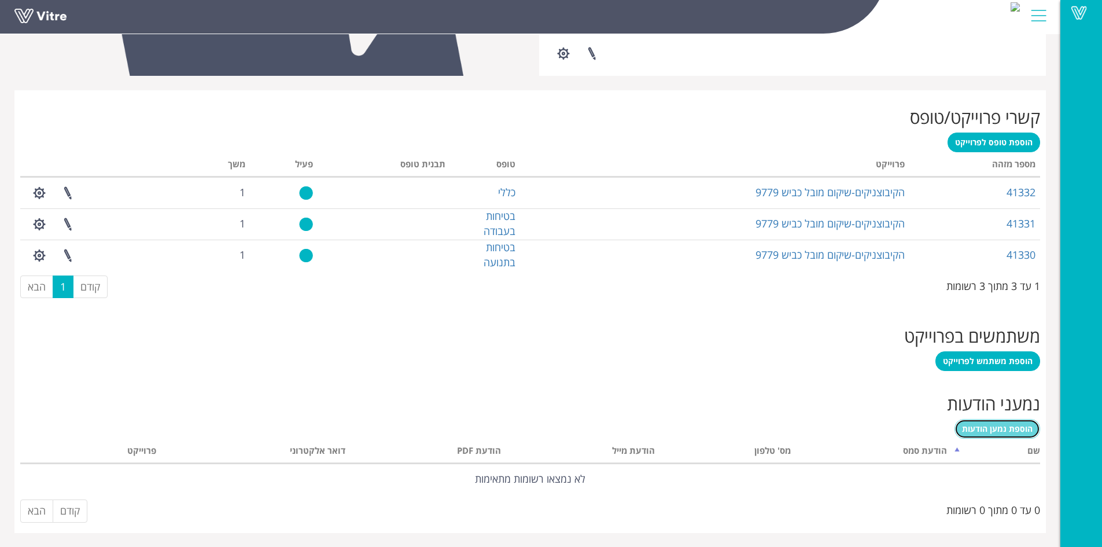
click at [997, 428] on span "הוספת נמען הודעות" at bounding box center [997, 428] width 71 height 11
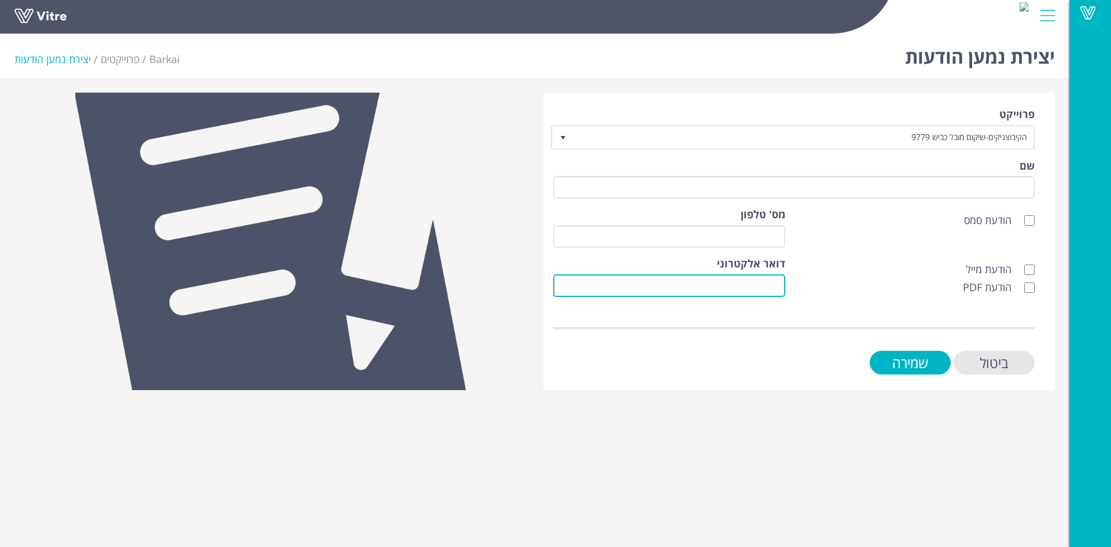
click at [781, 289] on input "דואר אלקטרוני" at bounding box center [669, 285] width 232 height 23
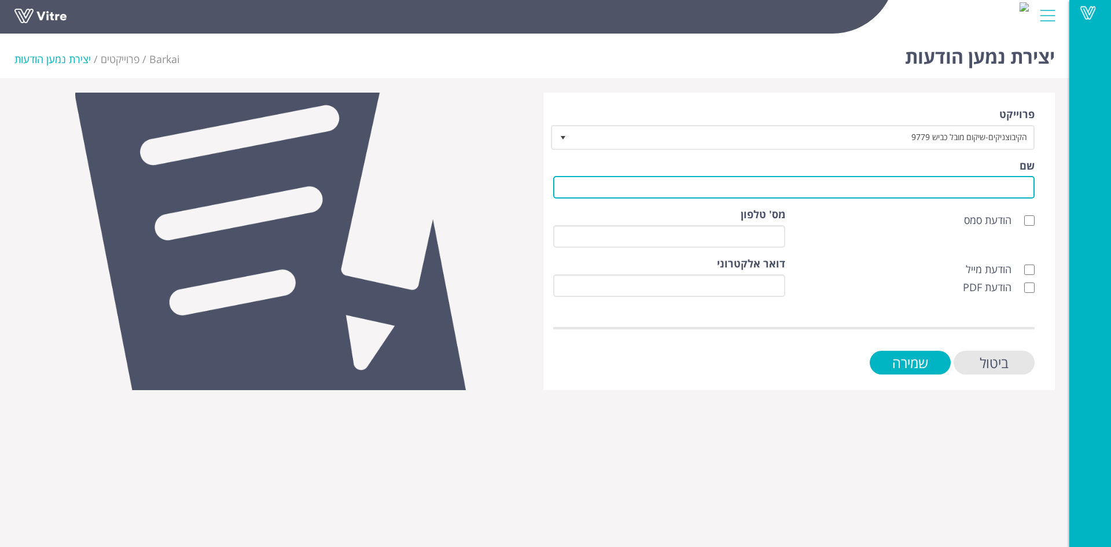
click at [985, 180] on input "שם" at bounding box center [793, 187] width 481 height 23
type input "לקוח"
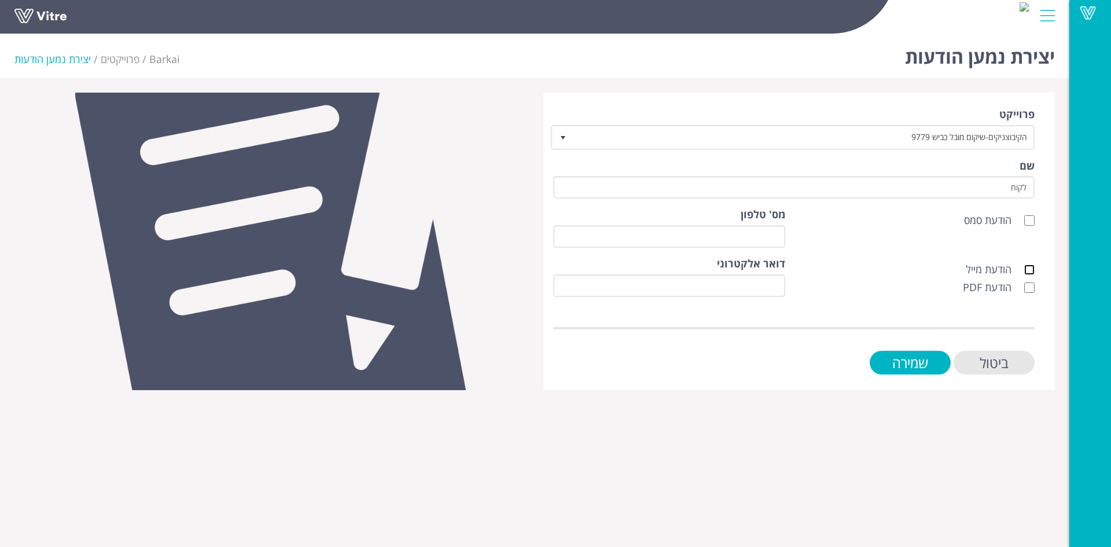
drag, startPoint x: 1028, startPoint y: 271, endPoint x: 1031, endPoint y: 277, distance: 7.0
click at [1029, 271] on input "הודעת מייל" at bounding box center [1029, 269] width 10 height 10
checkbox input "true"
click at [1033, 289] on input "הודעת PDF" at bounding box center [1029, 287] width 10 height 10
checkbox input "true"
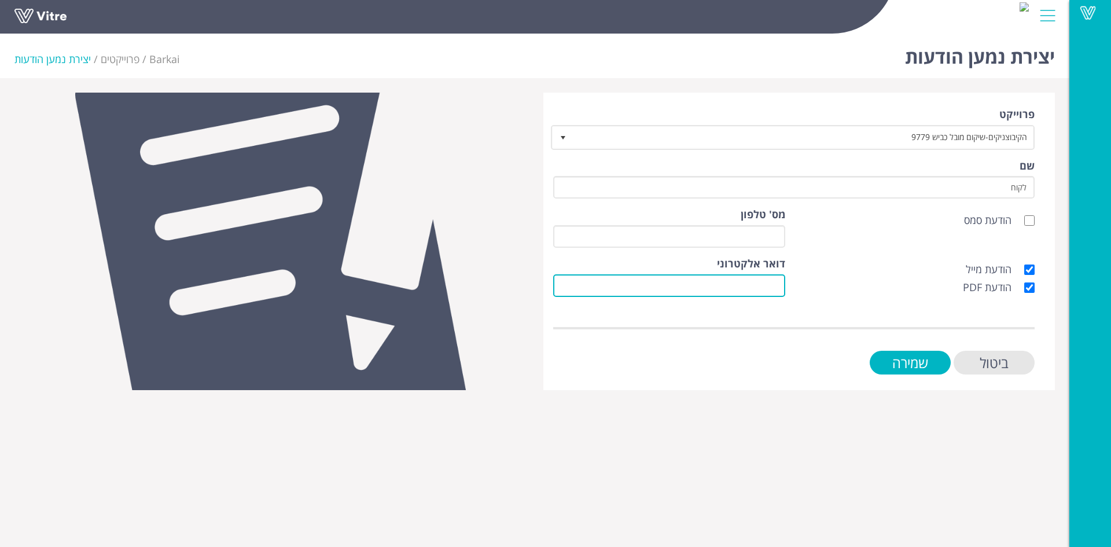
click at [778, 282] on input "דואר אלקטרוני" at bounding box center [669, 285] width 232 height 23
type input "[EMAIL_ADDRESS][DOMAIN_NAME]"
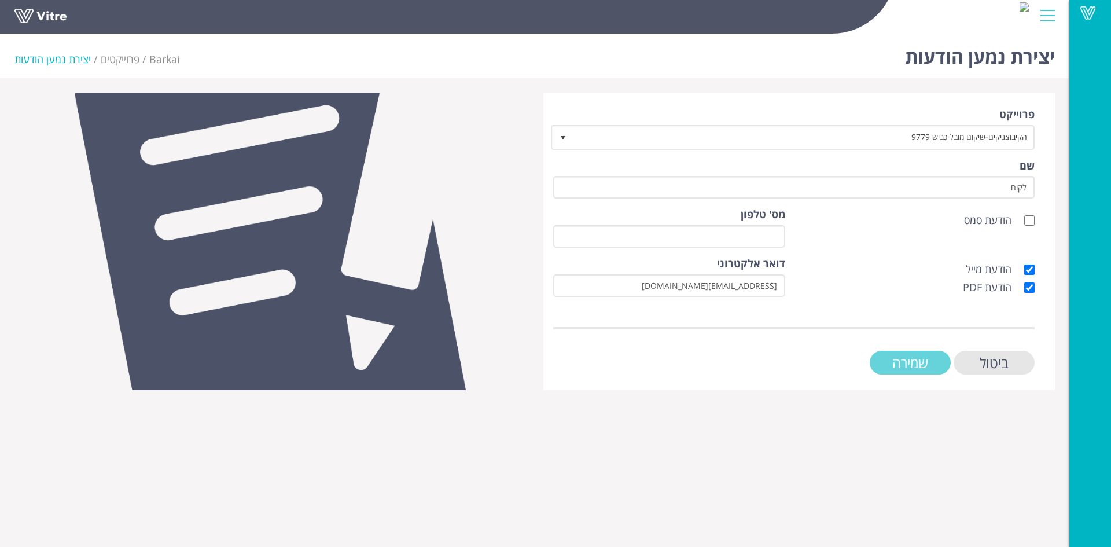
click at [908, 363] on input "שמירה" at bounding box center [910, 363] width 81 height 24
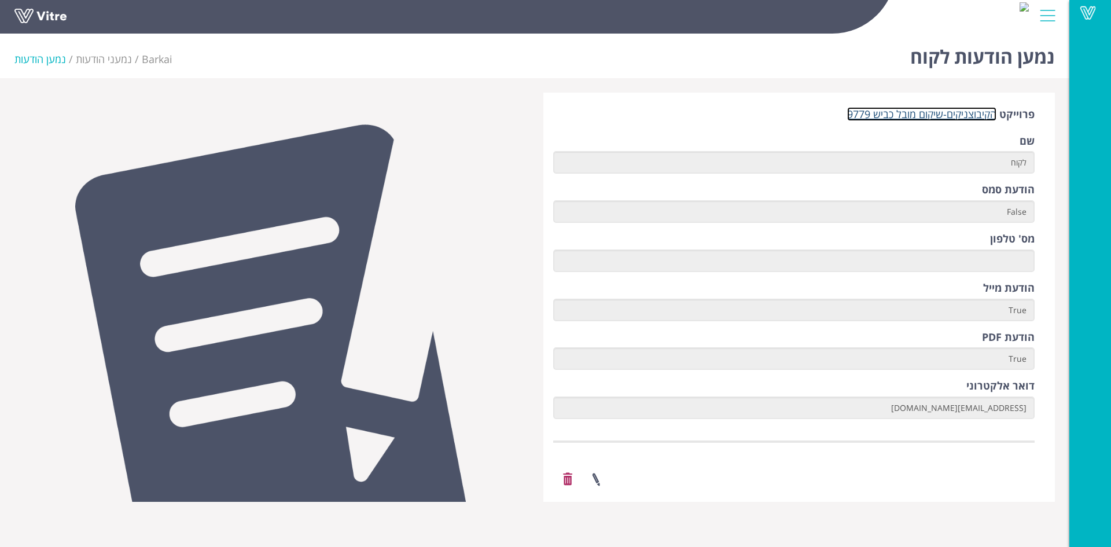
click at [930, 116] on link "הקיבוצניקים-שיקום מובל כביש 9779" at bounding box center [921, 114] width 149 height 14
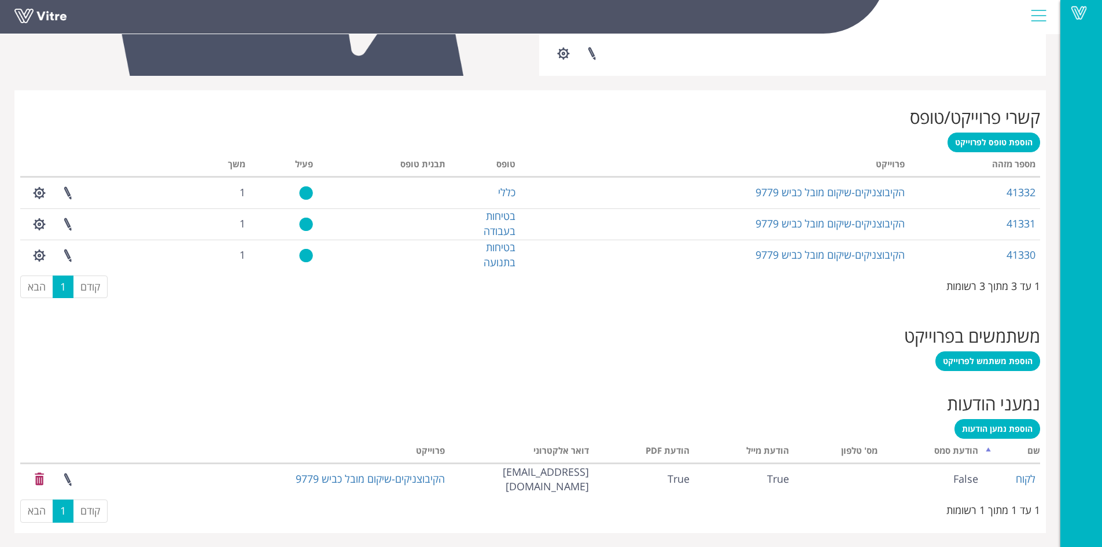
scroll to position [408, 0]
click at [978, 422] on span "הוספת נמען הודעות" at bounding box center [997, 427] width 71 height 11
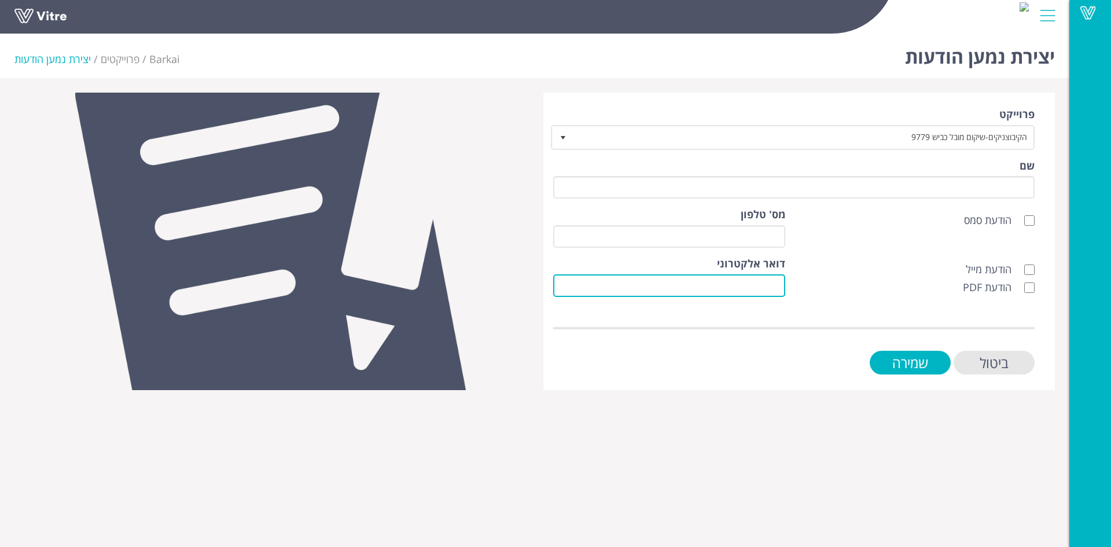
click at [768, 283] on input "דואר אלקטרוני" at bounding box center [669, 285] width 232 height 23
type input "[EMAIL_ADDRESS][DOMAIN_NAME]"
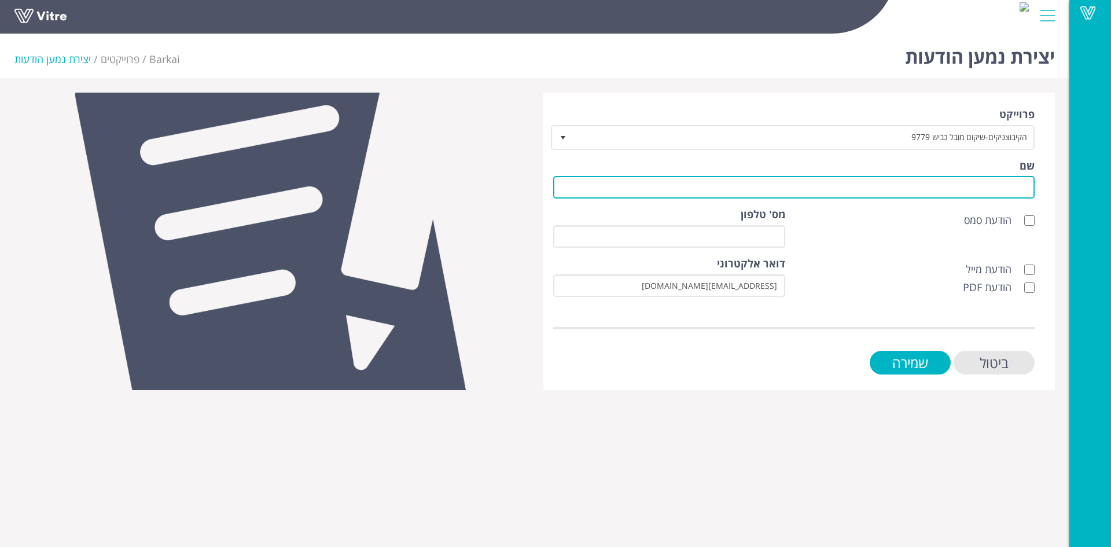
click at [1020, 190] on input "שם" at bounding box center [793, 187] width 481 height 23
type input "לקוח"
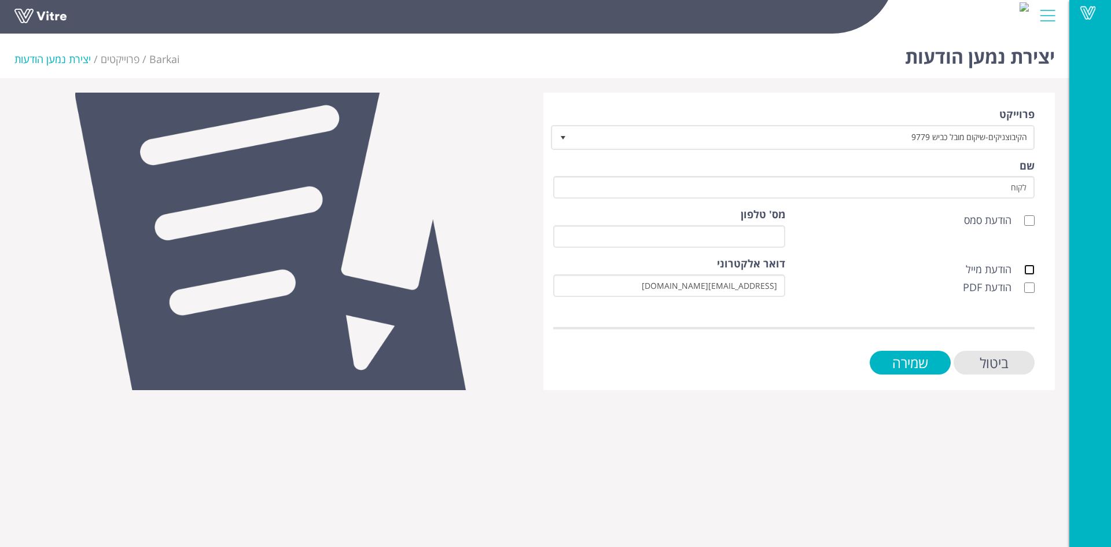
click at [1031, 270] on input "הודעת מייל" at bounding box center [1029, 269] width 10 height 10
checkbox input "true"
click at [1030, 286] on input "הודעת PDF" at bounding box center [1029, 287] width 10 height 10
checkbox input "true"
click at [915, 360] on input "שמירה" at bounding box center [910, 363] width 81 height 24
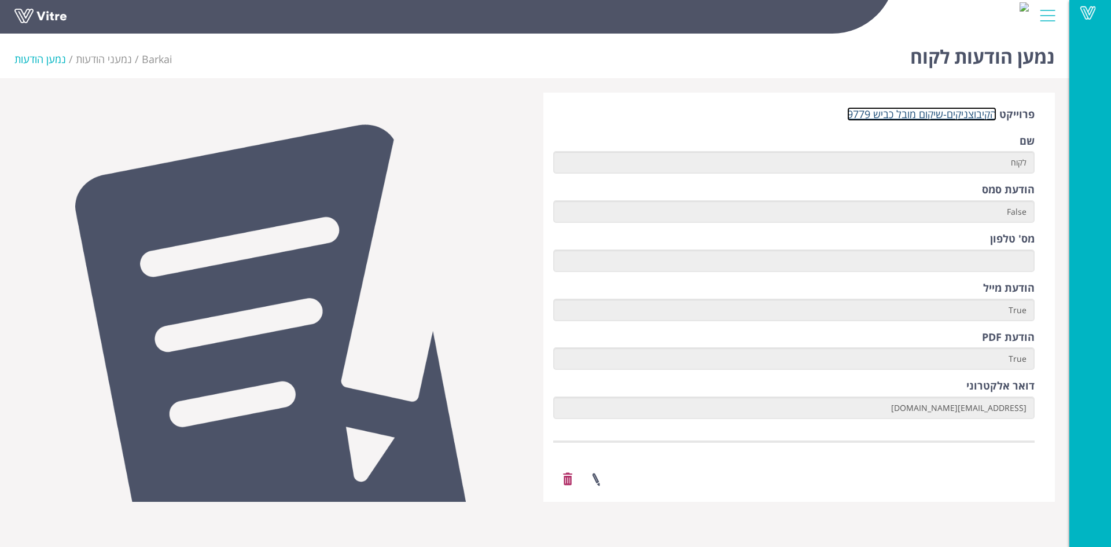
click at [925, 117] on link "הקיבוצניקים-שיקום מובל כביש 9779" at bounding box center [921, 114] width 149 height 14
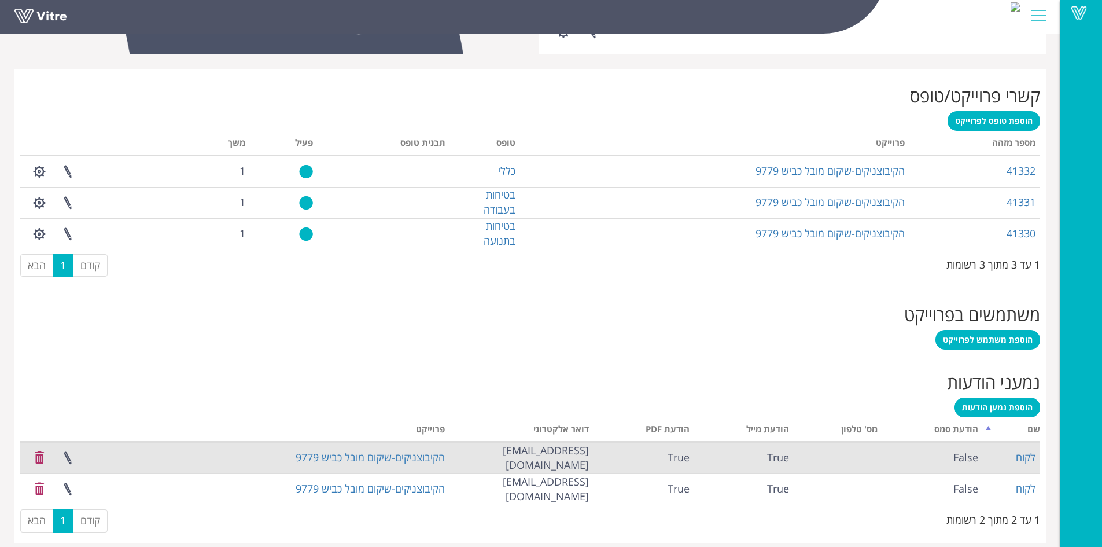
scroll to position [439, 0]
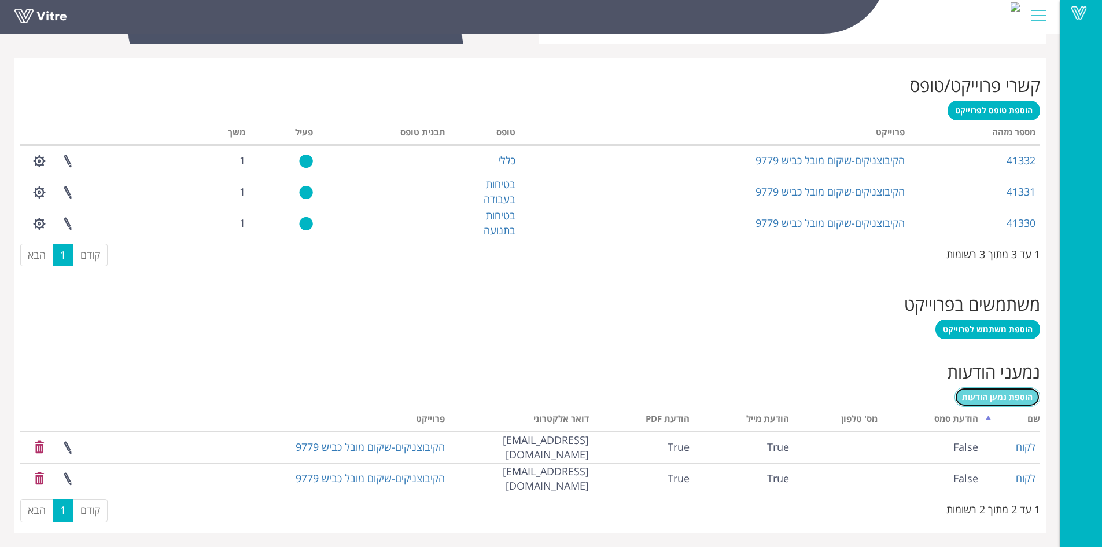
click at [1012, 398] on span "הוספת נמען הודעות" at bounding box center [997, 396] width 71 height 11
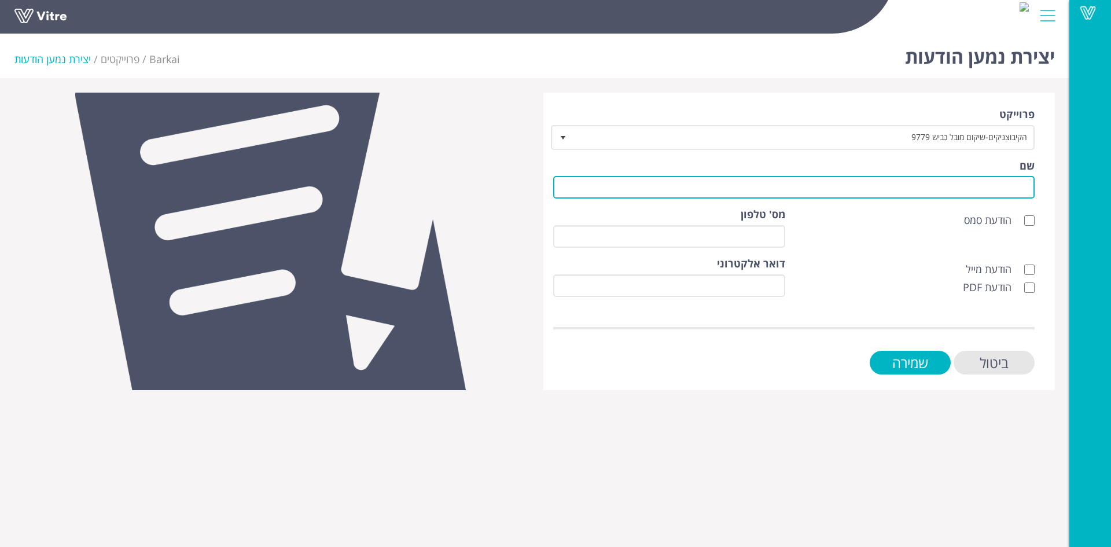
click at [911, 192] on input "שם" at bounding box center [793, 187] width 481 height 23
type input "לקוח"
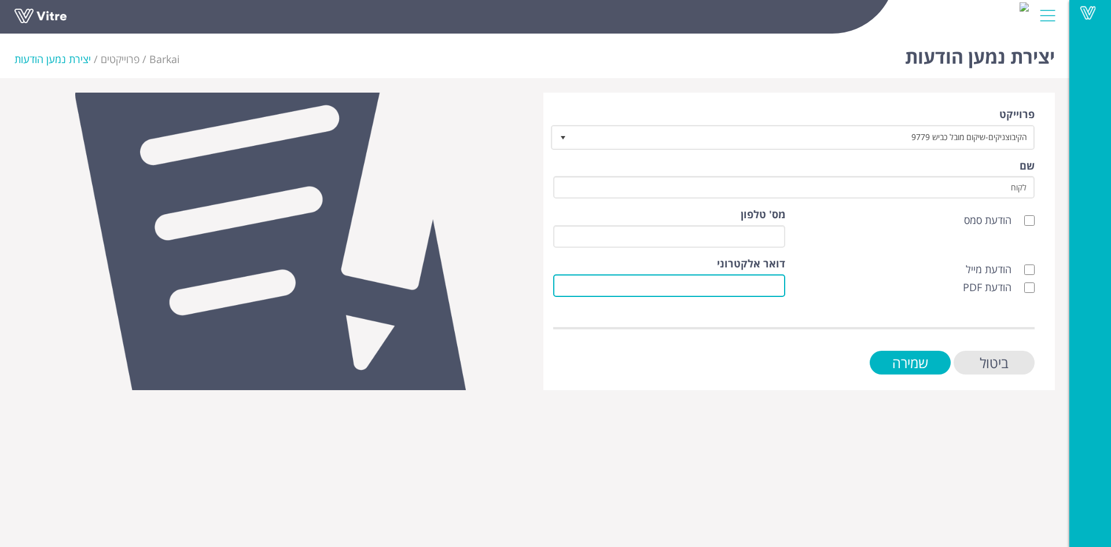
click at [783, 286] on input "דואר אלקטרוני" at bounding box center [669, 285] width 232 height 23
type input "[EMAIL_ADDRESS][DOMAIN_NAME]"
click at [1037, 270] on div "הודעת מייל הודעת PDF" at bounding box center [918, 278] width 249 height 44
click at [1034, 271] on input "הודעת מייל" at bounding box center [1029, 269] width 10 height 10
checkbox input "true"
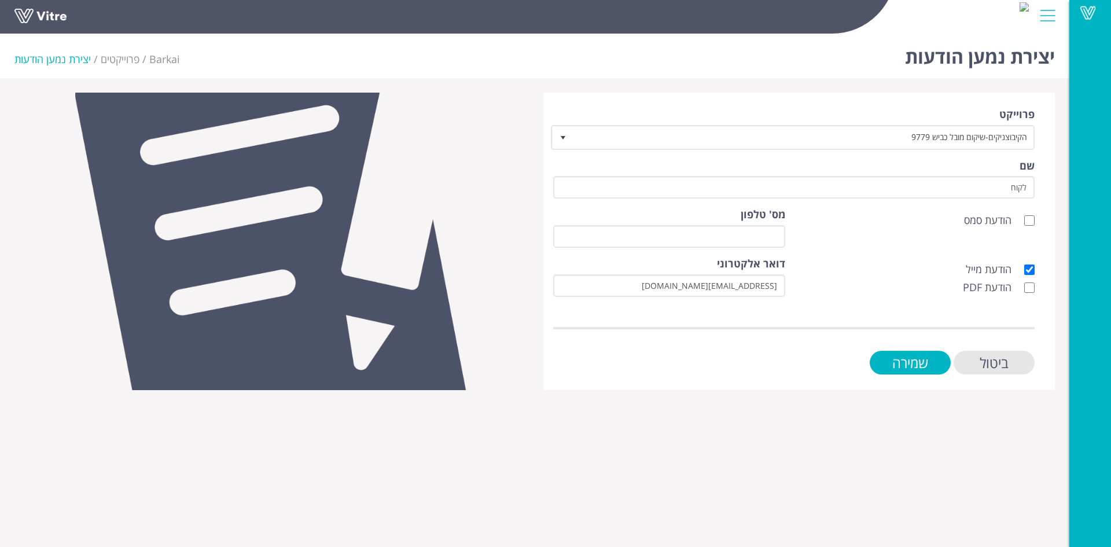
click at [1031, 280] on label "הודעת PDF" at bounding box center [999, 287] width 72 height 15
click at [1031, 282] on input "הודעת PDF" at bounding box center [1029, 287] width 10 height 10
checkbox input "true"
click at [927, 360] on input "שמירה" at bounding box center [910, 363] width 81 height 24
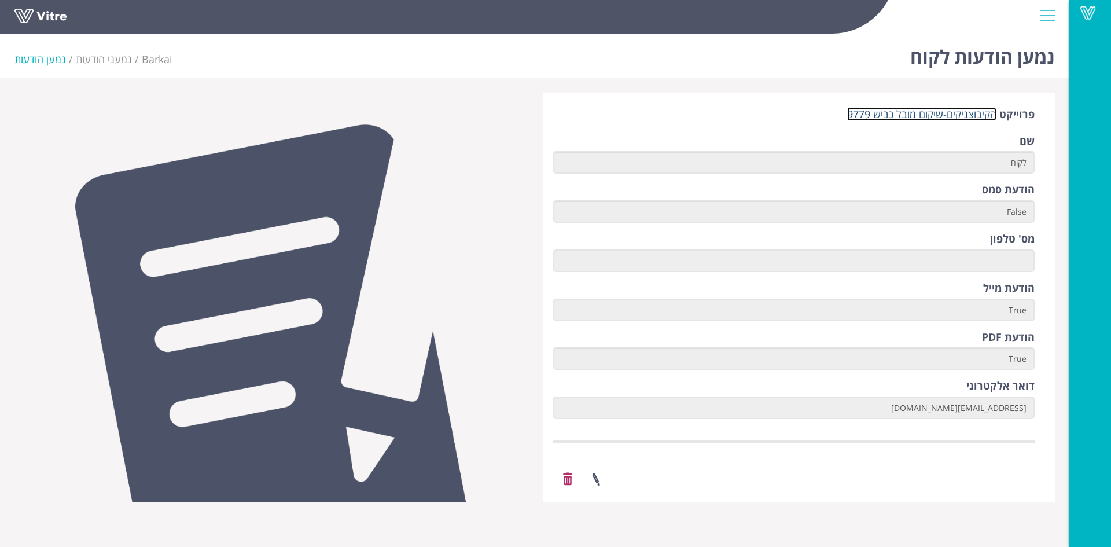
click at [896, 111] on link "הקיבוצניקים-שיקום מובל כביש 9779" at bounding box center [921, 114] width 149 height 14
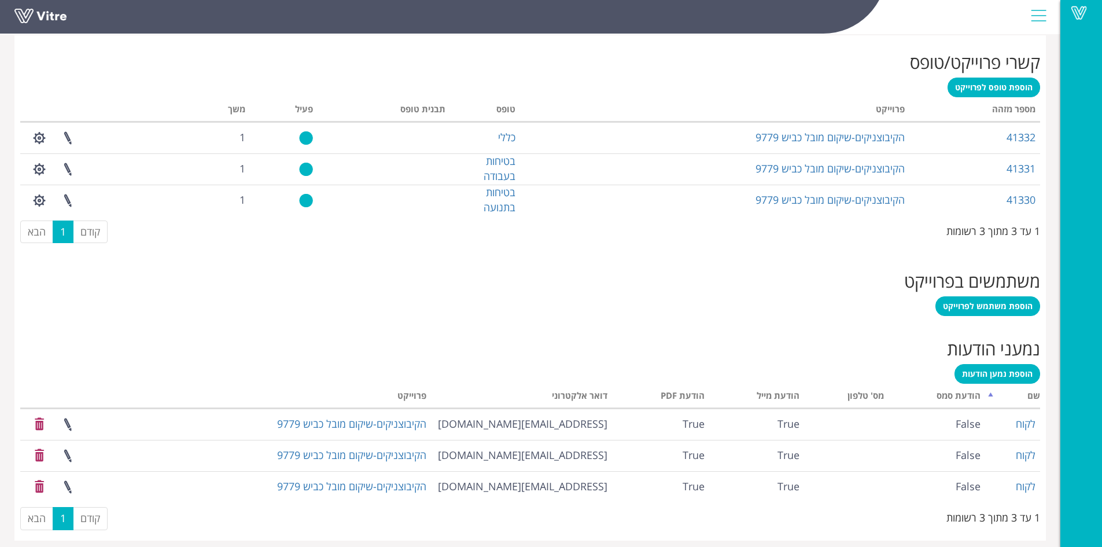
scroll to position [470, 0]
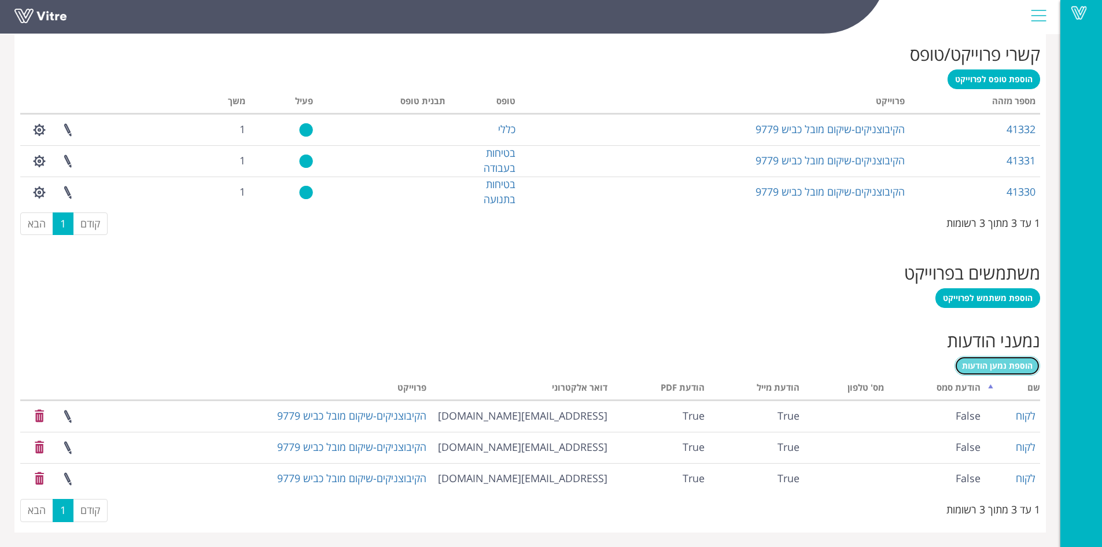
click at [1015, 365] on span "הוספת נמען הודעות" at bounding box center [997, 365] width 71 height 11
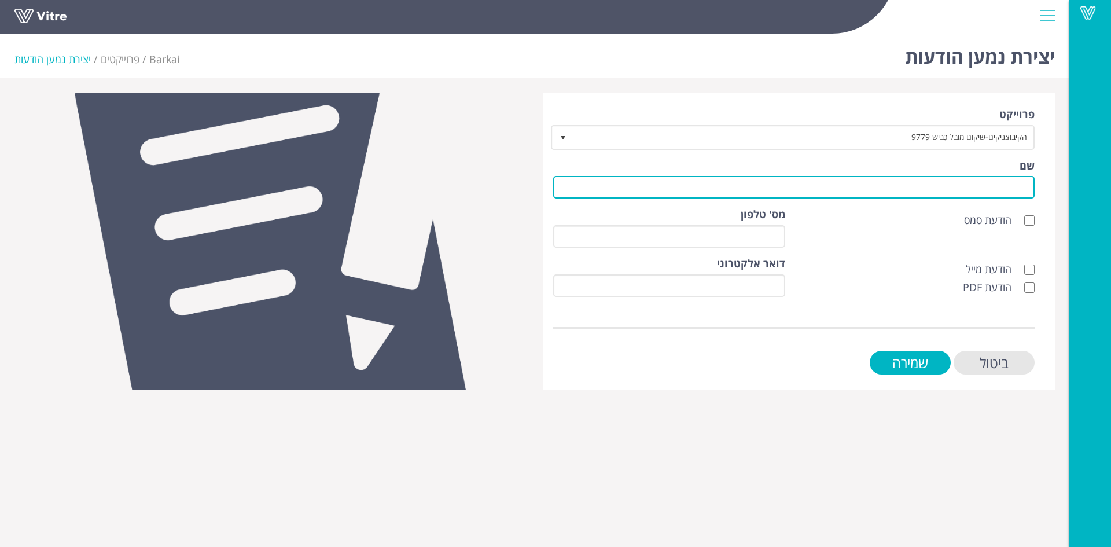
click at [968, 190] on input "שם" at bounding box center [793, 187] width 481 height 23
type input "k"
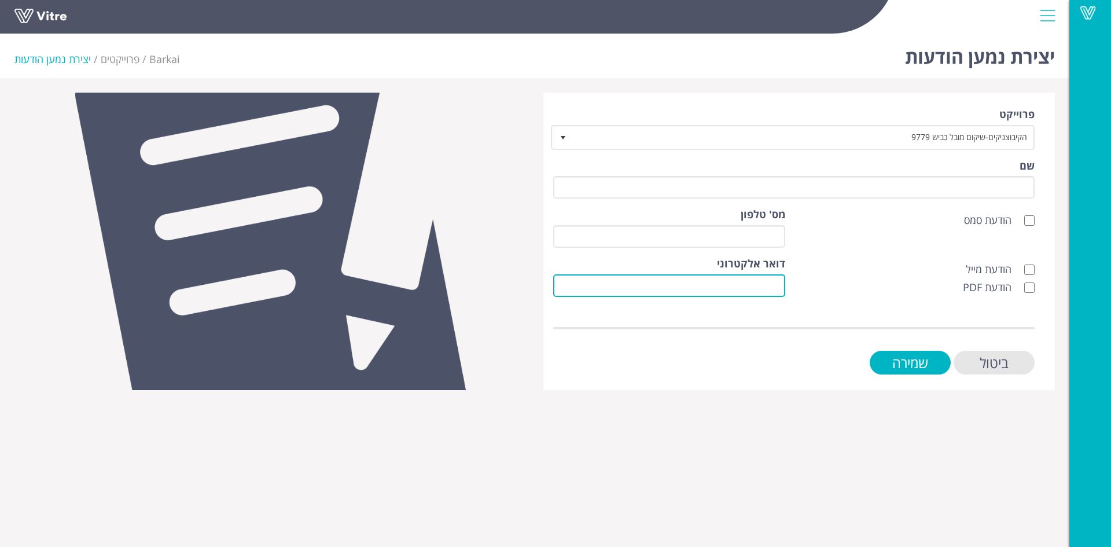
click at [781, 284] on input "דואר אלקטרוני" at bounding box center [669, 285] width 232 height 23
type input "[EMAIL_ADDRESS][DOMAIN_NAME]"
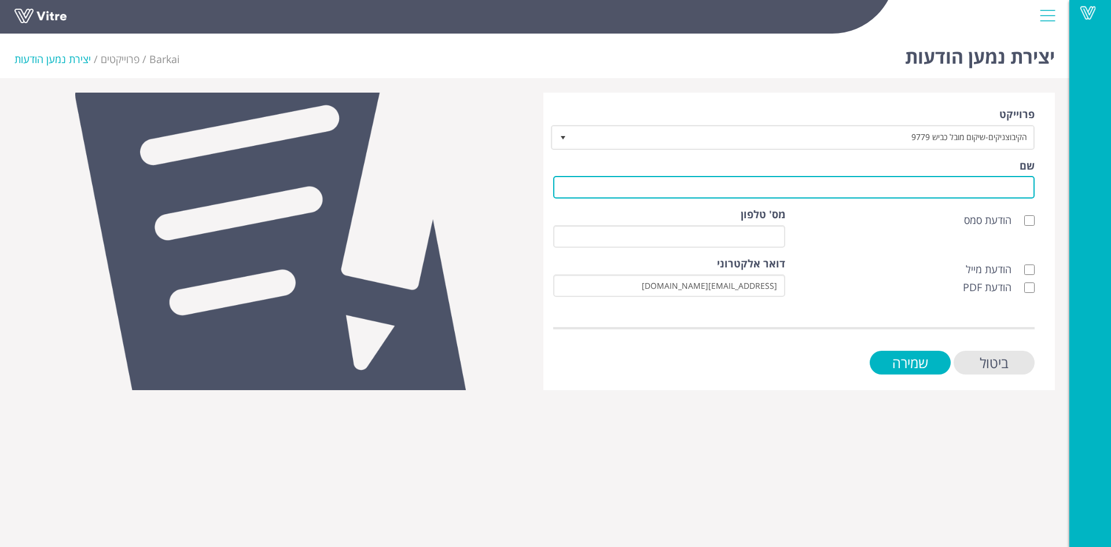
click at [963, 190] on input "שם" at bounding box center [793, 187] width 481 height 23
type input "לקוח"
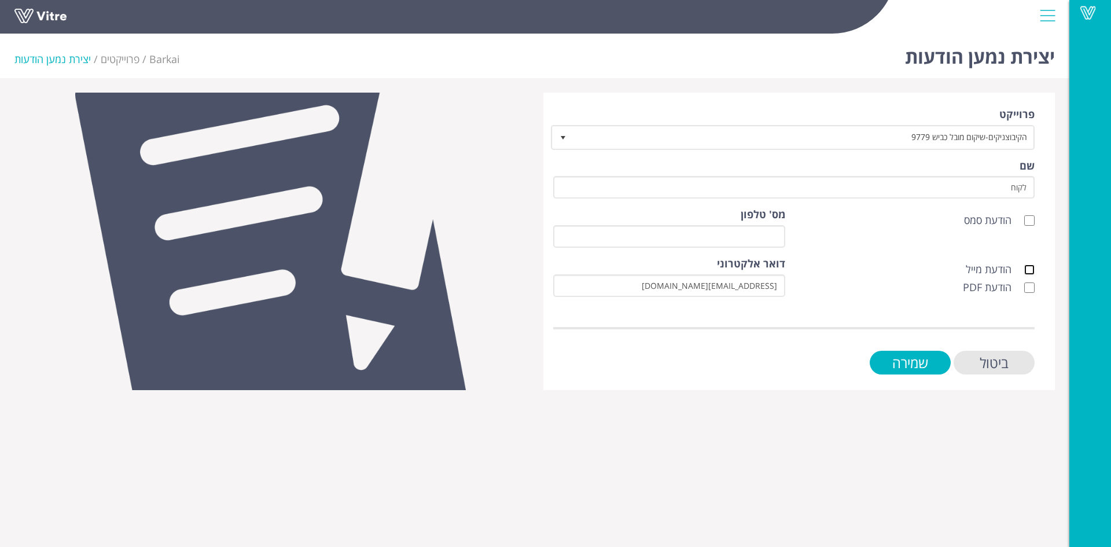
click at [1028, 267] on input "הודעת מייל" at bounding box center [1029, 269] width 10 height 10
checkbox input "true"
click at [1029, 289] on input "הודעת PDF" at bounding box center [1029, 287] width 10 height 10
checkbox input "true"
click at [936, 358] on input "שמירה" at bounding box center [910, 363] width 81 height 24
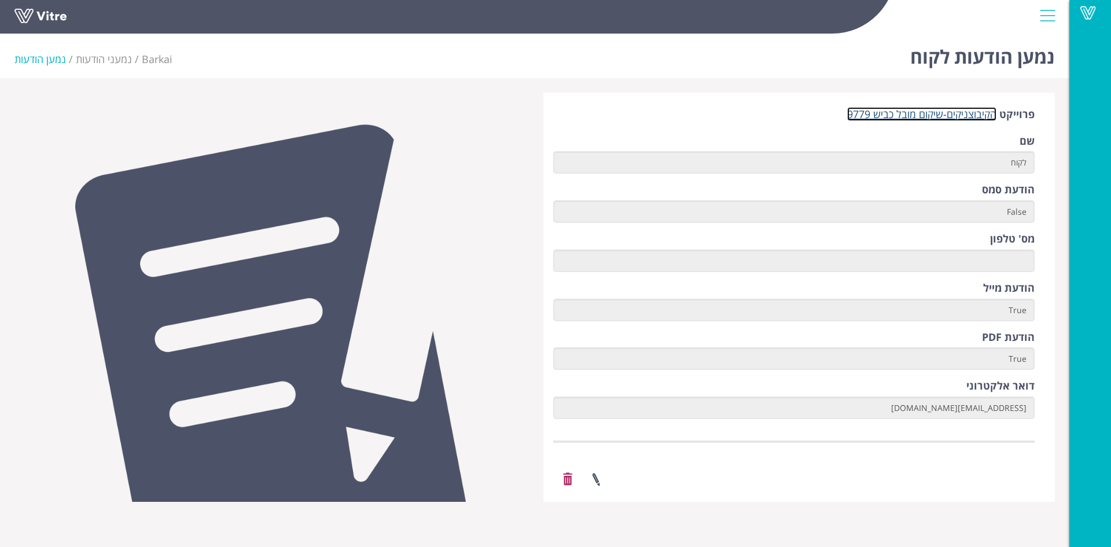
click at [963, 115] on link "הקיבוצניקים-שיקום מובל כביש 9779" at bounding box center [921, 114] width 149 height 14
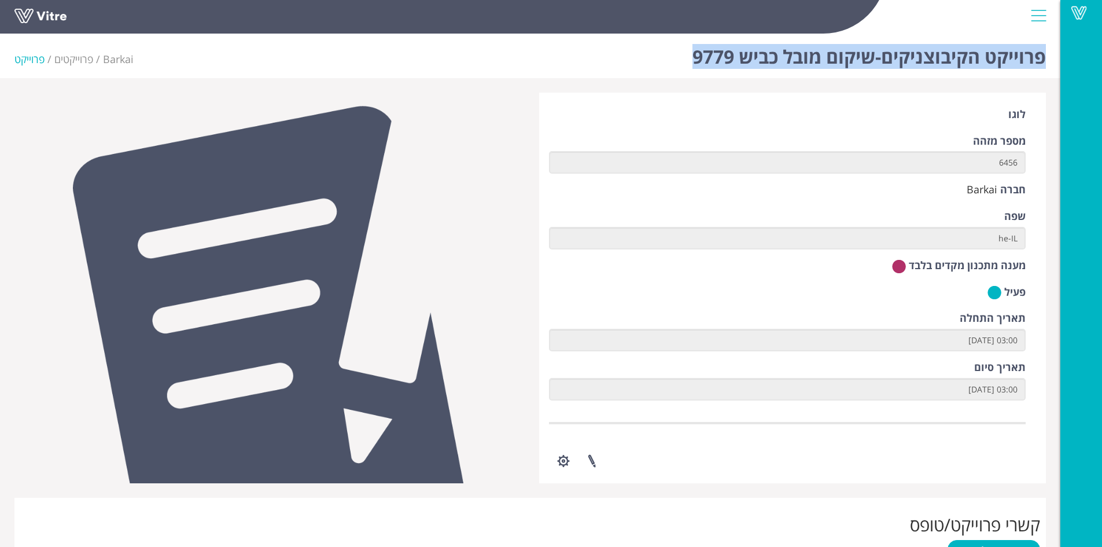
drag, startPoint x: 678, startPoint y: 54, endPoint x: 1046, endPoint y: 53, distance: 368.6
click at [1046, 53] on div "פרוייקט הקיבוצניקים-שיקום מובל כביש 9779 Barkai פרוייקטים פרוייקט" at bounding box center [530, 53] width 1061 height 49
copy h1 "פרוייקט הקיבוצניקים-שיקום מובל כביש 9779"
